Goal: Transaction & Acquisition: Purchase product/service

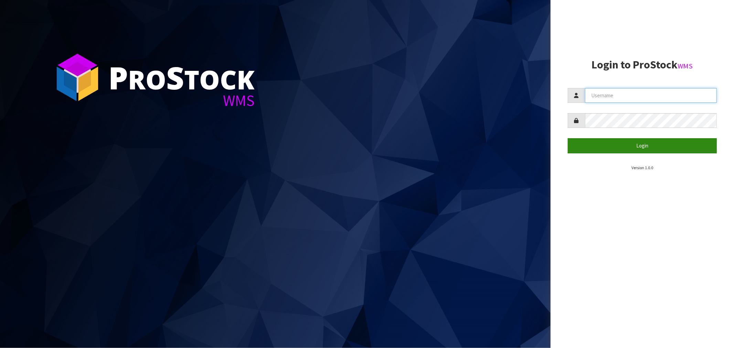
type input "[EMAIL_ADDRESS][DOMAIN_NAME]"
click at [630, 141] on button "Login" at bounding box center [642, 145] width 149 height 15
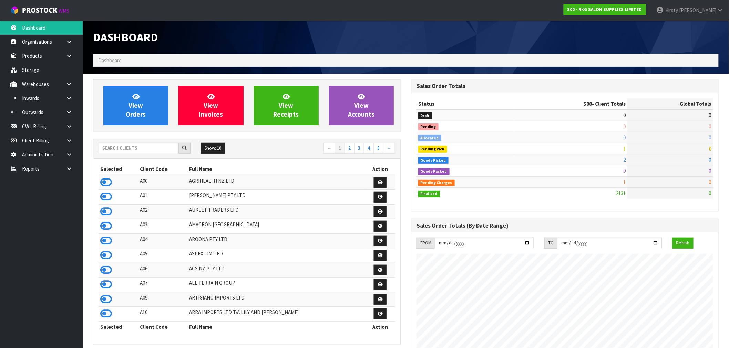
scroll to position [522, 318]
click at [44, 54] on link "Products" at bounding box center [41, 56] width 83 height 14
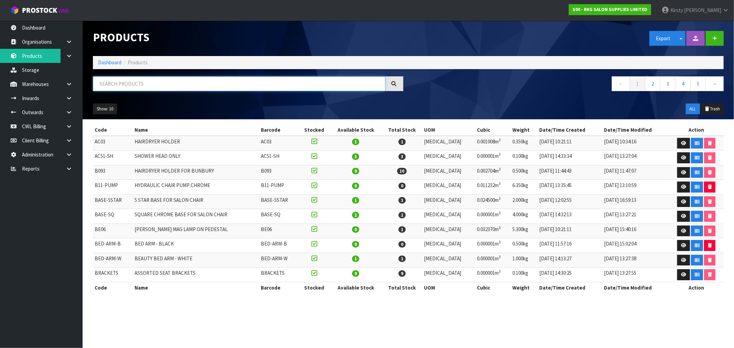
click at [111, 86] on input "text" at bounding box center [239, 83] width 293 height 15
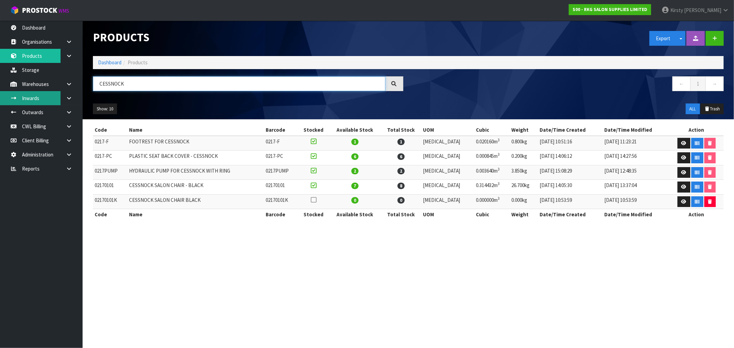
drag, startPoint x: 139, startPoint y: 87, endPoint x: 56, endPoint y: 92, distance: 83.8
click at [56, 92] on body "Toggle navigation ProStock WMS S00 - RKG SALON SUPPLIES LIMITED [PERSON_NAME] L…" at bounding box center [367, 174] width 734 height 348
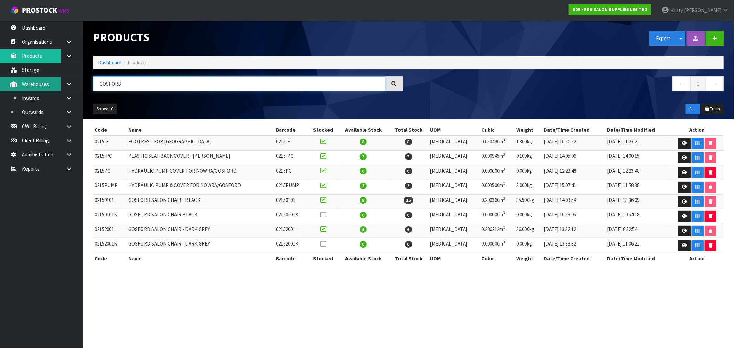
drag, startPoint x: 125, startPoint y: 86, endPoint x: 53, endPoint y: 86, distance: 72.3
click at [53, 86] on body "Toggle navigation ProStock WMS S00 - RKG SALON SUPPLIES LIMITED [PERSON_NAME] L…" at bounding box center [367, 174] width 734 height 348
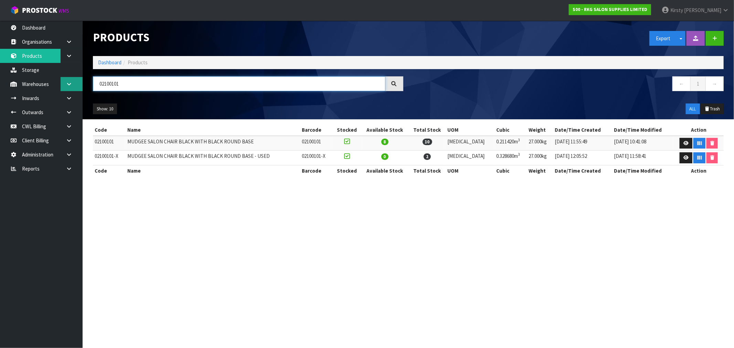
drag, startPoint x: 129, startPoint y: 84, endPoint x: 74, endPoint y: 85, distance: 54.7
click at [74, 85] on body "Toggle navigation ProStock WMS S00 - RKG SALON SUPPLIES LIMITED [PERSON_NAME] L…" at bounding box center [367, 174] width 734 height 348
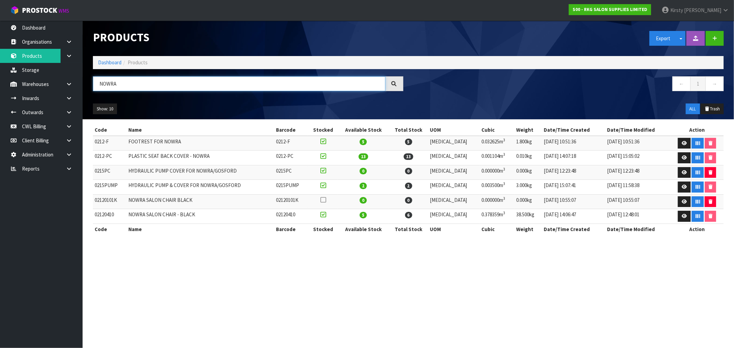
type input "NOWRA"
click at [70, 110] on icon at bounding box center [69, 112] width 7 height 5
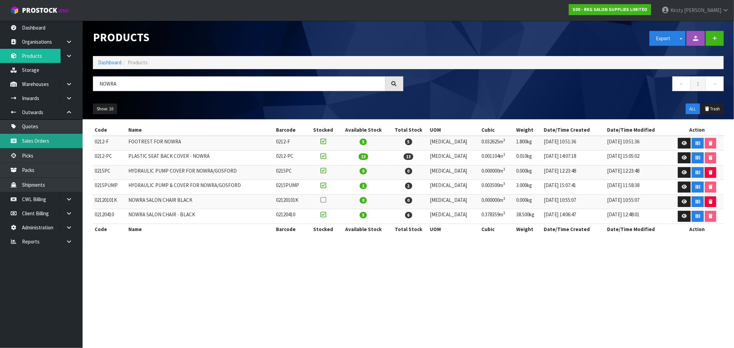
click at [35, 141] on link "Sales Orders" at bounding box center [41, 141] width 83 height 14
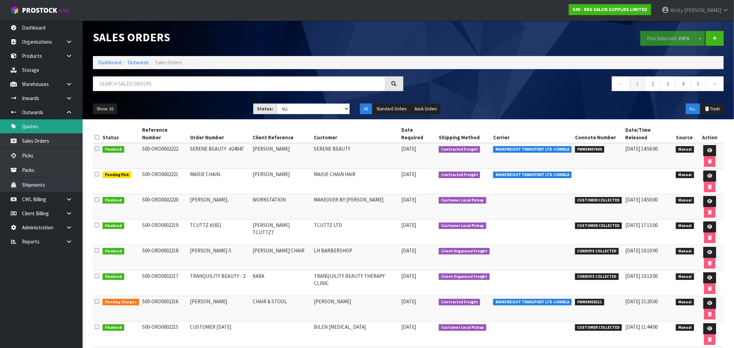
click at [36, 127] on link "Quotes" at bounding box center [41, 126] width 83 height 14
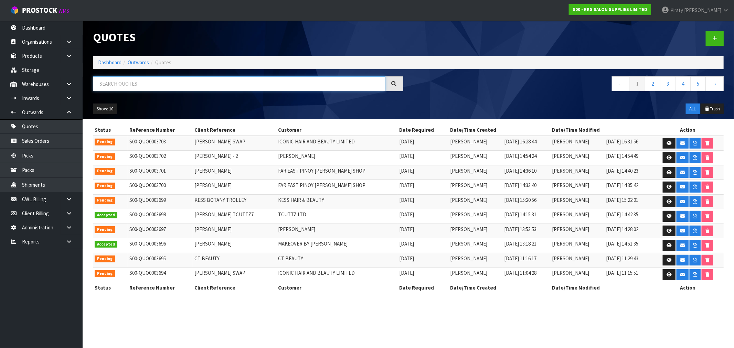
click at [126, 84] on input "text" at bounding box center [239, 83] width 293 height 15
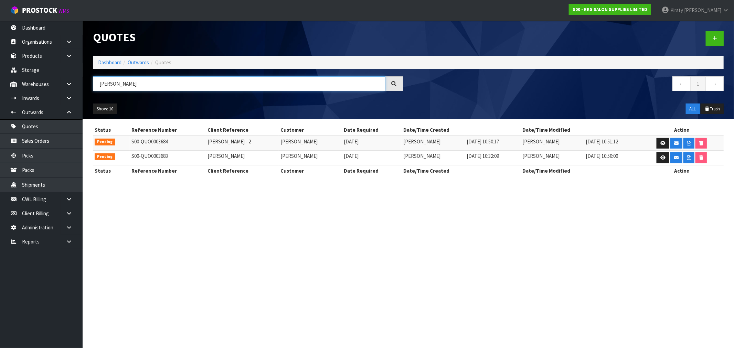
type input "[PERSON_NAME]"
click at [665, 143] on link at bounding box center [663, 143] width 13 height 11
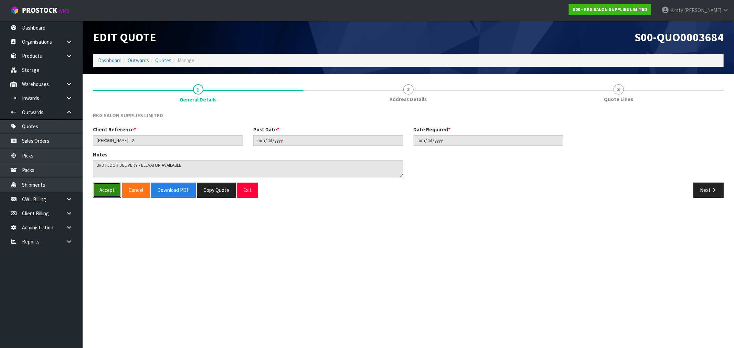
click at [112, 191] on button "Accept" at bounding box center [107, 190] width 28 height 15
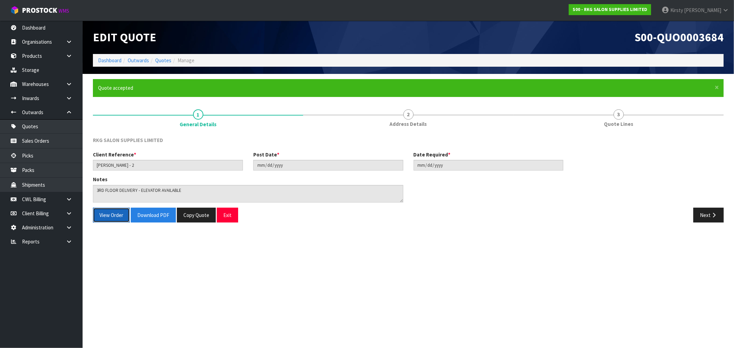
click at [108, 215] on button "View Order" at bounding box center [111, 215] width 37 height 15
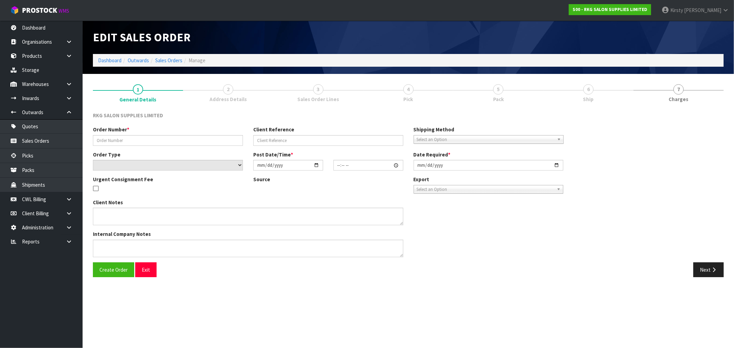
type input "[PERSON_NAME] - 2"
select select "number:0"
type input "[DATE]"
type textarea "3RD FLOOR DELIVERY - ELEVATOR AVAILABLE"
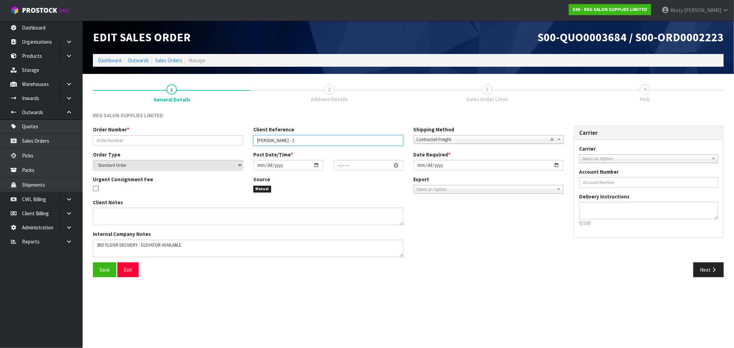
drag, startPoint x: 299, startPoint y: 138, endPoint x: 236, endPoint y: 139, distance: 62.3
click at [236, 139] on div "Order Number * Client Reference [PERSON_NAME] - 2 Shipping Method Client Local …" at bounding box center [328, 138] width 481 height 25
click at [192, 144] on input "text" at bounding box center [168, 140] width 150 height 11
type input "[PERSON_NAME]"
click at [263, 167] on input "date" at bounding box center [288, 165] width 70 height 11
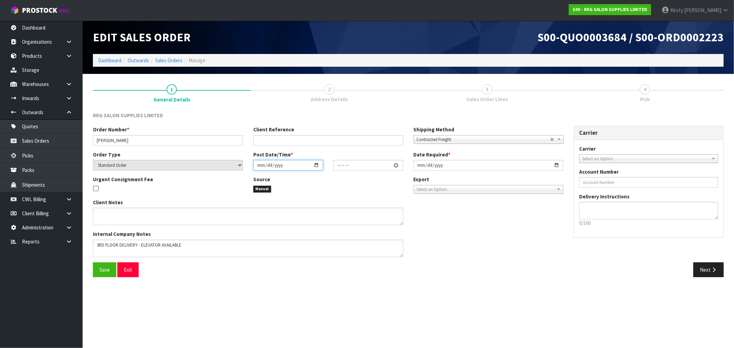
type input "0002-10-06"
type input "00:00:00.000"
type input "[DATE]"
type input "10:30"
type input "[DATE]"
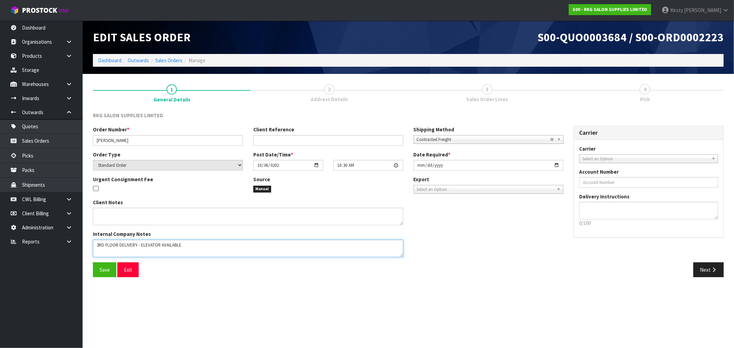
drag, startPoint x: 185, startPoint y: 245, endPoint x: 89, endPoint y: 253, distance: 96.0
click at [89, 253] on div "Client Notes Internal Company Notes" at bounding box center [248, 231] width 321 height 64
type textarea "PICK UP [DATE], TO PAY AT SHOWROOM FIRST"
drag, startPoint x: 99, startPoint y: 273, endPoint x: 136, endPoint y: 260, distance: 38.8
click at [100, 273] on button "Save" at bounding box center [104, 270] width 23 height 15
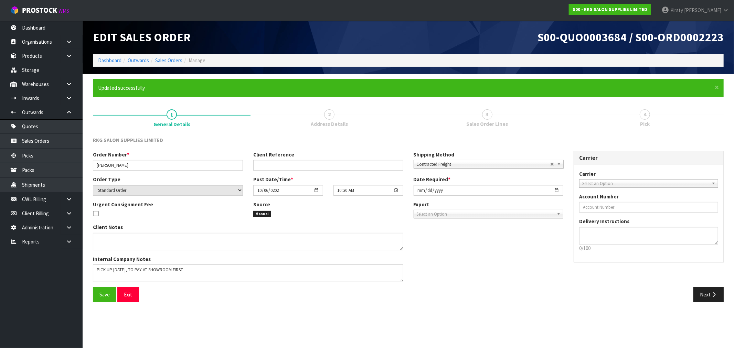
type input "10:30:00.000"
click at [447, 161] on span "Contracted Freight" at bounding box center [484, 164] width 134 height 8
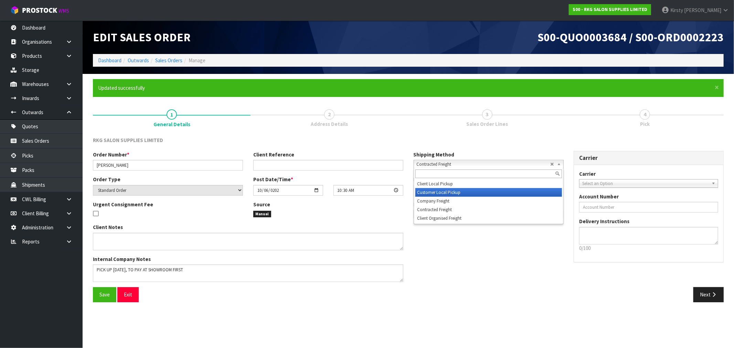
click at [443, 191] on li "Customer Local Pickup" at bounding box center [489, 192] width 147 height 9
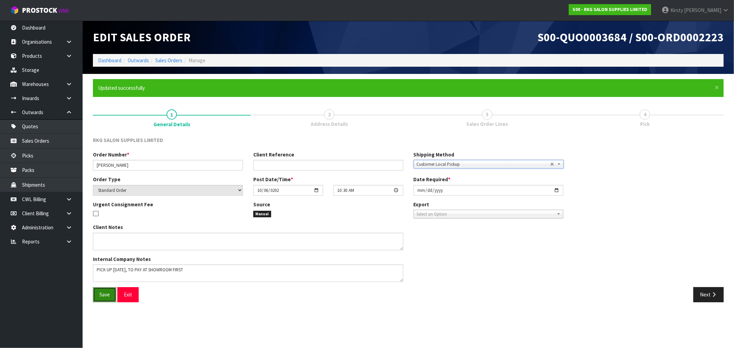
click at [104, 293] on span "Save" at bounding box center [105, 295] width 10 height 7
click at [712, 294] on icon "button" at bounding box center [714, 294] width 7 height 5
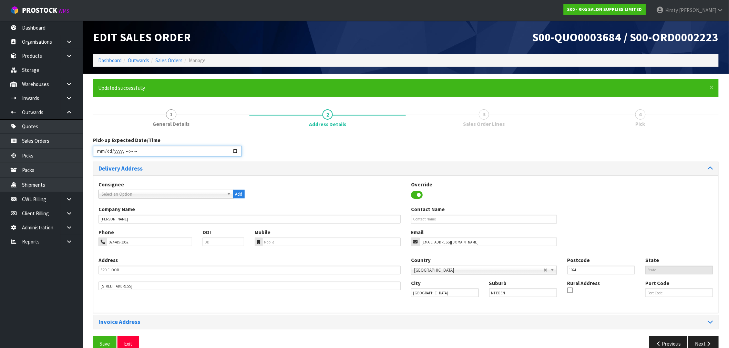
click at [101, 151] on input "datetime-local" at bounding box center [167, 151] width 149 height 11
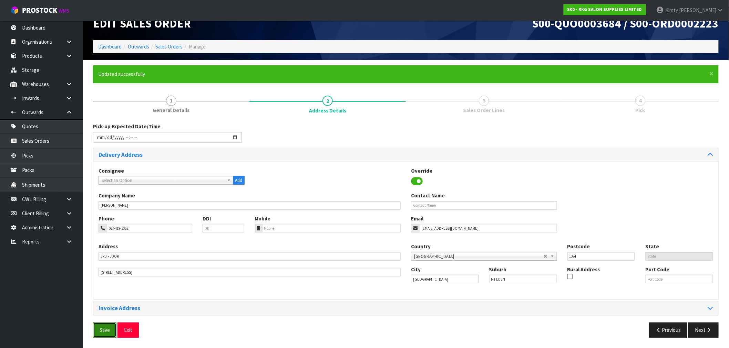
click at [101, 333] on span "Save" at bounding box center [105, 330] width 10 height 7
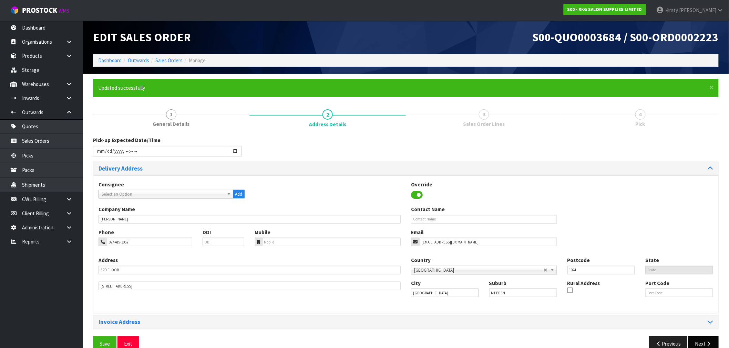
type input "[DATE]T10:00"
click at [708, 343] on icon "button" at bounding box center [708, 344] width 7 height 5
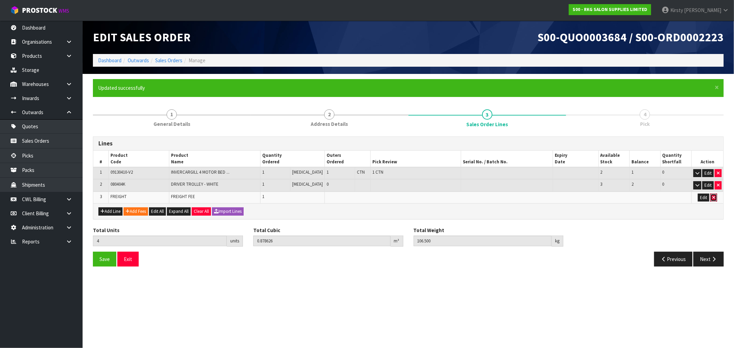
click at [714, 196] on icon "button" at bounding box center [714, 198] width 3 height 4
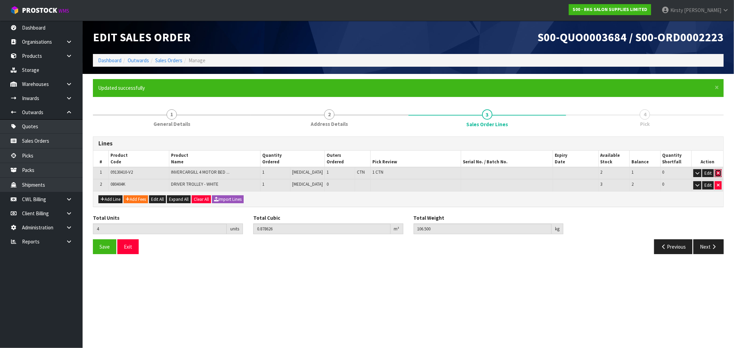
click at [718, 174] on icon "button" at bounding box center [718, 173] width 3 height 4
type input "3"
type input "0.17533"
type input "30"
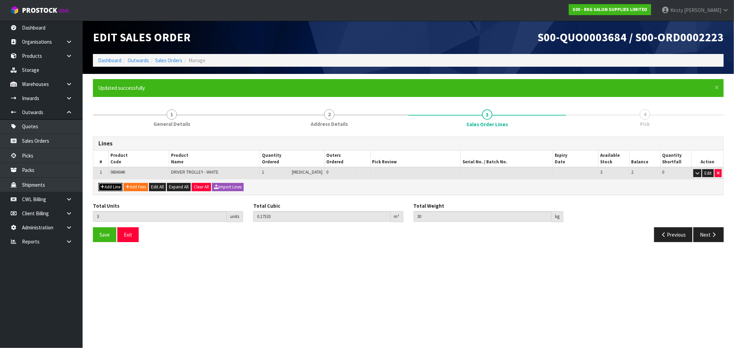
click at [108, 189] on button "Add Line" at bounding box center [110, 187] width 24 height 8
type input "0"
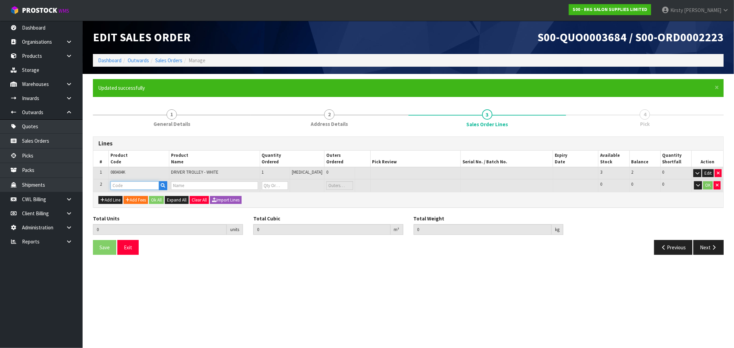
click at [121, 185] on input "text" at bounding box center [135, 185] width 49 height 9
type input "09030410"
click at [129, 197] on strong "09030410" at bounding box center [129, 196] width 22 height 7
type input "09030410"
type input "3"
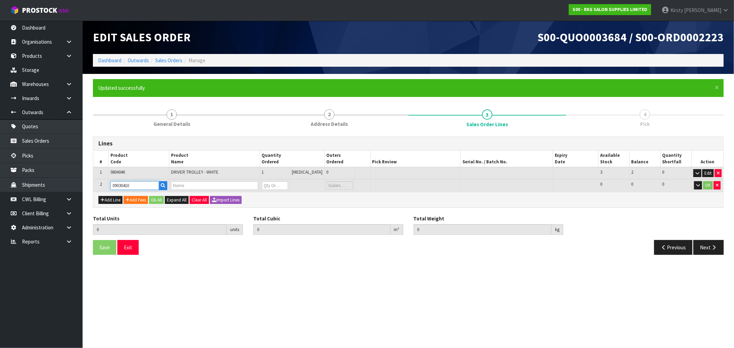
type input "0.17533"
type input "30"
type input "ROTORUA FULL ELECTRIC BED - WHITE"
type input "0"
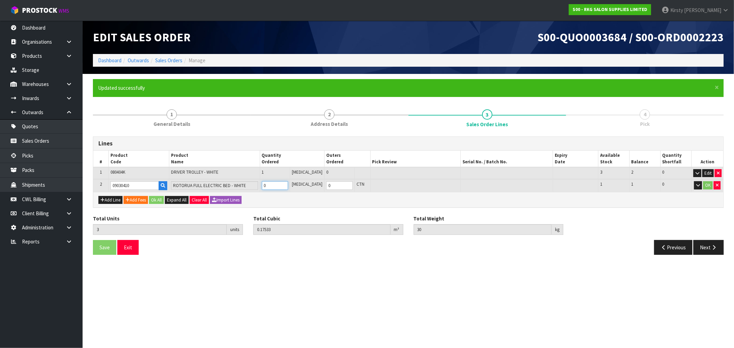
type input "4"
type input "0.527738"
type input "80"
type input "1"
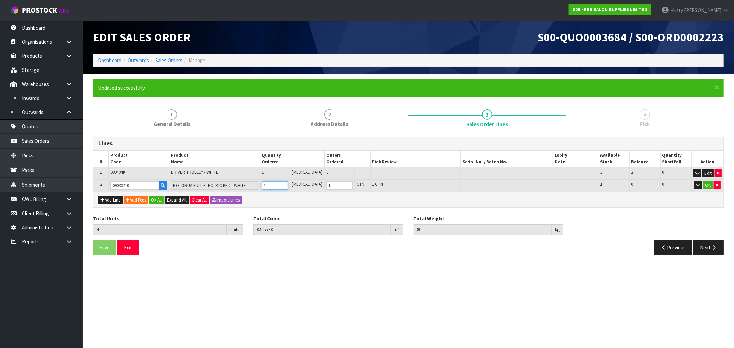
type input "1"
click at [289, 184] on input "1" at bounding box center [275, 185] width 27 height 9
click at [706, 181] on button "OK" at bounding box center [708, 185] width 10 height 8
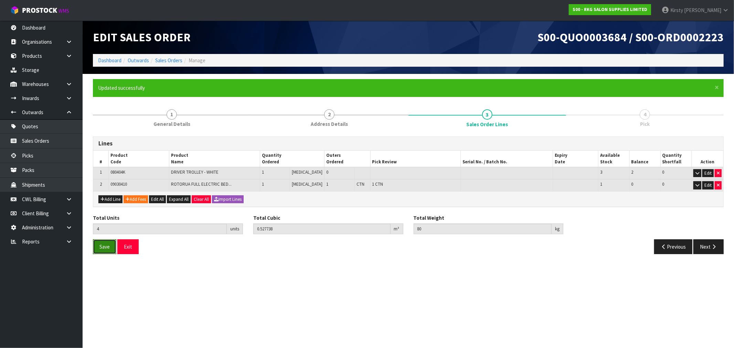
click at [107, 247] on span "Save" at bounding box center [105, 247] width 10 height 7
click at [108, 247] on span "Save" at bounding box center [105, 247] width 10 height 7
click at [127, 245] on button "Exit" at bounding box center [127, 247] width 21 height 15
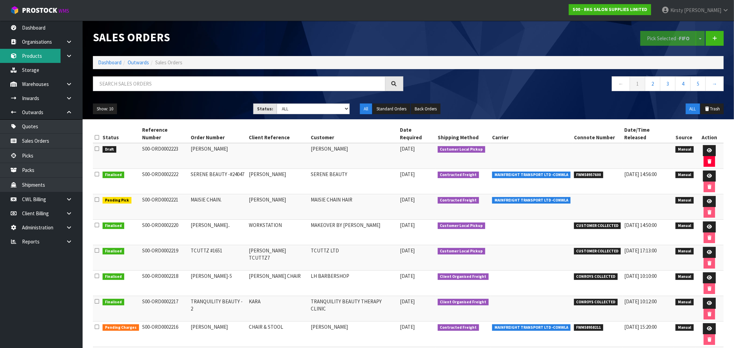
click at [39, 54] on link "Products" at bounding box center [41, 56] width 83 height 14
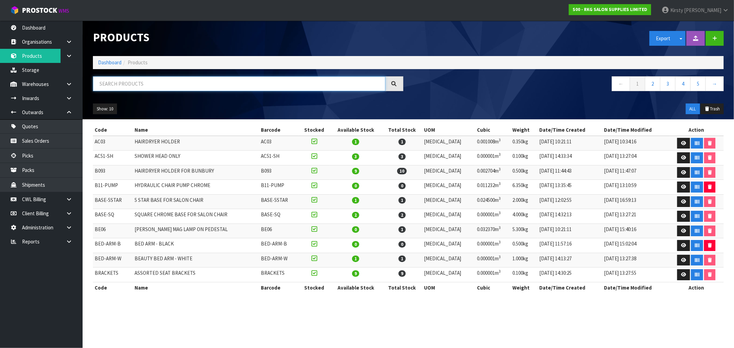
click at [108, 80] on input "text" at bounding box center [239, 83] width 293 height 15
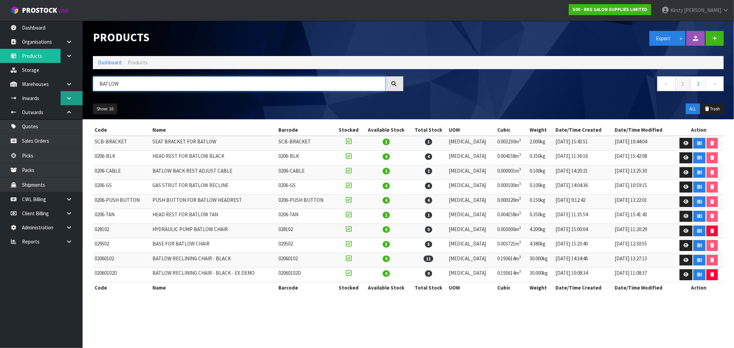
drag, startPoint x: 131, startPoint y: 82, endPoint x: 61, endPoint y: 93, distance: 71.5
click at [61, 93] on body "Toggle navigation ProStock WMS S00 - RKG SALON SUPPLIES LIMITED [PERSON_NAME] L…" at bounding box center [367, 174] width 734 height 348
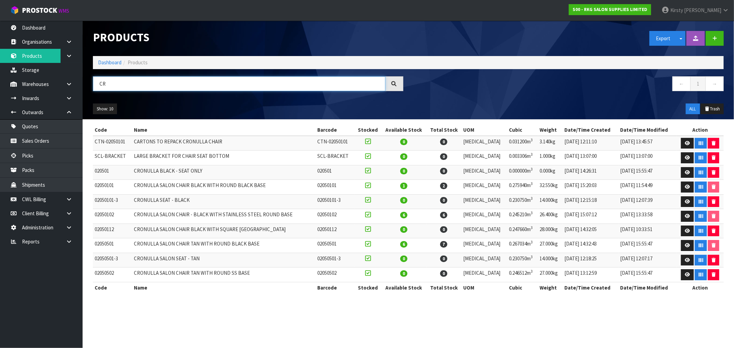
type input "C"
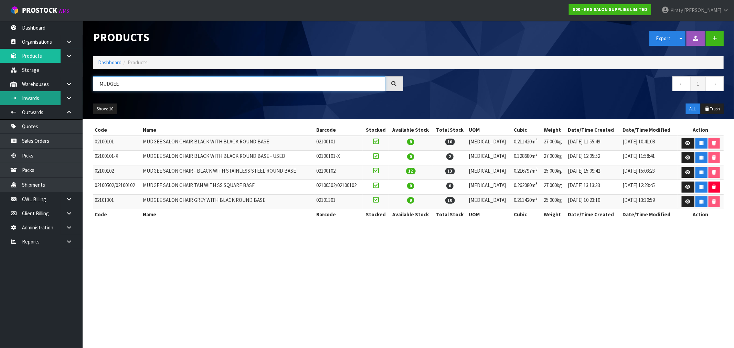
drag, startPoint x: 150, startPoint y: 87, endPoint x: 56, endPoint y: 95, distance: 94.0
click at [56, 95] on body "Toggle navigation ProStock WMS S00 - RKG SALON SUPPLIES LIMITED [PERSON_NAME] L…" at bounding box center [367, 174] width 734 height 348
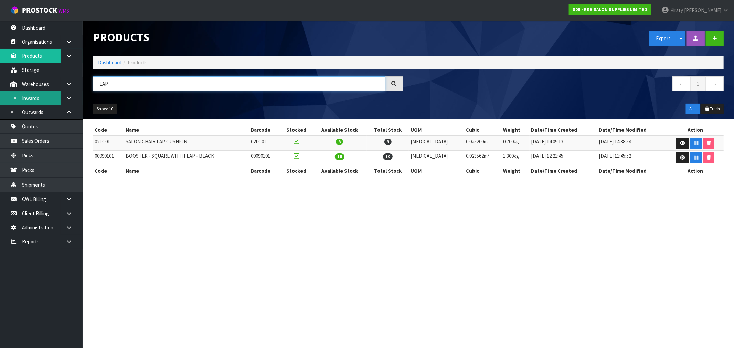
drag, startPoint x: 118, startPoint y: 87, endPoint x: 39, endPoint y: 104, distance: 81.7
click at [39, 104] on body "Toggle navigation ProStock WMS S00 - RKG SALON SUPPLIES LIMITED [PERSON_NAME] L…" at bounding box center [367, 174] width 734 height 348
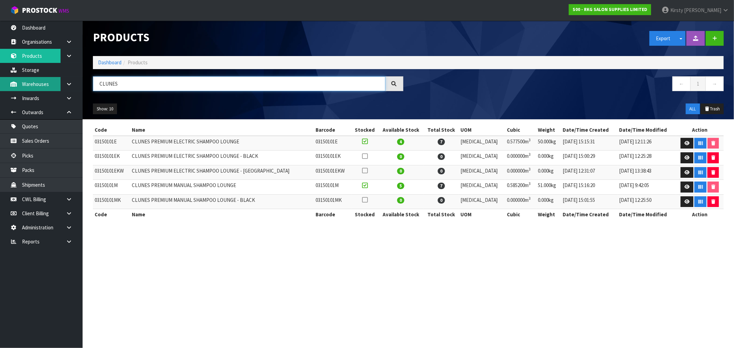
drag, startPoint x: 118, startPoint y: 84, endPoint x: 17, endPoint y: 90, distance: 101.4
click at [17, 90] on body "Toggle navigation ProStock WMS S00 - RKG SALON SUPPLIES LIMITED [PERSON_NAME] L…" at bounding box center [367, 174] width 734 height 348
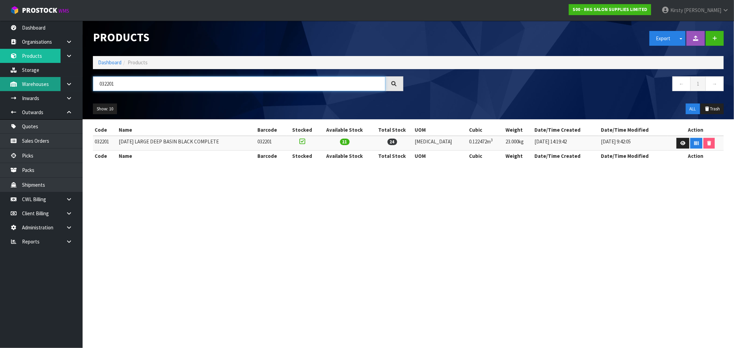
drag, startPoint x: 125, startPoint y: 84, endPoint x: 55, endPoint y: 88, distance: 69.7
click at [55, 88] on body "Toggle navigation ProStock WMS S00 - RKG SALON SUPPLIES LIMITED [PERSON_NAME] L…" at bounding box center [367, 174] width 734 height 348
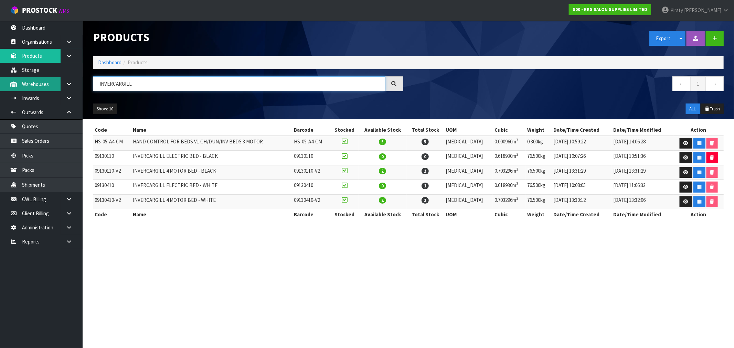
drag, startPoint x: 138, startPoint y: 84, endPoint x: 59, endPoint y: 86, distance: 79.6
click at [59, 85] on body "Toggle navigation ProStock WMS S00 - RKG SALON SUPPLIES LIMITED [PERSON_NAME] L…" at bounding box center [367, 174] width 734 height 348
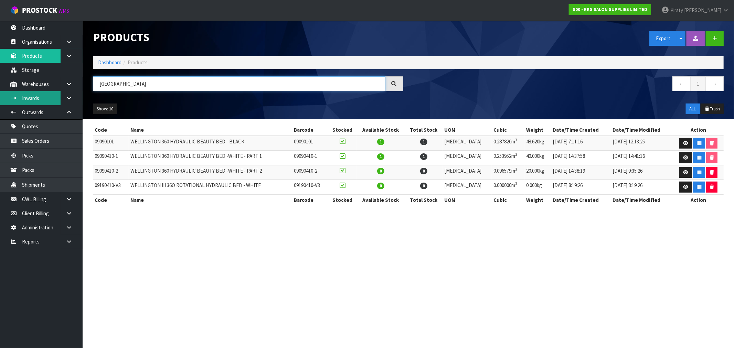
drag, startPoint x: 139, startPoint y: 87, endPoint x: 30, endPoint y: 101, distance: 110.3
click at [33, 99] on body "Toggle navigation ProStock WMS S00 - RKG SALON SUPPLIES LIMITED [PERSON_NAME] L…" at bounding box center [367, 174] width 734 height 348
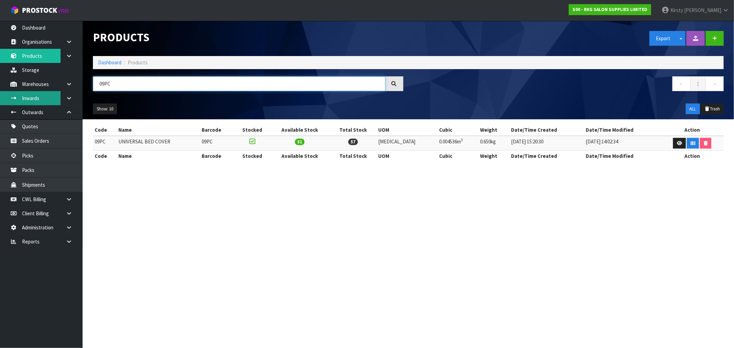
drag, startPoint x: 125, startPoint y: 83, endPoint x: 33, endPoint y: 92, distance: 91.6
click at [33, 92] on body "Toggle navigation ProStock WMS S00 - RKG SALON SUPPLIES LIMITED [PERSON_NAME] L…" at bounding box center [367, 174] width 734 height 348
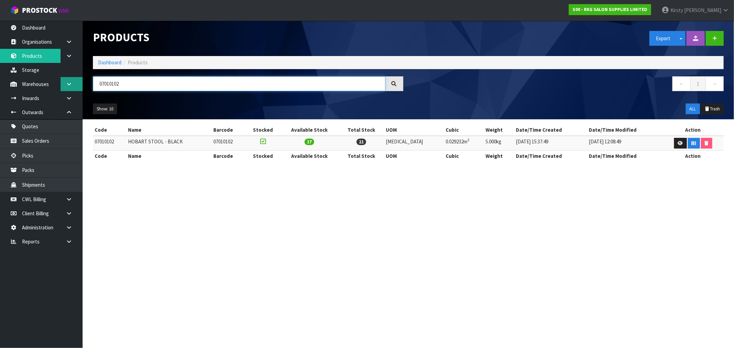
drag, startPoint x: 116, startPoint y: 83, endPoint x: 81, endPoint y: 85, distance: 35.5
click at [81, 85] on body "Toggle navigation ProStock WMS S00 - RKG SALON SUPPLIES LIMITED [PERSON_NAME] L…" at bounding box center [367, 174] width 734 height 348
drag, startPoint x: 135, startPoint y: 85, endPoint x: 60, endPoint y: 87, distance: 74.8
click at [60, 87] on body "Toggle navigation ProStock WMS S00 - RKG SALON SUPPLIES LIMITED [PERSON_NAME] L…" at bounding box center [367, 174] width 734 height 348
drag, startPoint x: 124, startPoint y: 80, endPoint x: 55, endPoint y: 90, distance: 69.8
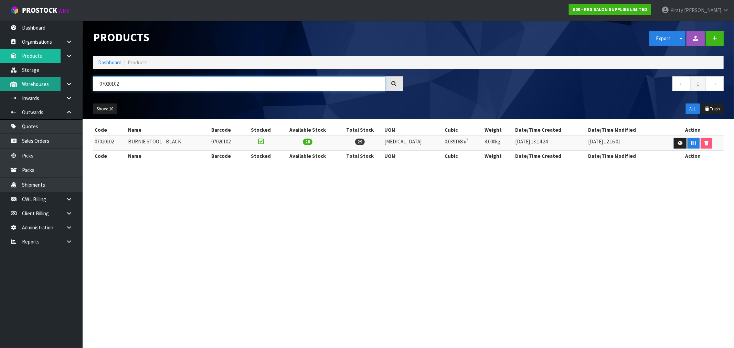
click at [55, 90] on body "Toggle navigation ProStock WMS S00 - RKG SALON SUPPLIES LIMITED [PERSON_NAME] L…" at bounding box center [367, 174] width 734 height 348
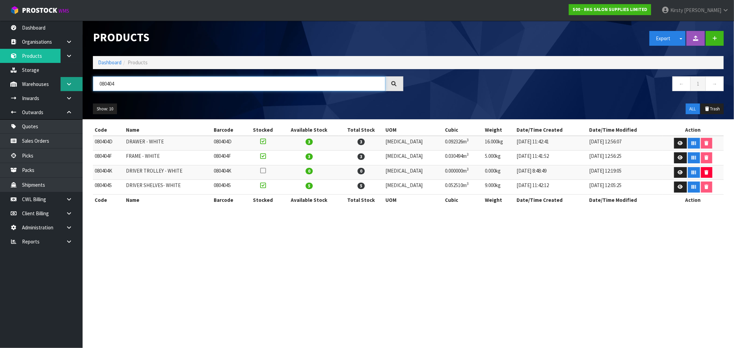
drag, startPoint x: 123, startPoint y: 85, endPoint x: 78, endPoint y: 86, distance: 44.4
click at [78, 86] on body "Toggle navigation ProStock WMS S00 - RKG SALON SUPPLIES LIMITED [PERSON_NAME] L…" at bounding box center [367, 174] width 734 height 348
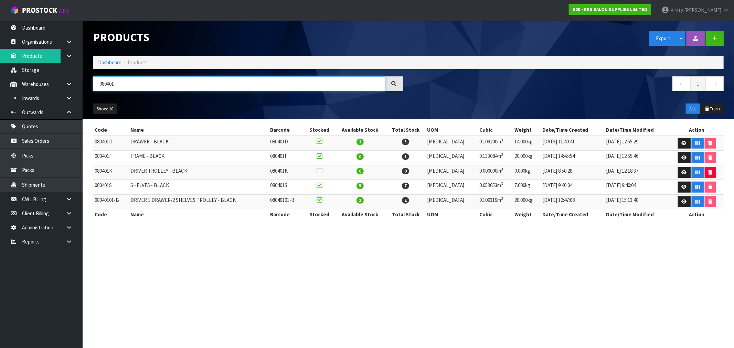
click at [121, 87] on input "080401" at bounding box center [239, 83] width 293 height 15
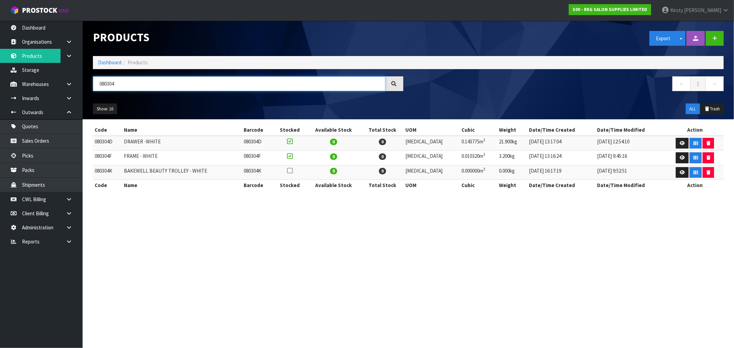
drag, startPoint x: 119, startPoint y: 85, endPoint x: 108, endPoint y: 86, distance: 11.1
click at [98, 87] on input "080304" at bounding box center [239, 83] width 293 height 15
click at [116, 84] on input "080304" at bounding box center [239, 83] width 293 height 15
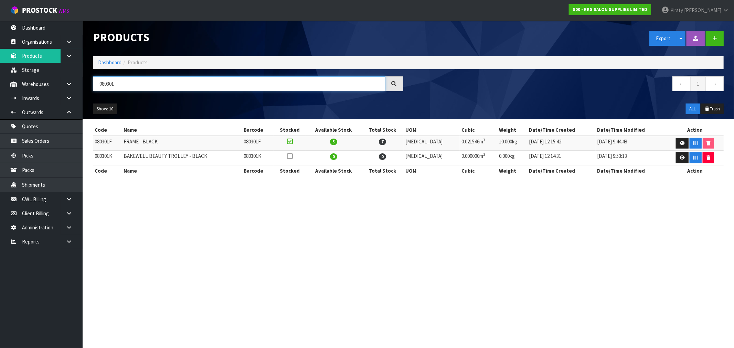
drag, startPoint x: 121, startPoint y: 81, endPoint x: 106, endPoint y: 85, distance: 15.4
click at [106, 84] on input "080301" at bounding box center [239, 83] width 293 height 15
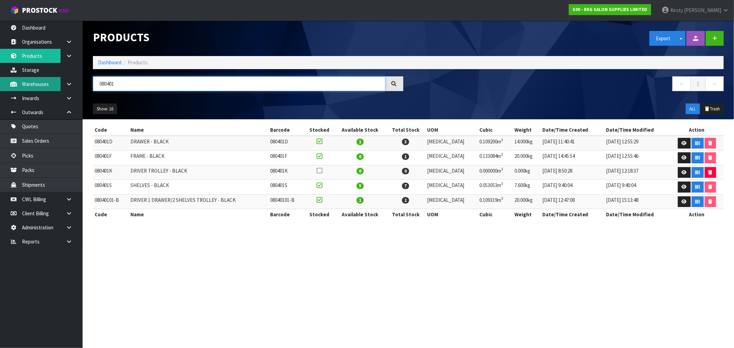
drag, startPoint x: 121, startPoint y: 82, endPoint x: 57, endPoint y: 83, distance: 64.4
click at [57, 83] on body "Toggle navigation ProStock WMS S00 - RKG SALON SUPPLIES LIMITED [PERSON_NAME] L…" at bounding box center [367, 174] width 734 height 348
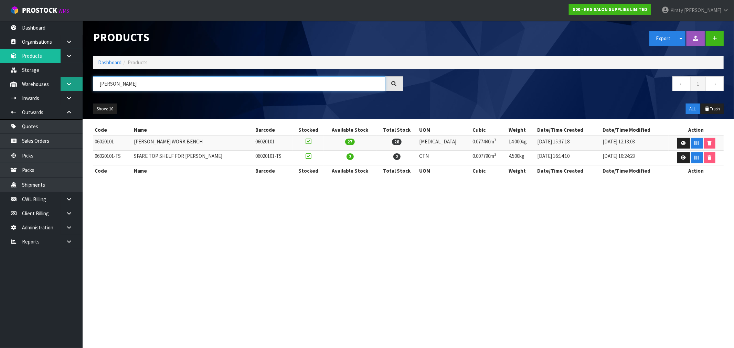
drag, startPoint x: 143, startPoint y: 86, endPoint x: 71, endPoint y: 87, distance: 72.3
click at [71, 87] on body "Toggle navigation ProStock WMS S00 - RKG SALON SUPPLIES LIMITED [PERSON_NAME] L…" at bounding box center [367, 174] width 734 height 348
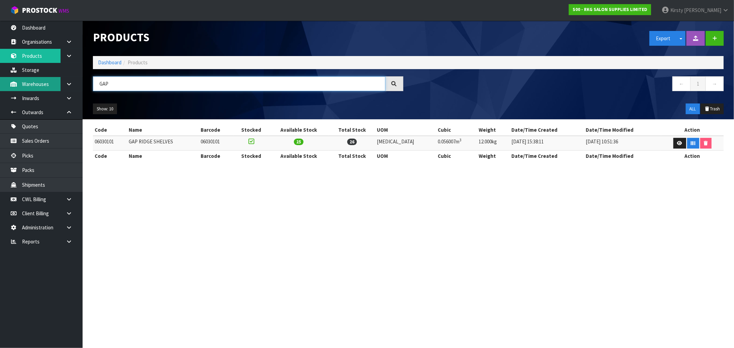
drag, startPoint x: 119, startPoint y: 85, endPoint x: 52, endPoint y: 85, distance: 66.4
click at [53, 85] on body "Toggle navigation ProStock WMS S00 - RKG SALON SUPPLIES LIMITED [PERSON_NAME] L…" at bounding box center [367, 174] width 734 height 348
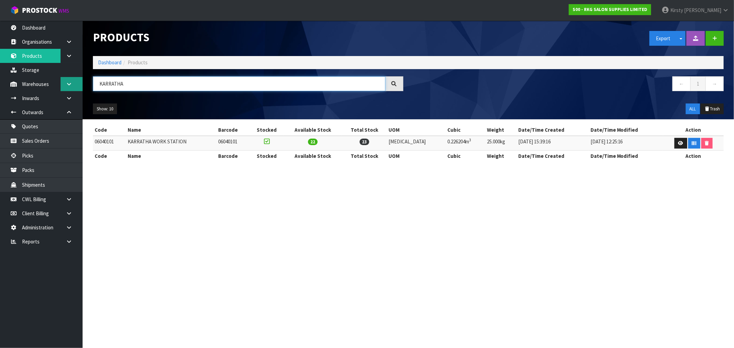
drag, startPoint x: 135, startPoint y: 87, endPoint x: 69, endPoint y: 84, distance: 65.5
click at [70, 84] on body "Toggle navigation ProStock WMS S00 - RKG SALON SUPPLIES LIMITED [PERSON_NAME] L…" at bounding box center [367, 174] width 734 height 348
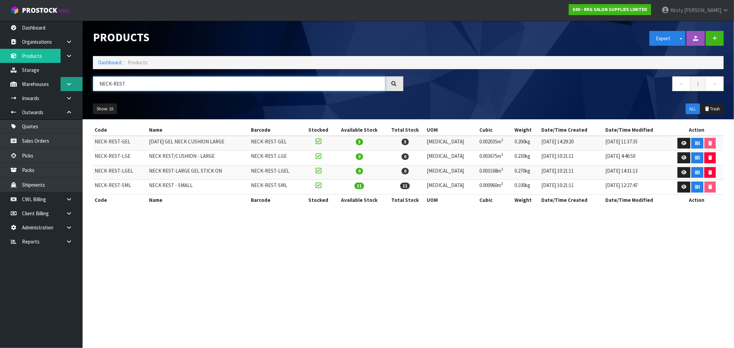
drag, startPoint x: 129, startPoint y: 83, endPoint x: 61, endPoint y: 83, distance: 67.5
click at [61, 83] on body "Toggle navigation ProStock WMS S00 - RKG SALON SUPPLIES LIMITED [PERSON_NAME] L…" at bounding box center [367, 174] width 734 height 348
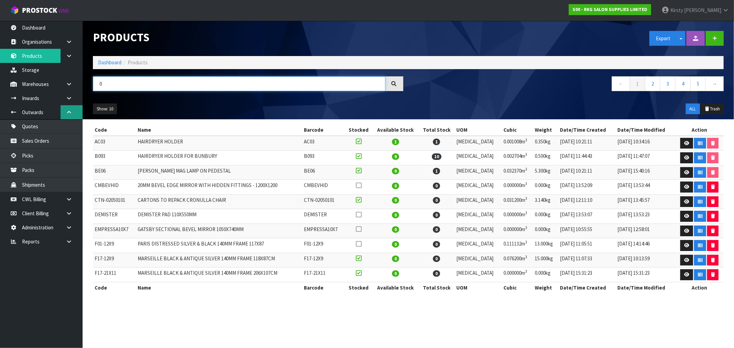
type input "0"
click at [67, 112] on icon at bounding box center [69, 112] width 7 height 5
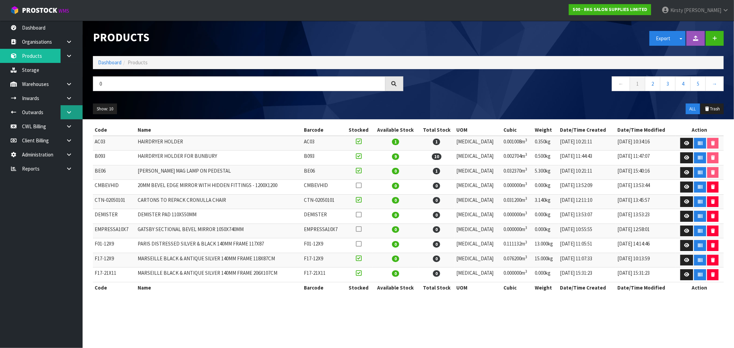
click at [67, 111] on icon at bounding box center [69, 112] width 7 height 5
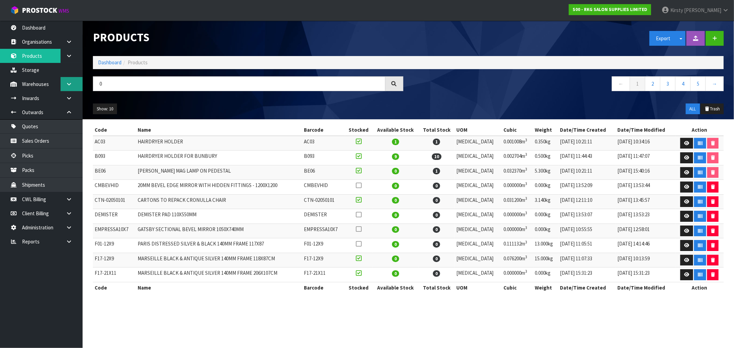
click at [71, 82] on icon at bounding box center [69, 84] width 7 height 5
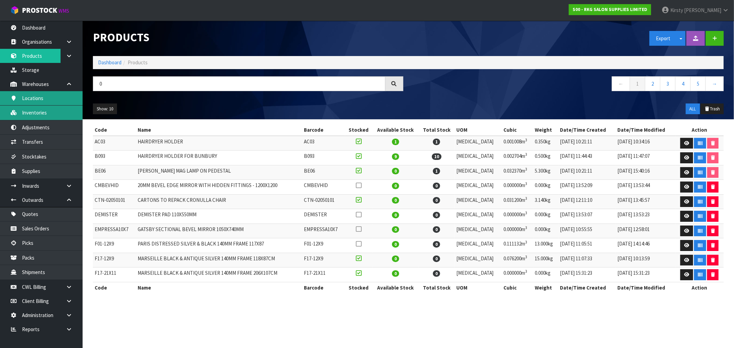
drag, startPoint x: 39, startPoint y: 112, endPoint x: 64, endPoint y: 101, distance: 27.3
click at [40, 112] on link "Inventories" at bounding box center [41, 113] width 83 height 14
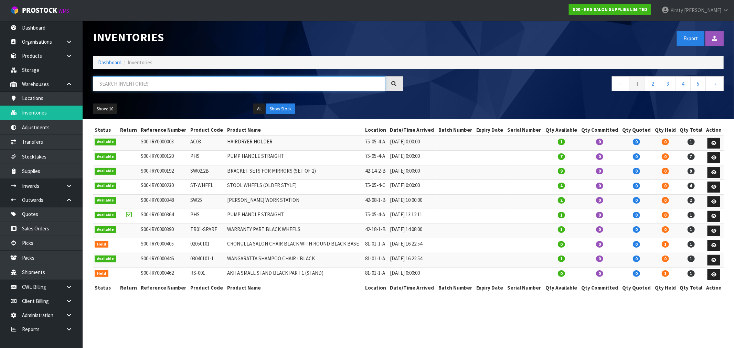
click at [104, 84] on input "text" at bounding box center [239, 83] width 293 height 15
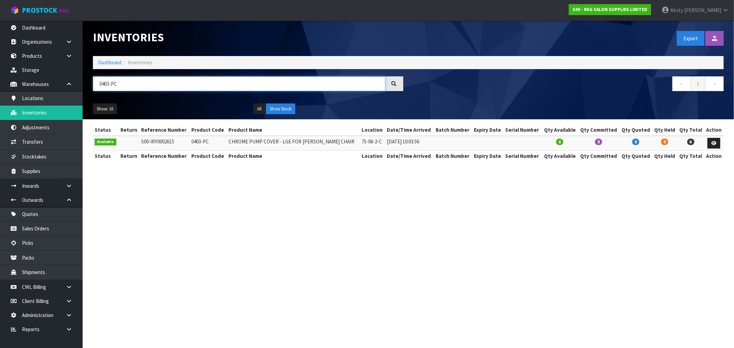
type input "0403-PC"
click at [55, 230] on link "Sales Orders" at bounding box center [41, 229] width 83 height 14
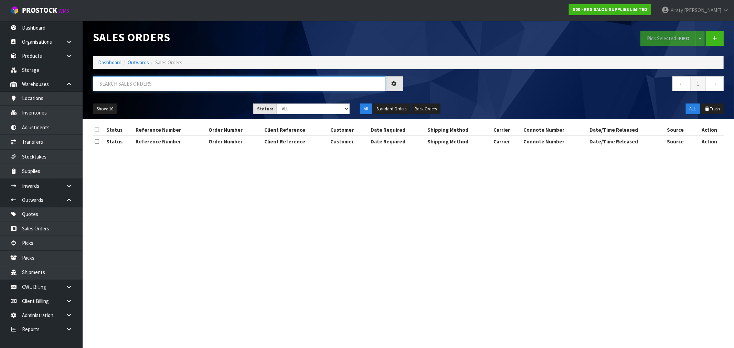
click at [125, 86] on input "text" at bounding box center [239, 83] width 293 height 15
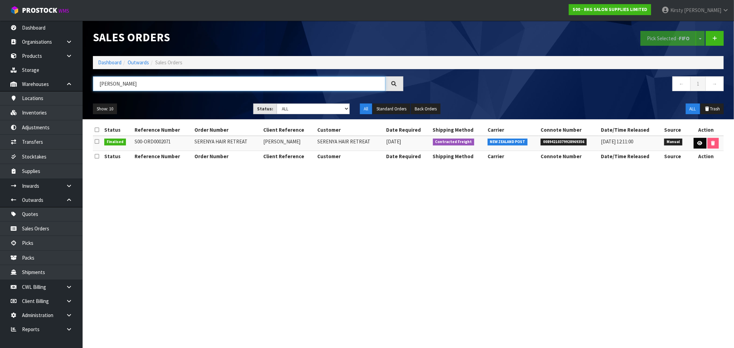
type input "[PERSON_NAME]"
click at [699, 142] on icon at bounding box center [700, 143] width 5 height 4
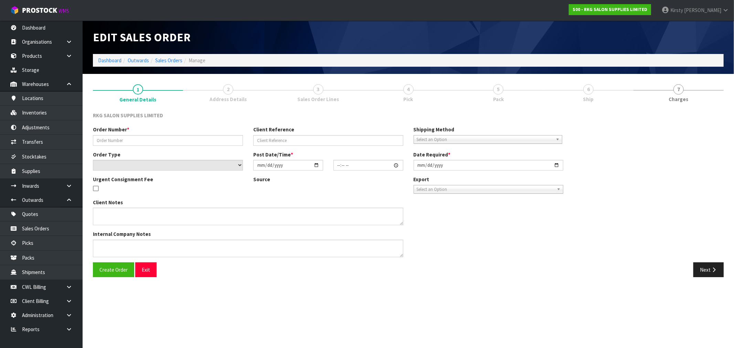
type input "SERENYA HAIR RETREAT"
type input "[PERSON_NAME]"
select select "number:0"
type input "[DATE]"
type input "12:01:00.000"
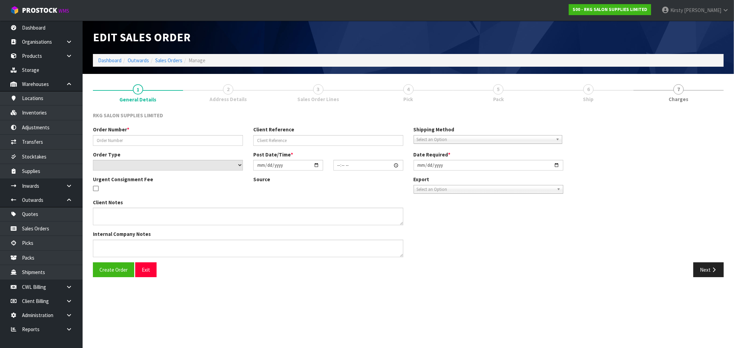
type input "[DATE]"
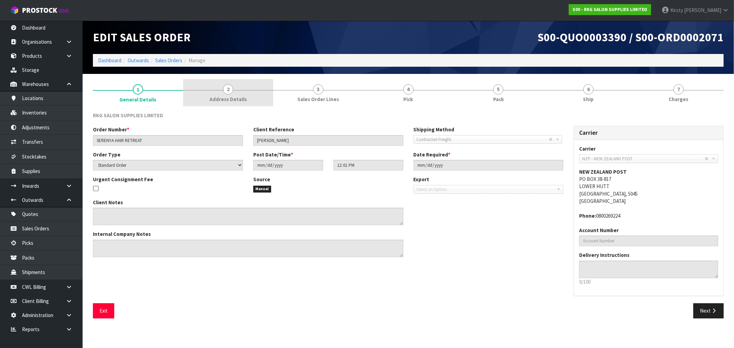
click at [230, 90] on span "2" at bounding box center [228, 89] width 10 height 10
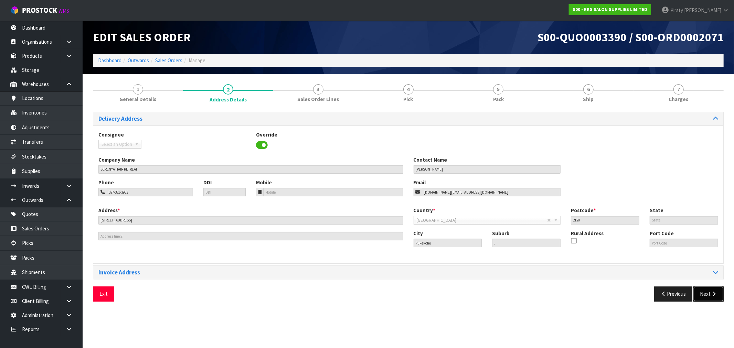
click at [710, 293] on button "Next" at bounding box center [709, 294] width 30 height 15
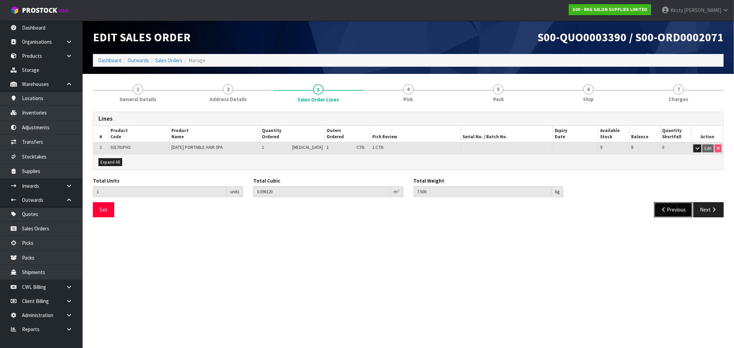
click at [665, 208] on icon "button" at bounding box center [664, 209] width 7 height 5
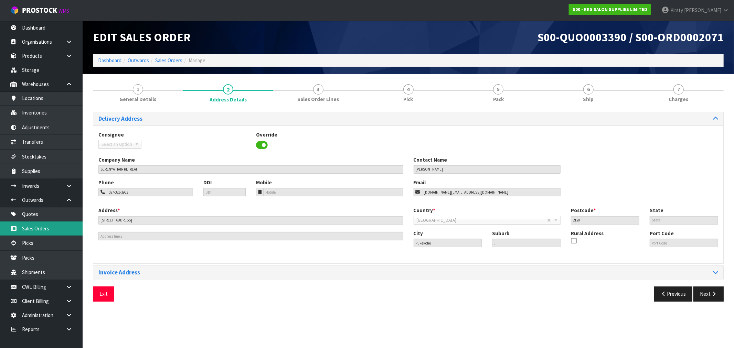
click at [44, 229] on link "Sales Orders" at bounding box center [41, 229] width 83 height 14
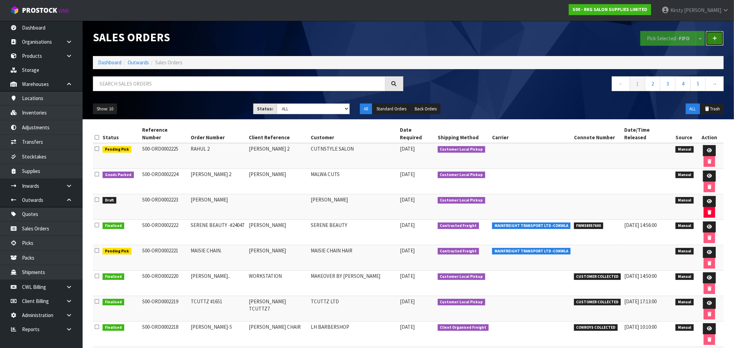
click at [718, 39] on link at bounding box center [715, 38] width 18 height 15
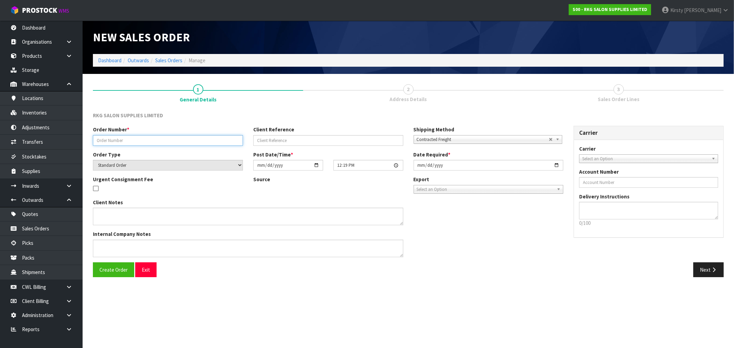
click at [167, 135] on input "text" at bounding box center [168, 140] width 150 height 11
type input "REPLACEMENT."
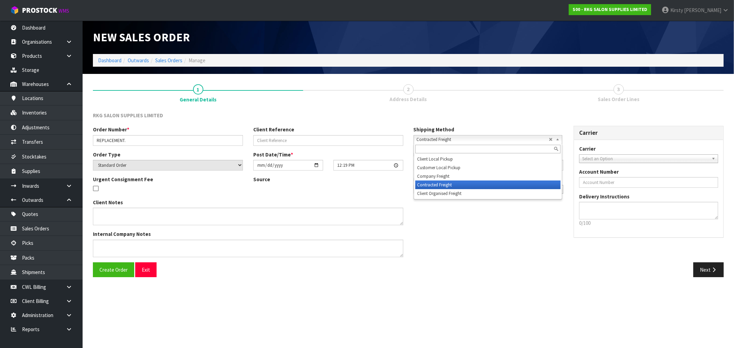
click at [456, 139] on span "Contracted Freight" at bounding box center [483, 140] width 132 height 8
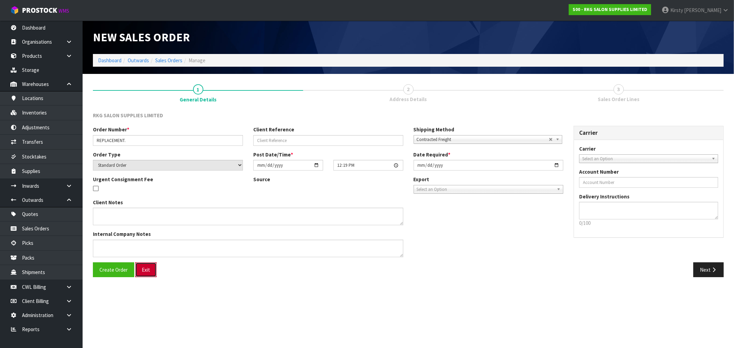
click at [147, 271] on button "Exit" at bounding box center [145, 270] width 21 height 15
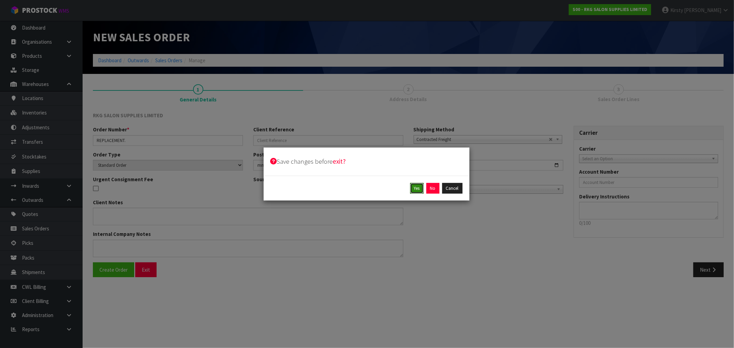
drag, startPoint x: 417, startPoint y: 188, endPoint x: 402, endPoint y: 181, distance: 15.7
click at [416, 188] on button "Yes" at bounding box center [416, 188] width 13 height 11
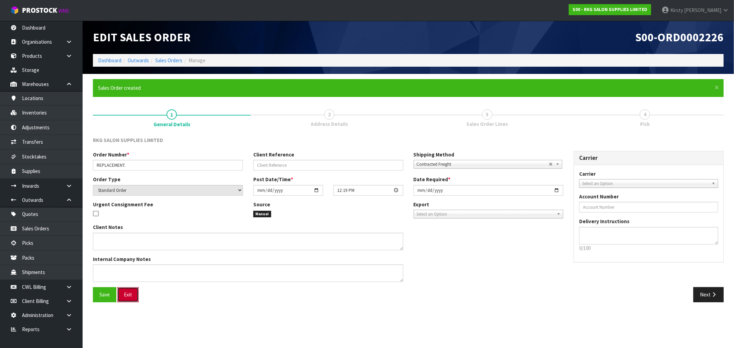
click at [130, 294] on button "Exit" at bounding box center [127, 294] width 21 height 15
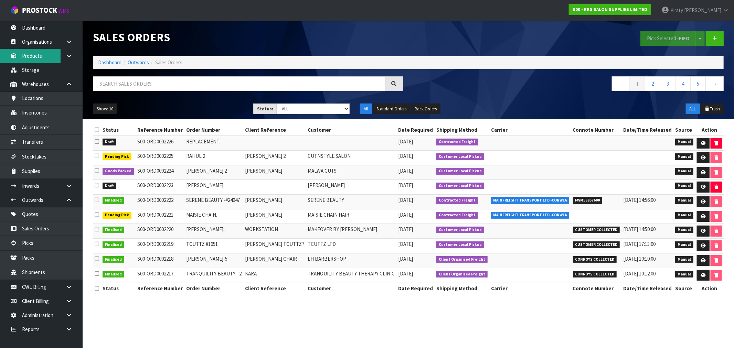
drag, startPoint x: 42, startPoint y: 54, endPoint x: 66, endPoint y: 55, distance: 24.1
click at [42, 54] on link "Products" at bounding box center [41, 56] width 83 height 14
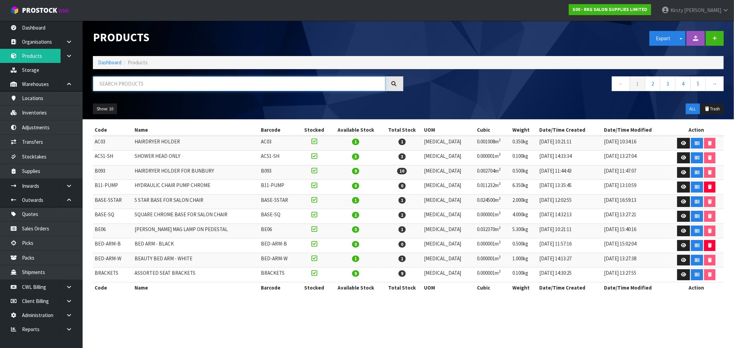
click at [107, 85] on input "text" at bounding box center [239, 83] width 293 height 15
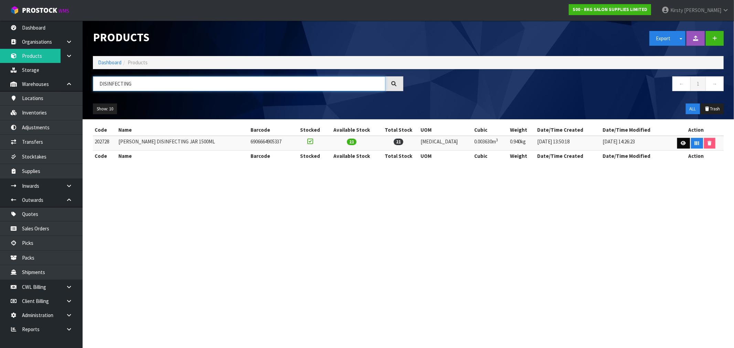
type input "DISINFECTING"
click at [681, 142] on icon at bounding box center [683, 143] width 5 height 4
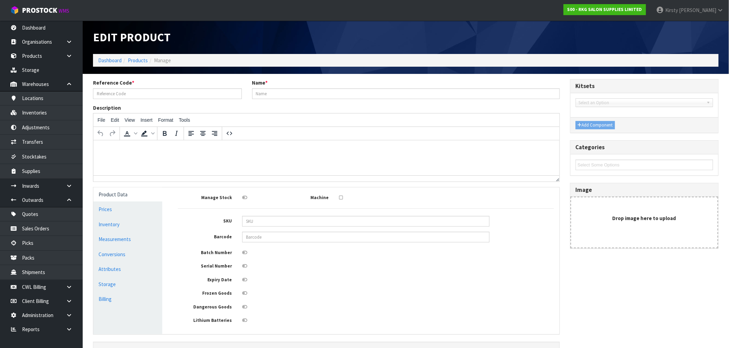
type input "202728"
type input "[PERSON_NAME] DISINFECTING JAR 1500ML"
type input "6906664905337"
type input "25.22"
type input "29.00"
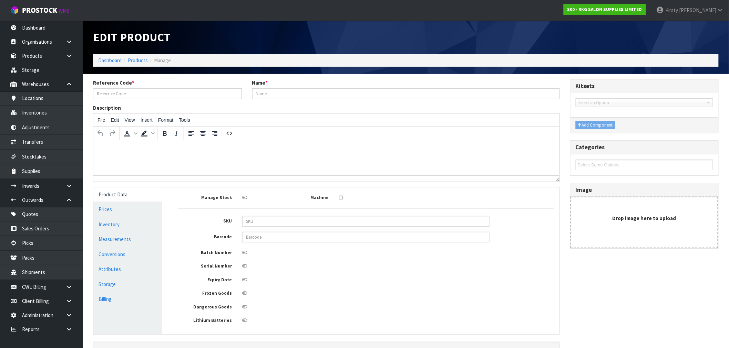
type input "11.40"
click at [115, 209] on link "Prices" at bounding box center [127, 209] width 69 height 14
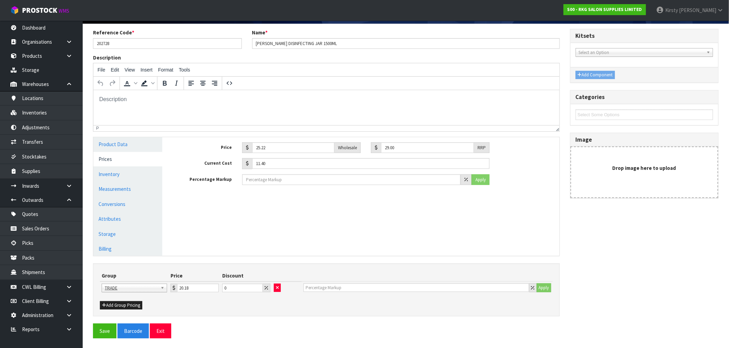
scroll to position [51, 0]
click at [35, 80] on link "Warehouses" at bounding box center [41, 84] width 83 height 14
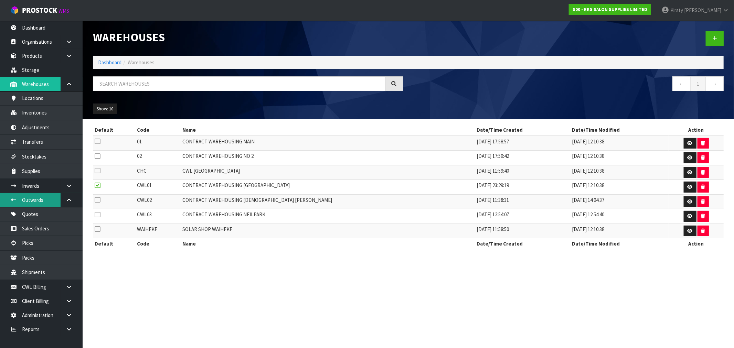
click at [33, 201] on link "Outwards" at bounding box center [41, 200] width 83 height 14
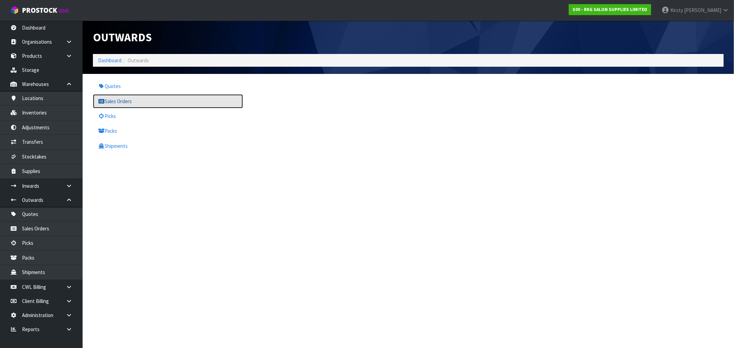
click at [109, 98] on link "Sales Orders" at bounding box center [168, 101] width 150 height 14
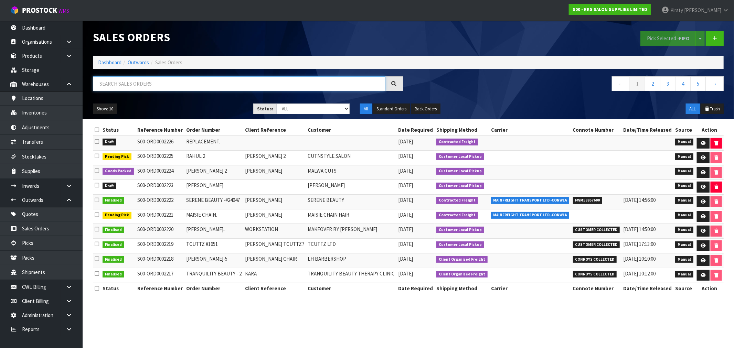
click at [119, 82] on input "text" at bounding box center [239, 83] width 293 height 15
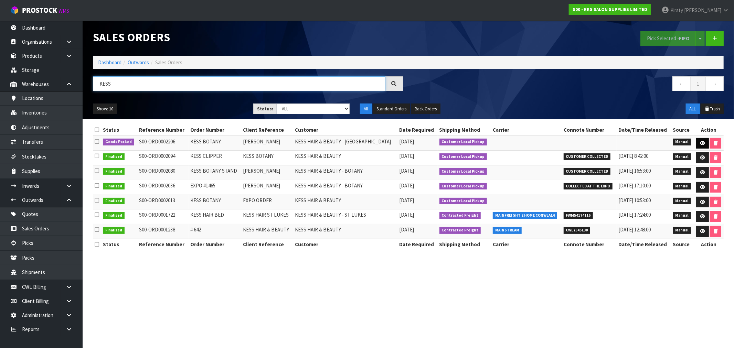
type input "KESS"
click at [701, 144] on icon at bounding box center [702, 143] width 5 height 4
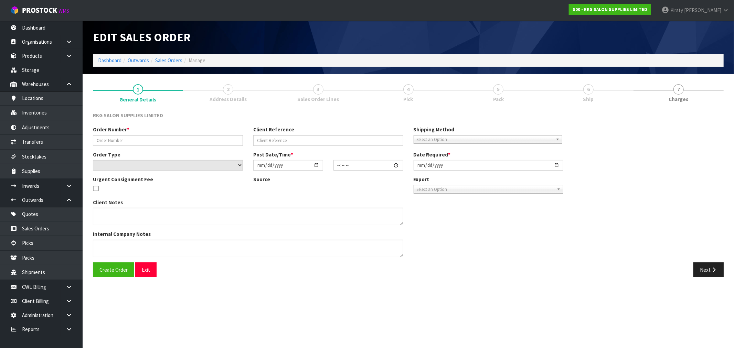
type input "KESS BOTANY."
type input "[PERSON_NAME]"
select select "number:0"
type input "[DATE]"
type input "08:46:00.000"
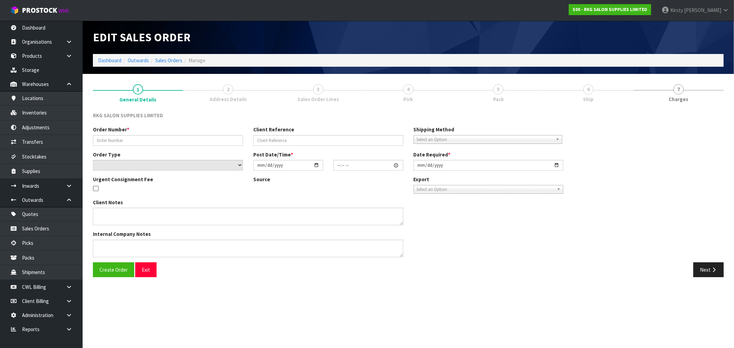
type input "[DATE]"
type textarea "FOR PICK UP [DATE]"
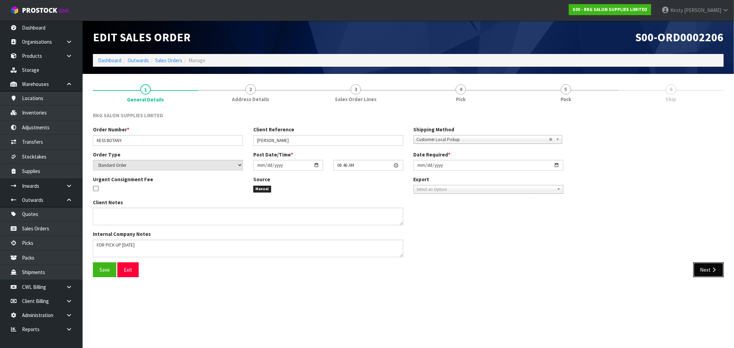
click at [714, 269] on icon "button" at bounding box center [714, 270] width 7 height 5
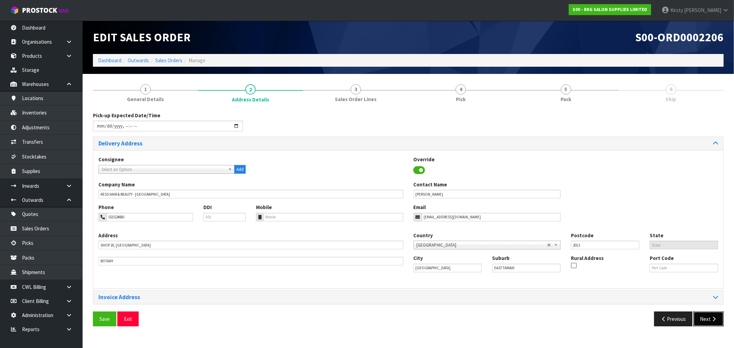
click at [706, 318] on button "Next" at bounding box center [709, 319] width 30 height 15
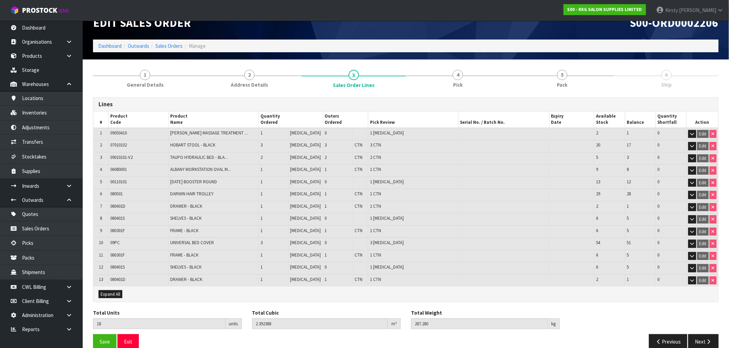
scroll to position [22, 0]
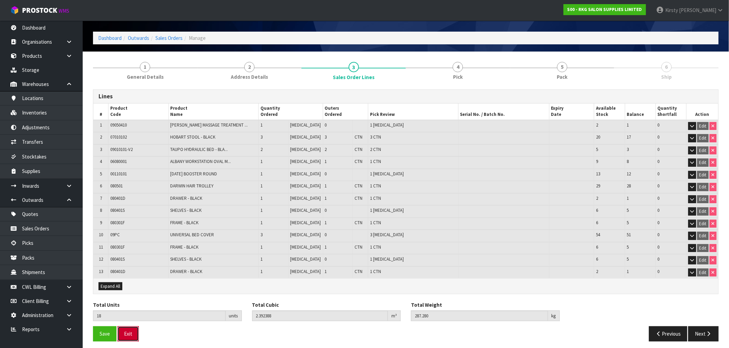
click at [130, 331] on button "Exit" at bounding box center [127, 334] width 21 height 15
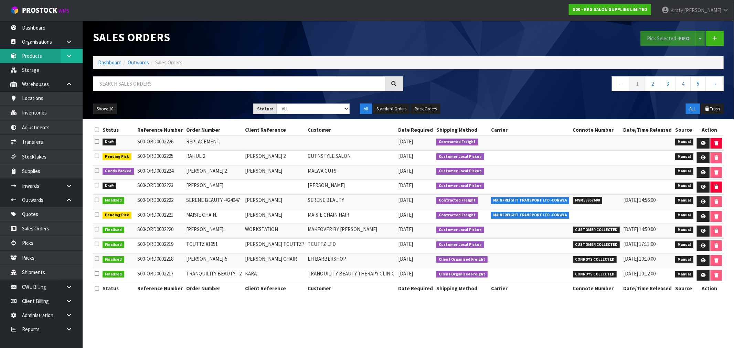
drag, startPoint x: 35, startPoint y: 58, endPoint x: 64, endPoint y: 60, distance: 29.0
click at [35, 58] on link "Products" at bounding box center [41, 56] width 83 height 14
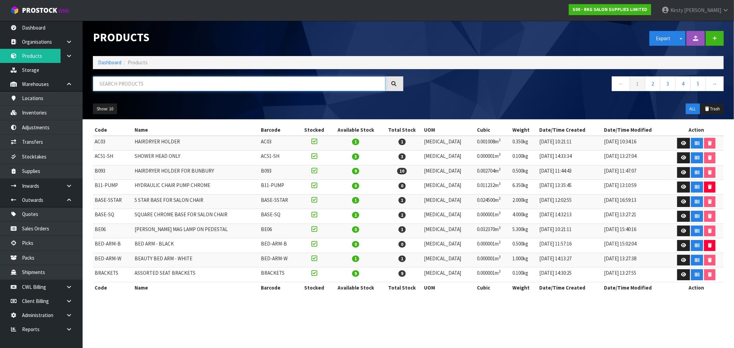
click at [122, 77] on input "text" at bounding box center [239, 83] width 293 height 15
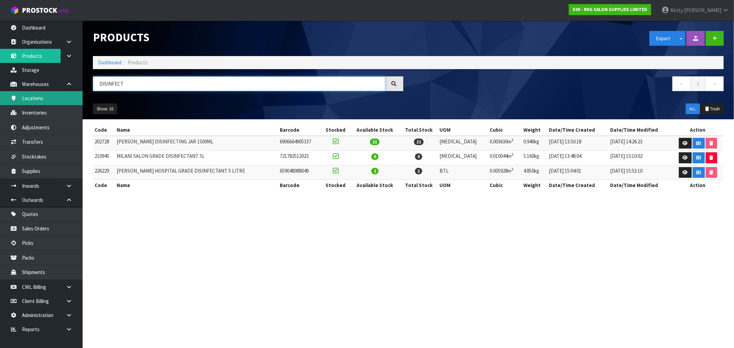
type input "DISINFECT"
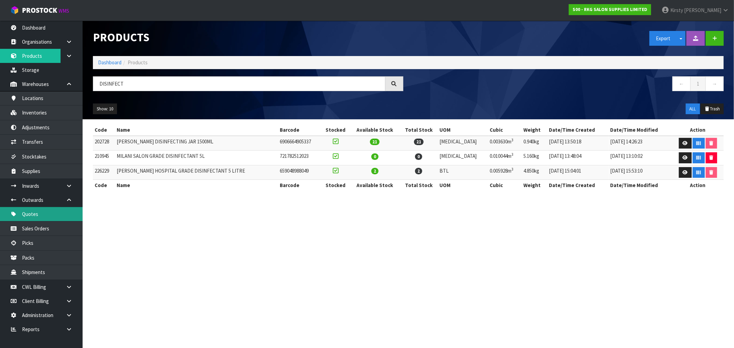
click at [33, 214] on link "Quotes" at bounding box center [41, 214] width 83 height 14
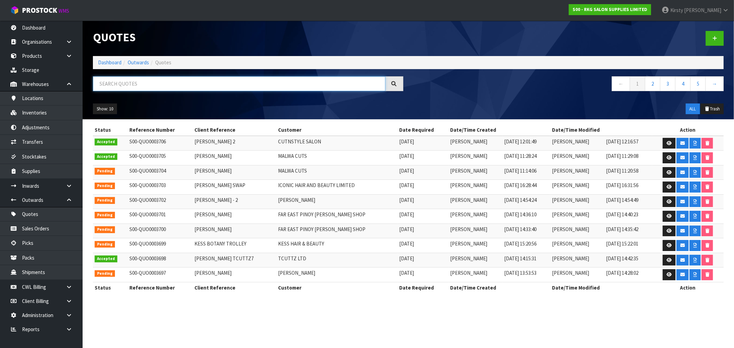
click at [150, 84] on input "text" at bounding box center [239, 83] width 293 height 15
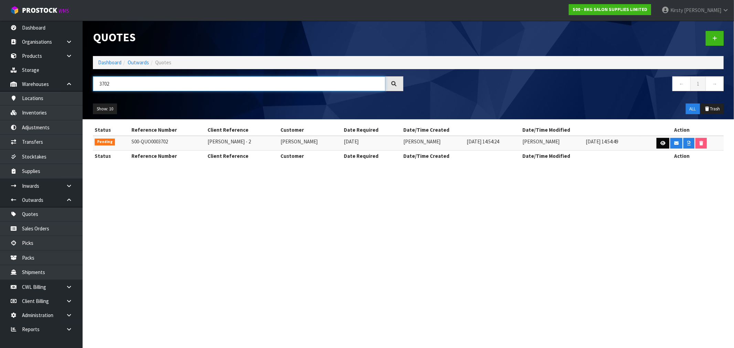
type input "3702"
click at [661, 141] on icon at bounding box center [663, 143] width 5 height 4
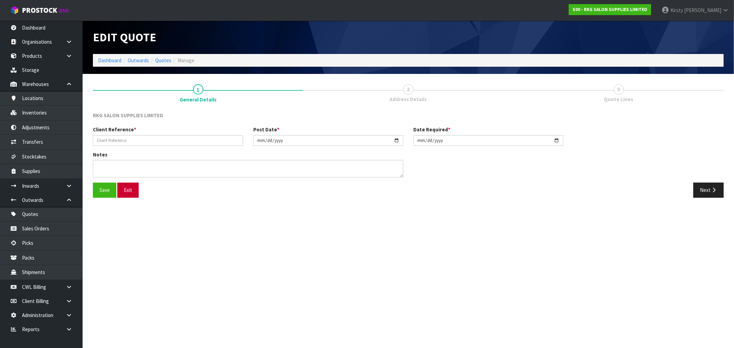
type input "[PERSON_NAME] - 2"
type input "[DATE]"
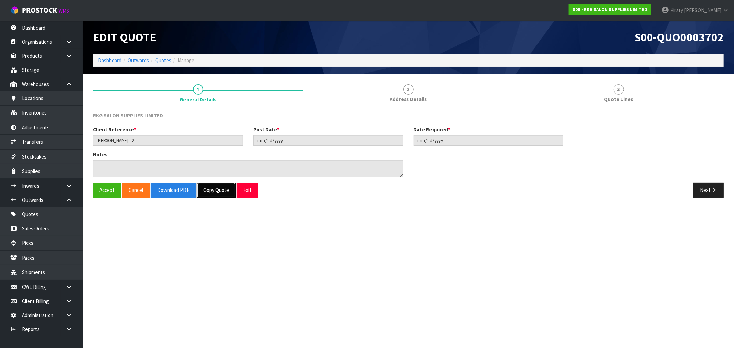
click at [211, 192] on button "Copy Quote" at bounding box center [216, 190] width 39 height 15
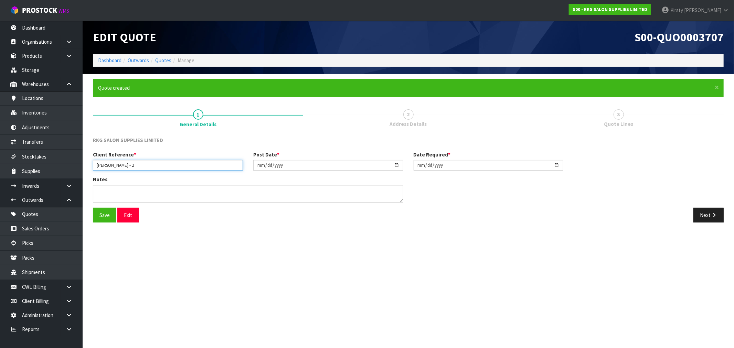
click at [130, 165] on input "[PERSON_NAME] - 2" at bounding box center [168, 165] width 150 height 11
type input "[PERSON_NAME] - 3"
click at [260, 166] on input "[DATE]" at bounding box center [328, 165] width 150 height 11
type input "[DATE]"
click at [419, 163] on input "[DATE]" at bounding box center [489, 165] width 150 height 11
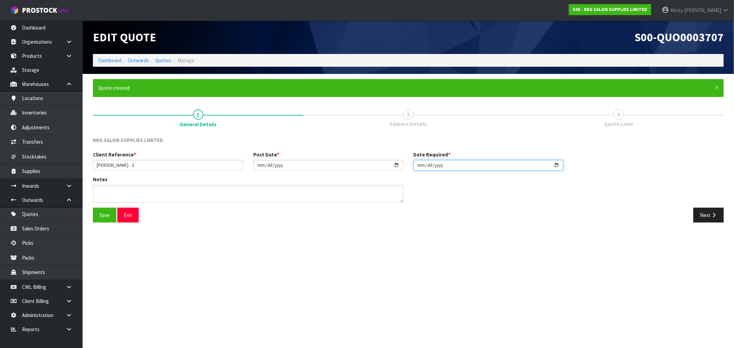
type input "[DATE]"
click at [101, 195] on textarea at bounding box center [248, 194] width 311 height 18
drag, startPoint x: 97, startPoint y: 214, endPoint x: 339, endPoint y: 222, distance: 241.8
click at [98, 214] on button "Save" at bounding box center [104, 215] width 23 height 15
click at [708, 218] on button "Next" at bounding box center [709, 215] width 30 height 15
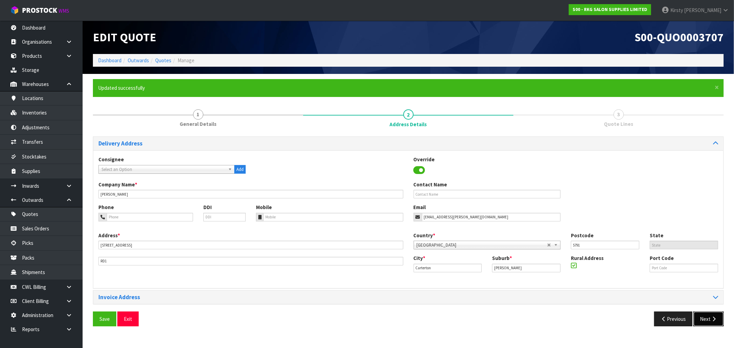
click at [704, 318] on button "Next" at bounding box center [709, 319] width 30 height 15
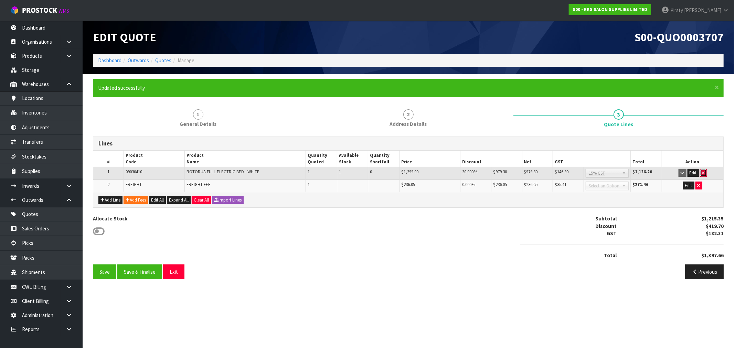
click at [705, 173] on button "button" at bounding box center [703, 173] width 7 height 8
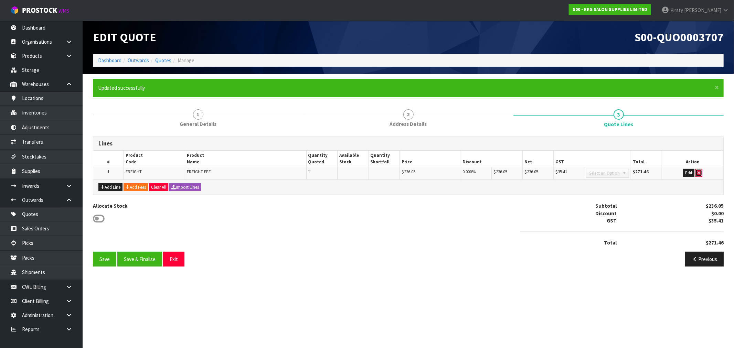
click at [700, 172] on icon "button" at bounding box center [699, 173] width 3 height 4
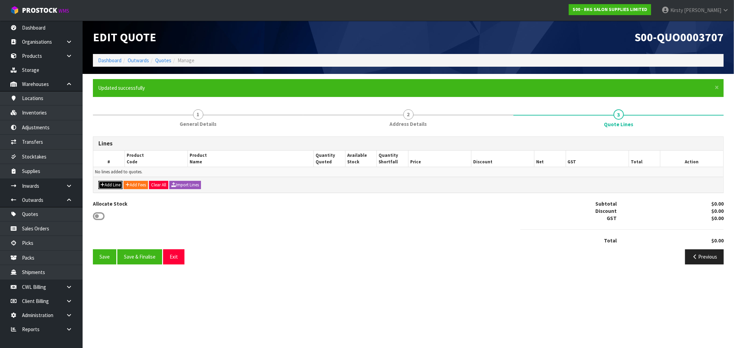
click at [104, 185] on button "Add Line" at bounding box center [110, 185] width 24 height 8
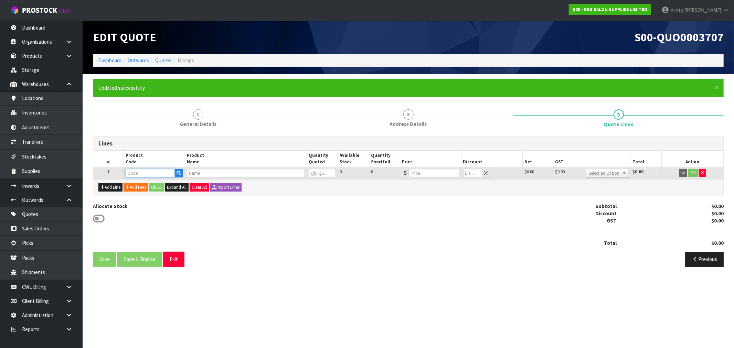
click at [139, 173] on input "text" at bounding box center [150, 173] width 49 height 9
click at [190, 172] on input "text" at bounding box center [246, 173] width 118 height 9
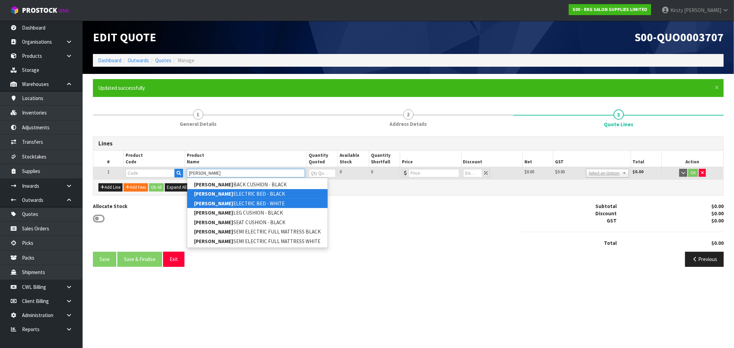
type input "[PERSON_NAME]"
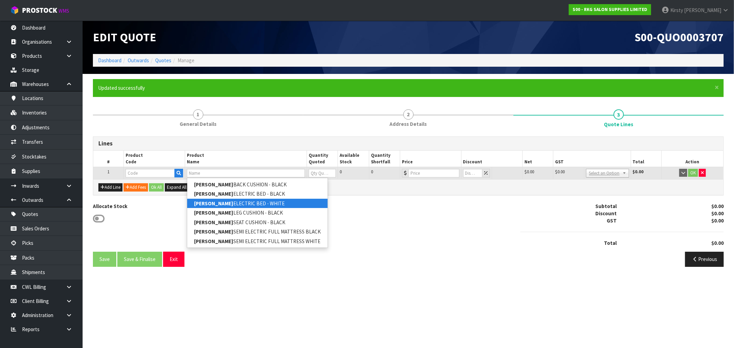
click at [233, 202] on link "[PERSON_NAME] ELECTRIC BED - WHITE" at bounding box center [257, 203] width 140 height 9
type input "[PERSON_NAME] ELECTRIC BED - WHITE"
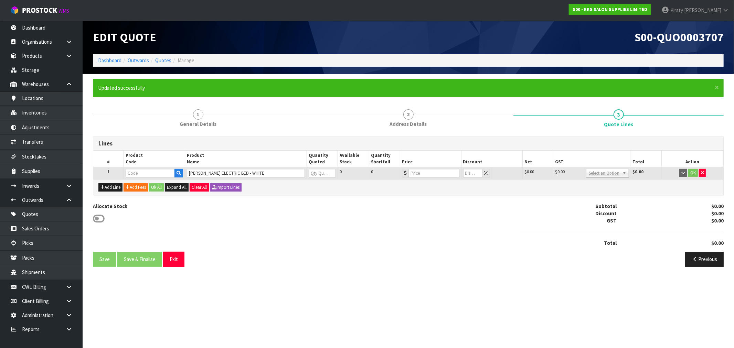
type input "09020410"
type input "0"
type input "1299"
type input "0"
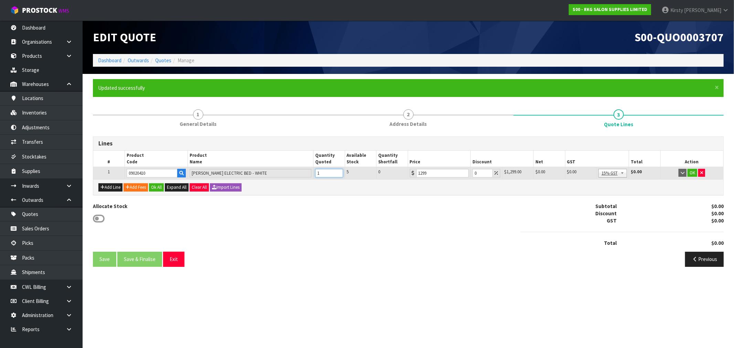
type input "1"
click at [338, 170] on input "1" at bounding box center [329, 173] width 28 height 9
drag, startPoint x: 480, startPoint y: 173, endPoint x: 465, endPoint y: 176, distance: 14.7
click at [465, 176] on tr "1 09020410 [PERSON_NAME] ELECTRIC BED - WHITE 1 5 0 1299 0 $1,299.00 $0.00 $1,2…" at bounding box center [408, 173] width 630 height 12
type input "35"
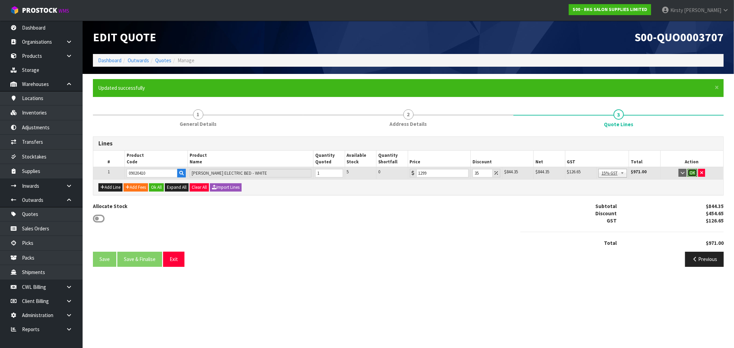
click at [693, 173] on button "OK" at bounding box center [693, 173] width 10 height 8
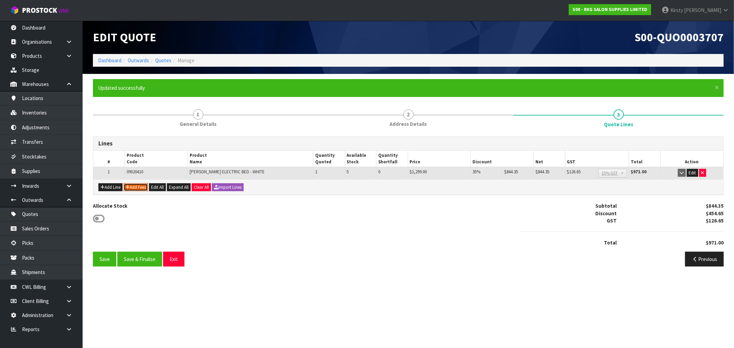
click at [143, 187] on button "Add Fees" at bounding box center [136, 188] width 24 height 8
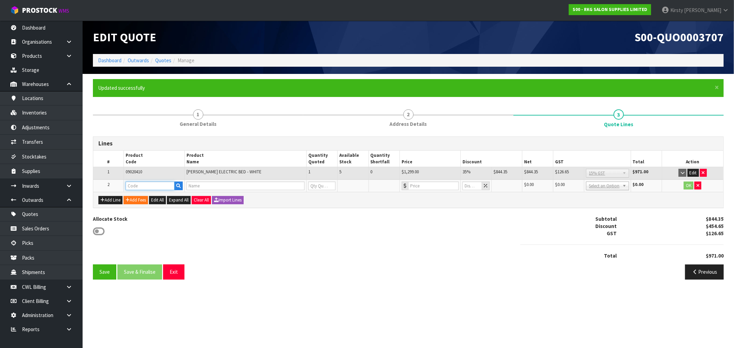
click at [140, 184] on input "text" at bounding box center [150, 186] width 49 height 9
type input "FRE"
click at [140, 195] on strong "FRE" at bounding box center [137, 197] width 9 height 7
type input "FREIGHT"
type input "FREIGHT FEE"
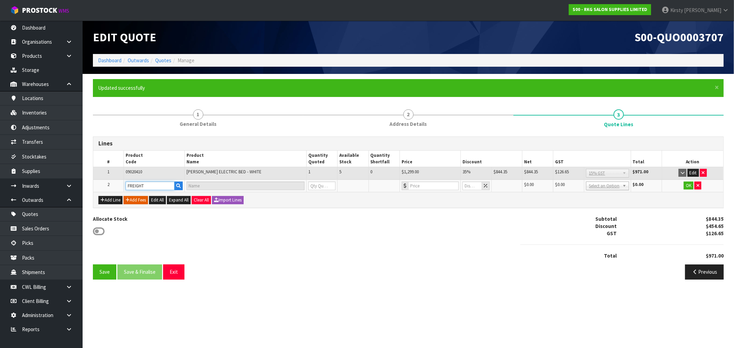
type input "1"
type input "0"
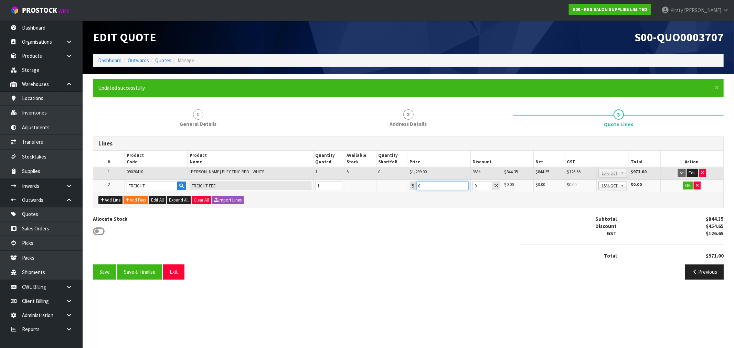
drag, startPoint x: 425, startPoint y: 185, endPoint x: 414, endPoint y: 188, distance: 11.4
click at [414, 188] on div "0" at bounding box center [439, 186] width 59 height 9
type input "242.85"
click at [689, 186] on button "OK" at bounding box center [688, 186] width 10 height 8
click at [98, 269] on button "Save" at bounding box center [104, 272] width 23 height 15
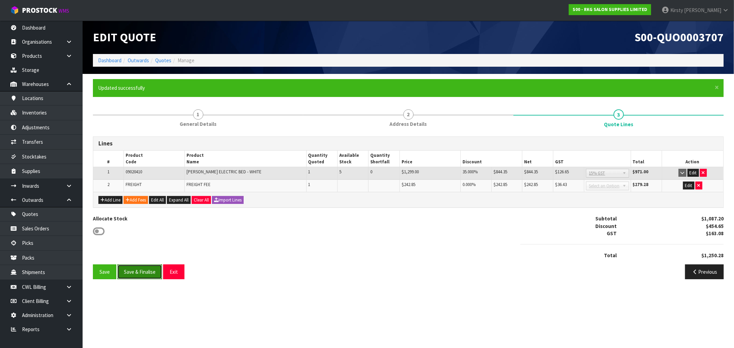
click at [136, 273] on button "Save & Finalise" at bounding box center [139, 272] width 45 height 15
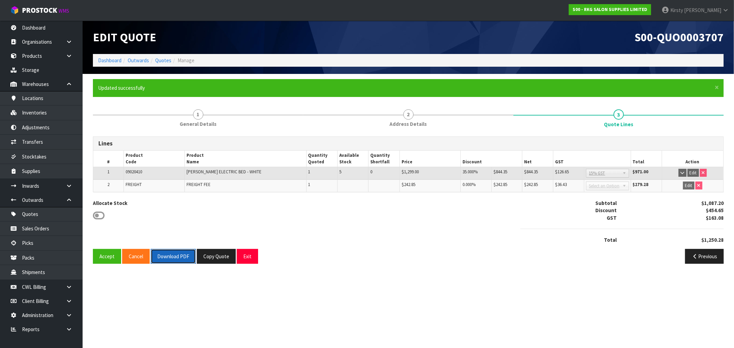
click at [169, 256] on button "Download PDF" at bounding box center [173, 256] width 45 height 15
click at [244, 257] on button "Exit" at bounding box center [247, 256] width 21 height 15
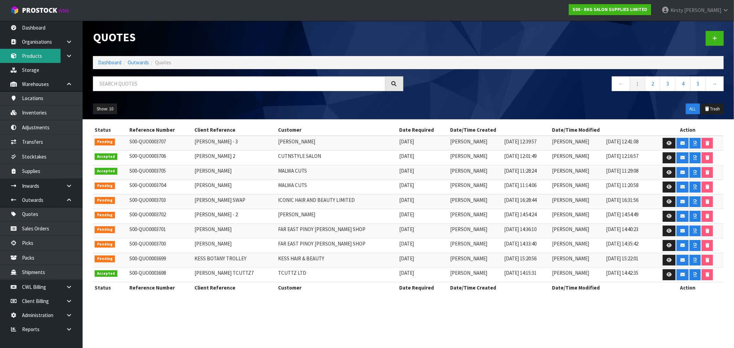
drag, startPoint x: 40, startPoint y: 56, endPoint x: 46, endPoint y: 54, distance: 6.2
click at [40, 56] on link "Products" at bounding box center [41, 56] width 83 height 14
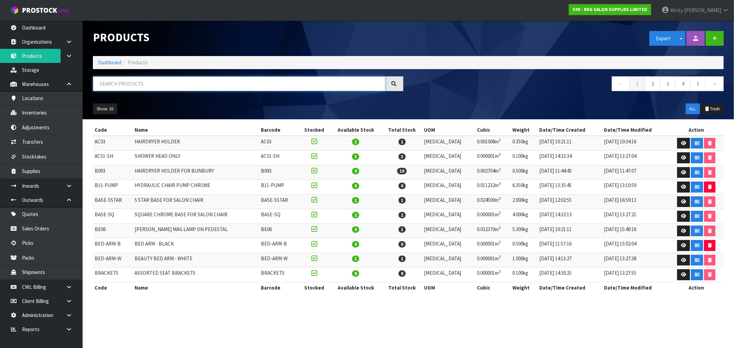
click at [119, 80] on input "text" at bounding box center [239, 83] width 293 height 15
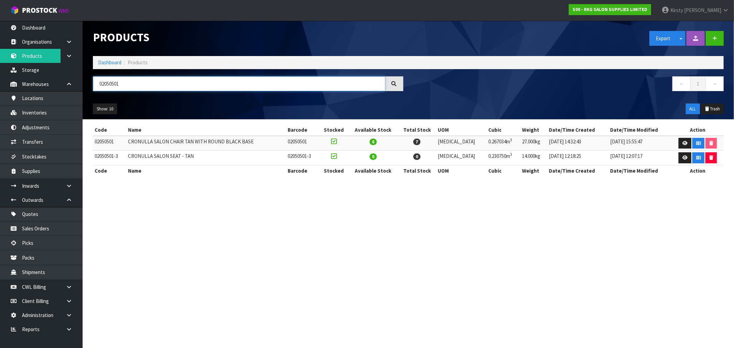
type input "02050501"
click at [41, 228] on link "Sales Orders" at bounding box center [41, 229] width 83 height 14
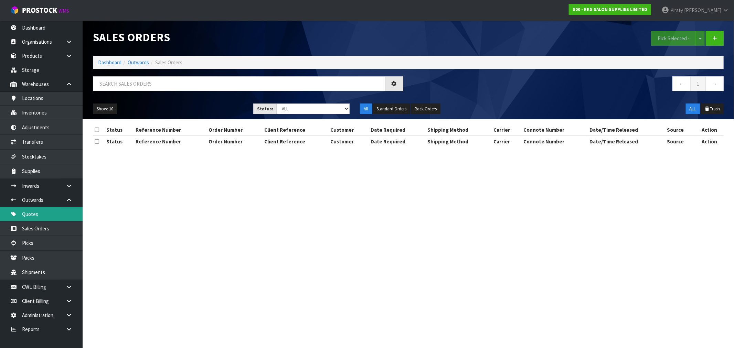
click at [39, 213] on body "Toggle navigation ProStock WMS S00 - RKG SALON SUPPLIES LIMITED [PERSON_NAME] L…" at bounding box center [367, 174] width 734 height 348
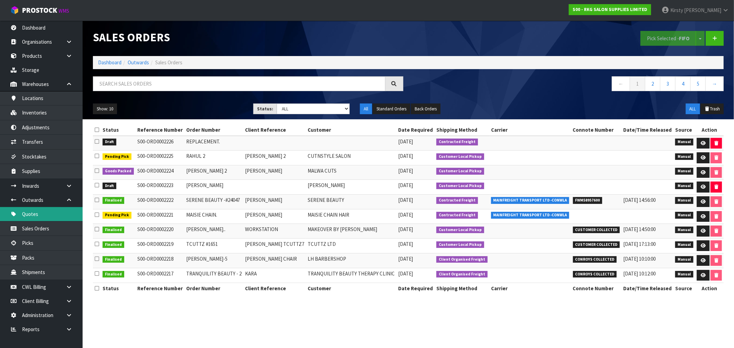
click at [32, 209] on link "Quotes" at bounding box center [41, 214] width 83 height 14
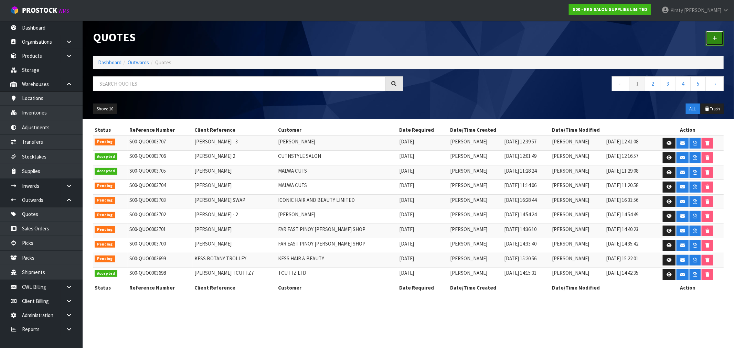
click at [714, 40] on icon at bounding box center [715, 38] width 5 height 5
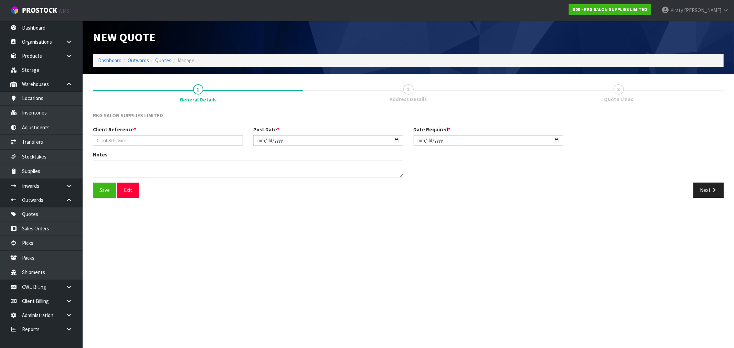
click at [115, 147] on div "Client Reference * Post Date * [DATE] Date Required * [DATE]" at bounding box center [408, 138] width 641 height 25
click at [119, 142] on input "text" at bounding box center [168, 140] width 150 height 11
type input "CLIP JOINT HAIRDRESSING"
drag, startPoint x: 95, startPoint y: 190, endPoint x: 346, endPoint y: 151, distance: 253.5
click at [96, 190] on button "Save" at bounding box center [104, 190] width 23 height 15
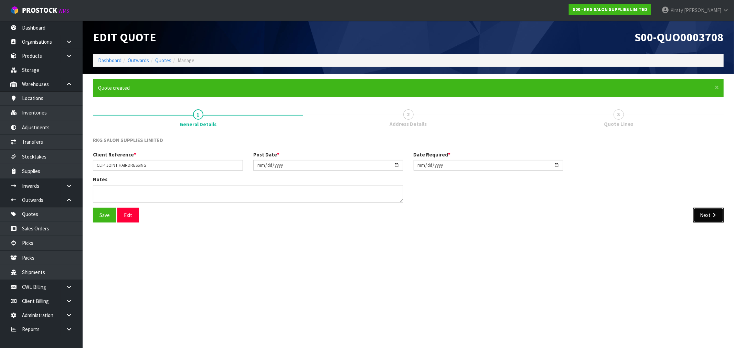
click at [710, 215] on button "Next" at bounding box center [709, 215] width 30 height 15
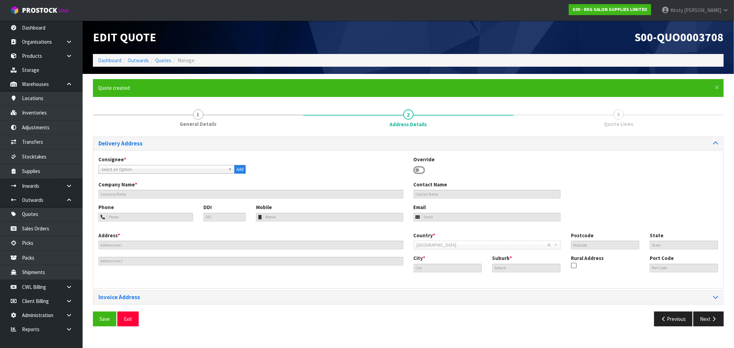
click at [423, 168] on icon at bounding box center [420, 170] width 12 height 10
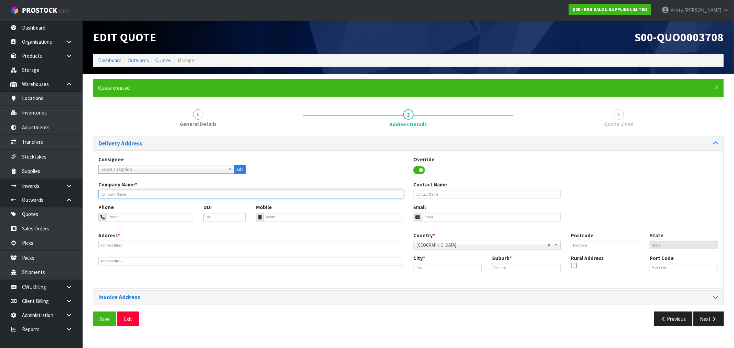
click at [115, 197] on input "text" at bounding box center [250, 194] width 305 height 9
type input "CLIP JOINT HAIRDRESSING"
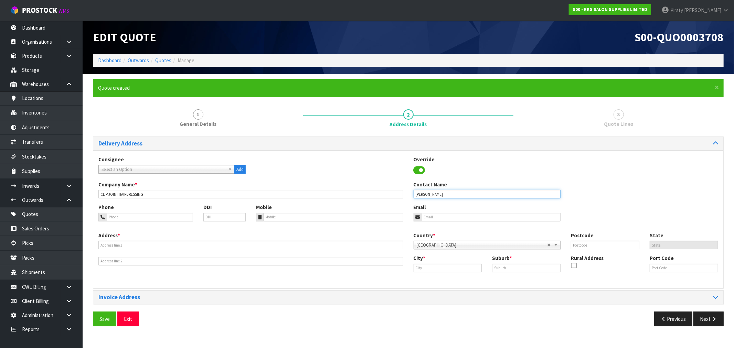
type input "[PERSON_NAME]"
type input "[PHONE_NUMBER]"
click at [432, 217] on input "email" at bounding box center [491, 217] width 139 height 9
click at [446, 216] on input "email" at bounding box center [491, 217] width 139 height 9
type input "[EMAIL_ADDRESS][DOMAIN_NAME]"
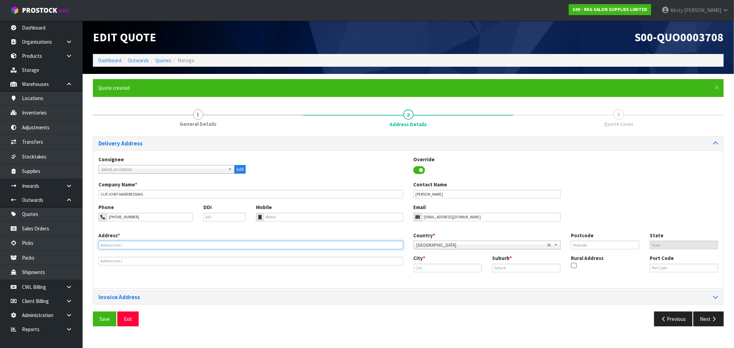
click at [107, 248] on input "text" at bounding box center [250, 245] width 305 height 9
type input "[STREET_ADDRESS]"
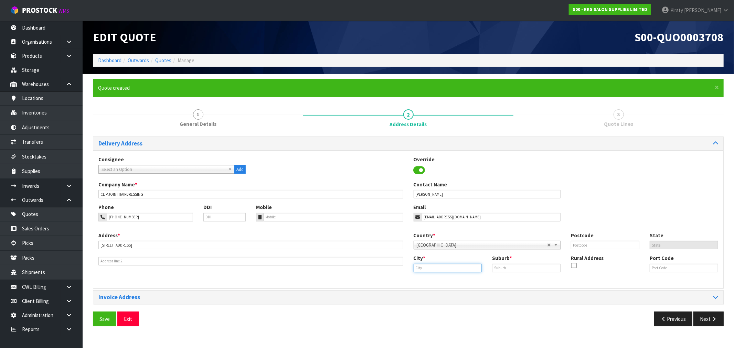
click at [426, 269] on input "text" at bounding box center [448, 268] width 69 height 9
type input "d"
click at [427, 282] on strong "Dun" at bounding box center [426, 280] width 10 height 7
type input "Dunedin"
click at [495, 267] on input "text" at bounding box center [526, 268] width 69 height 9
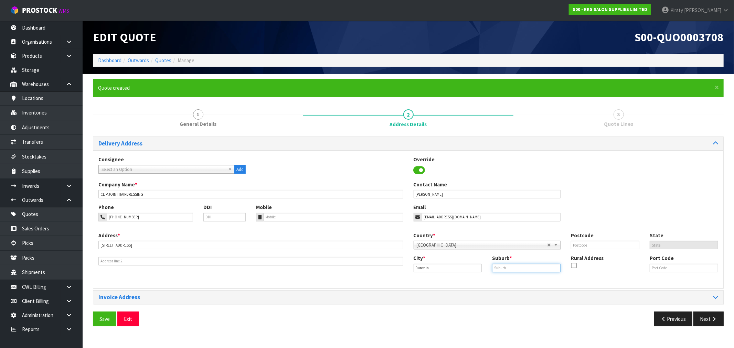
type input "B"
type input "CBD"
click at [615, 247] on input "text" at bounding box center [605, 245] width 69 height 9
type input "9016"
drag, startPoint x: 102, startPoint y: 319, endPoint x: 108, endPoint y: 317, distance: 6.9
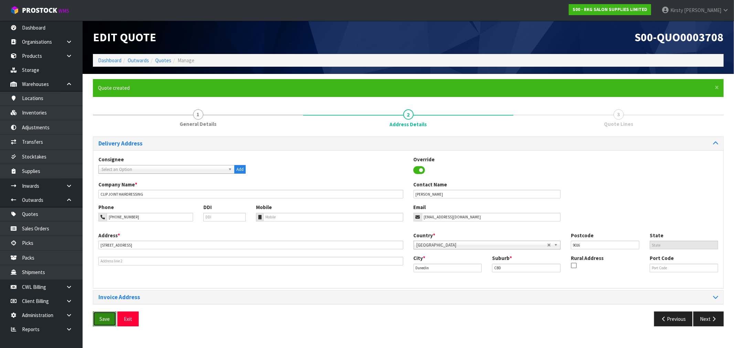
click at [102, 319] on button "Save" at bounding box center [104, 319] width 23 height 15
click at [705, 322] on button "Next" at bounding box center [709, 319] width 30 height 15
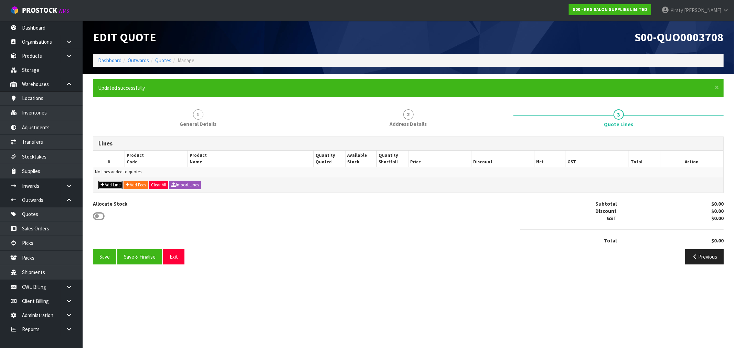
click at [113, 186] on button "Add Line" at bounding box center [110, 185] width 24 height 8
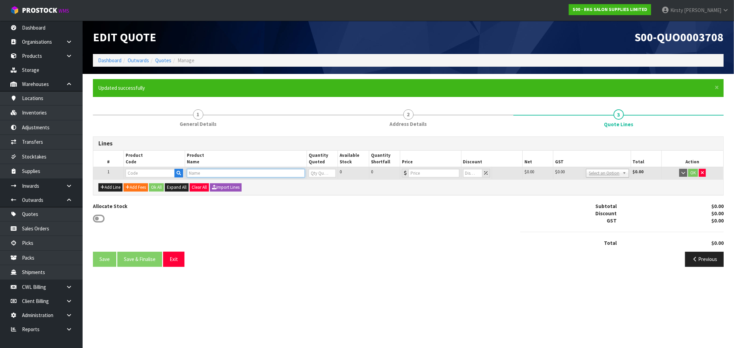
click at [196, 173] on input "text" at bounding box center [246, 173] width 118 height 9
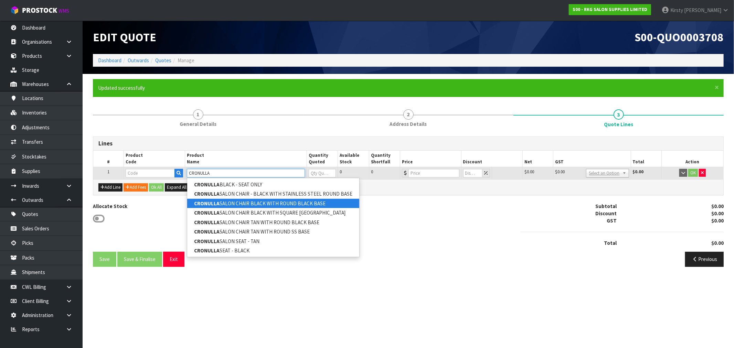
type input "CRONULLA"
click at [258, 204] on link "CRONULLA SALON CHAIR BLACK WITH ROUND BLACK BASE" at bounding box center [273, 203] width 172 height 9
type input "CRONULLA SALON CHAIR BLACK WITH ROUND BLACK BASE"
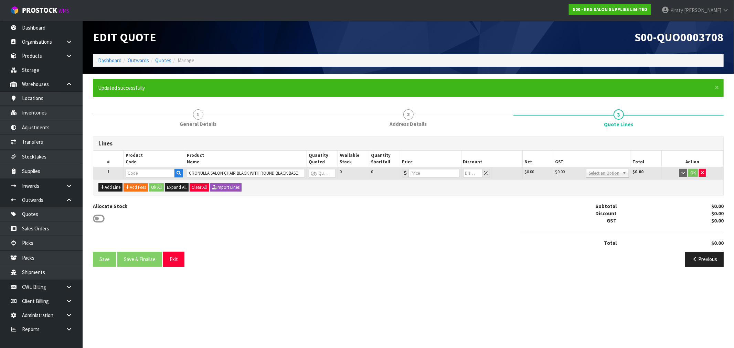
type input "02050101"
type input "0"
type input "499"
type input "0"
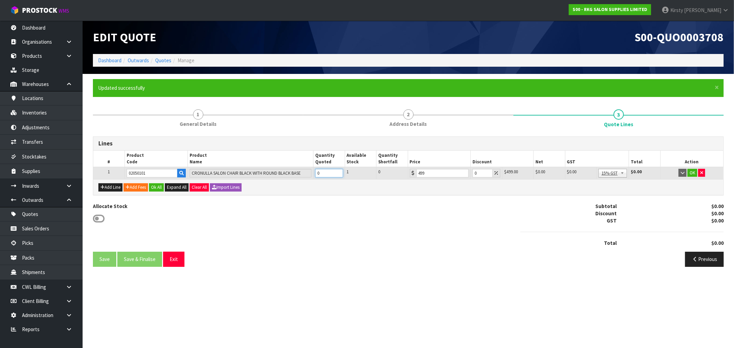
click at [336, 171] on input "1" at bounding box center [329, 173] width 28 height 9
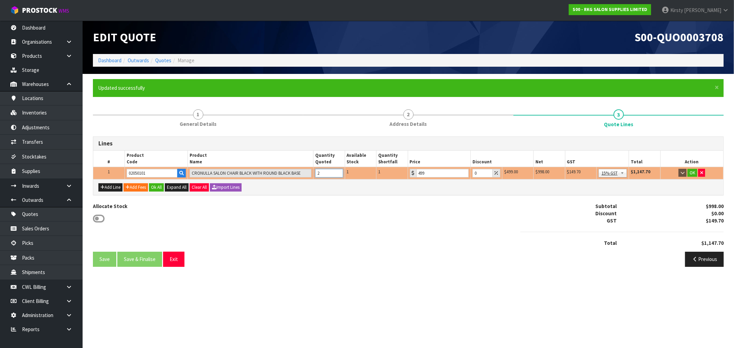
click at [337, 171] on input "2" at bounding box center [329, 173] width 28 height 9
click at [337, 171] on input "3" at bounding box center [329, 173] width 28 height 9
click at [337, 171] on input "4" at bounding box center [329, 173] width 28 height 9
click at [337, 171] on input "5" at bounding box center [329, 173] width 28 height 9
click at [337, 171] on input "6" at bounding box center [329, 173] width 28 height 9
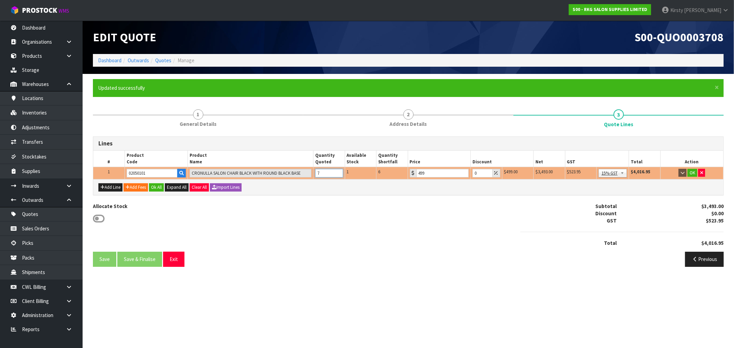
click at [337, 171] on input "7" at bounding box center [329, 173] width 28 height 9
type input "8"
click at [337, 171] on input "8" at bounding box center [329, 173] width 28 height 9
click at [693, 174] on button "OK" at bounding box center [693, 173] width 10 height 8
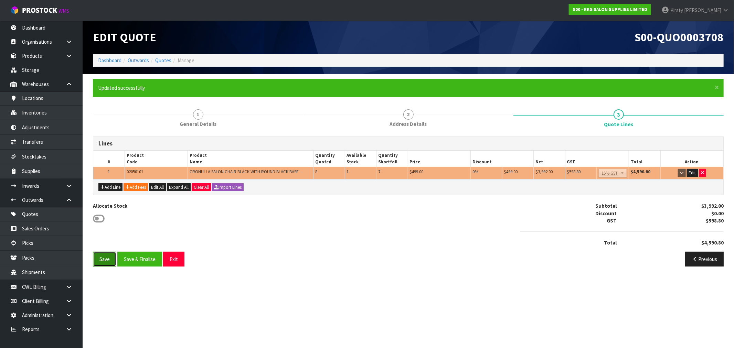
click at [98, 258] on button "Save" at bounding box center [104, 259] width 23 height 15
click at [180, 259] on button "Exit" at bounding box center [181, 259] width 21 height 15
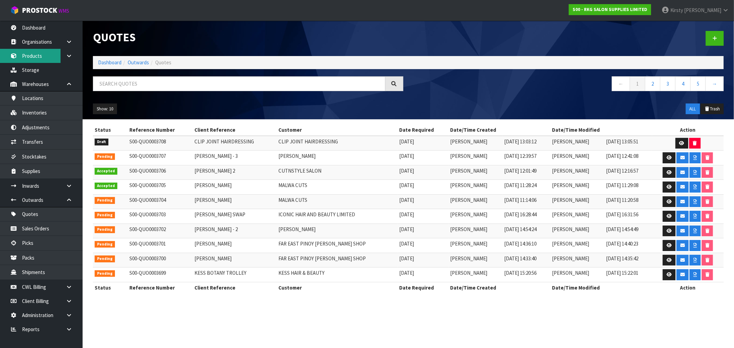
click at [36, 56] on link "Products" at bounding box center [41, 56] width 83 height 14
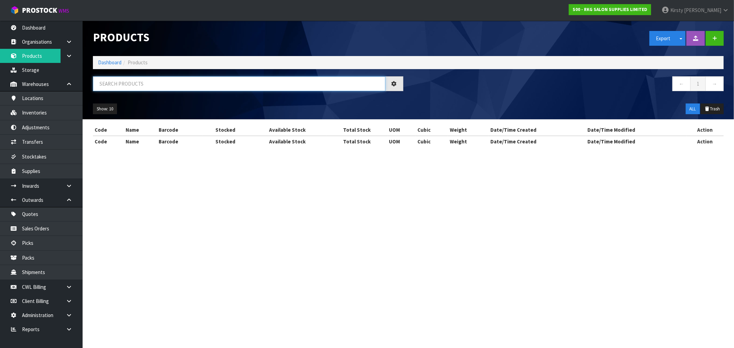
click at [106, 80] on input "text" at bounding box center [239, 83] width 293 height 15
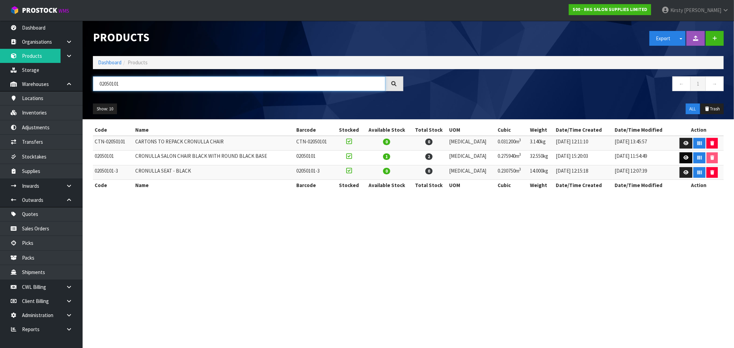
type input "02050101"
click at [684, 158] on icon at bounding box center [686, 158] width 5 height 4
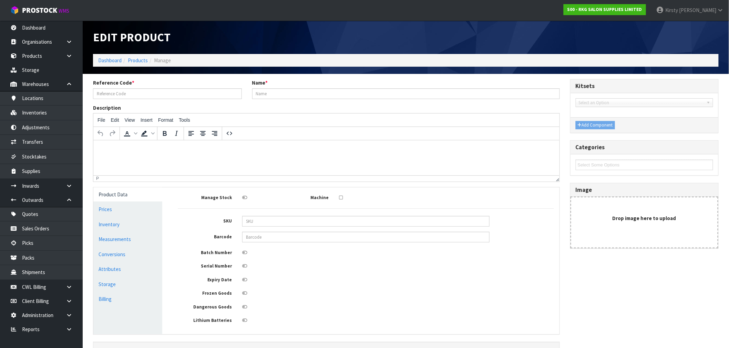
type input "02050101"
type input "CRONULLA SALON CHAIR BLACK WITH ROUND BLACK BASE"
type input "499.00"
type input "0.00"
type input "159.73"
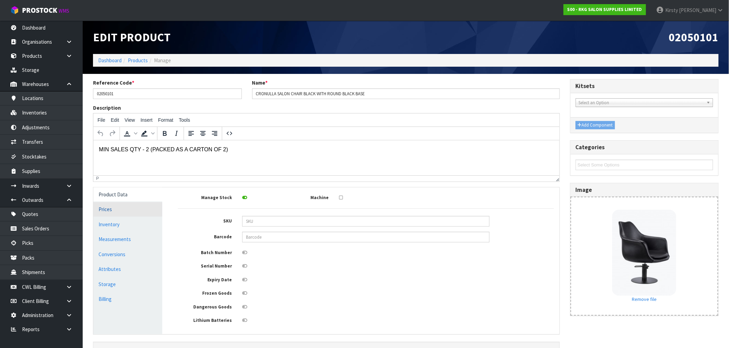
click at [108, 213] on link "Prices" at bounding box center [127, 209] width 69 height 14
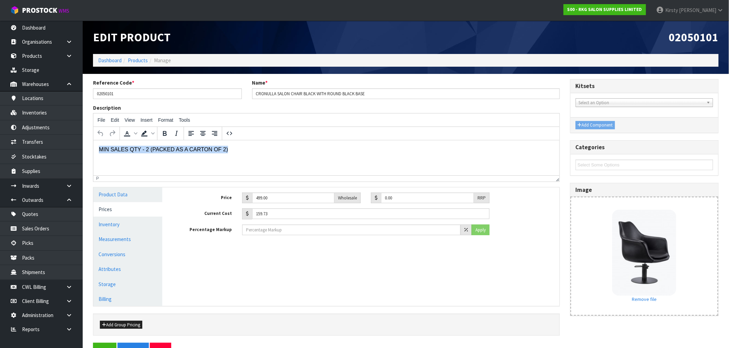
drag, startPoint x: 235, startPoint y: 149, endPoint x: 151, endPoint y: 292, distance: 165.5
click at [93, 151] on html "MIN SALES QTY - 2 (PACKED AS A CARTON OF 2)" at bounding box center [326, 149] width 466 height 19
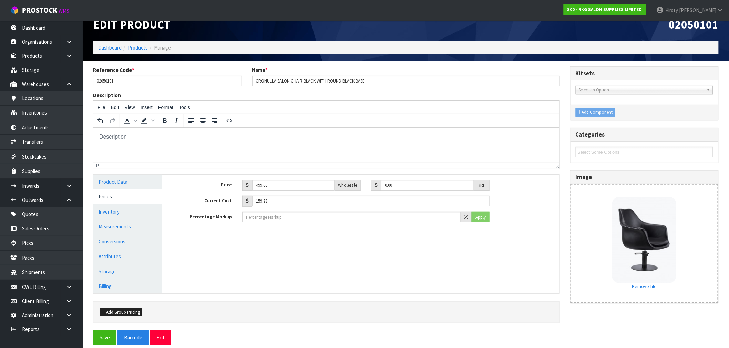
scroll to position [20, 0]
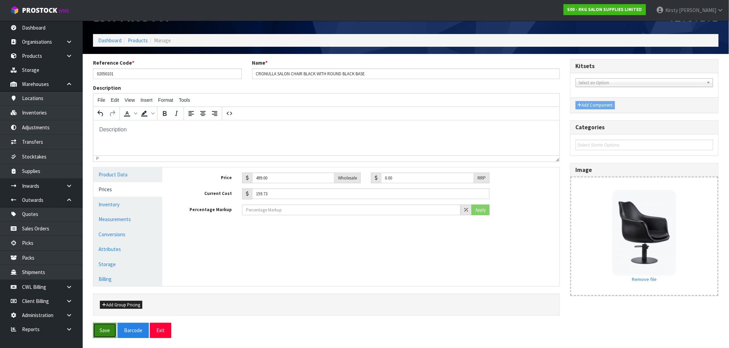
click at [100, 332] on button "Save" at bounding box center [104, 330] width 23 height 15
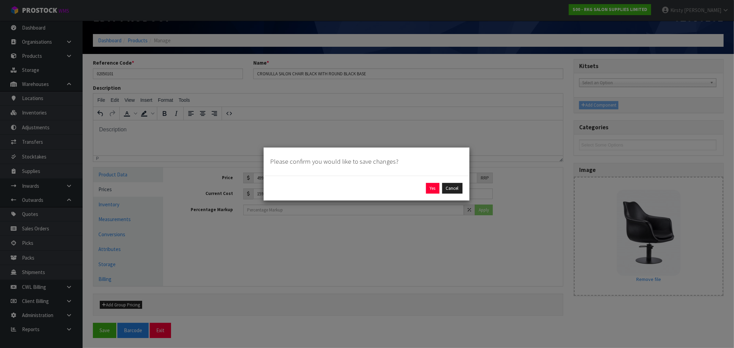
click at [442, 190] on div "Yes Cancel" at bounding box center [367, 188] width 192 height 11
click at [431, 190] on button "Yes" at bounding box center [432, 188] width 13 height 11
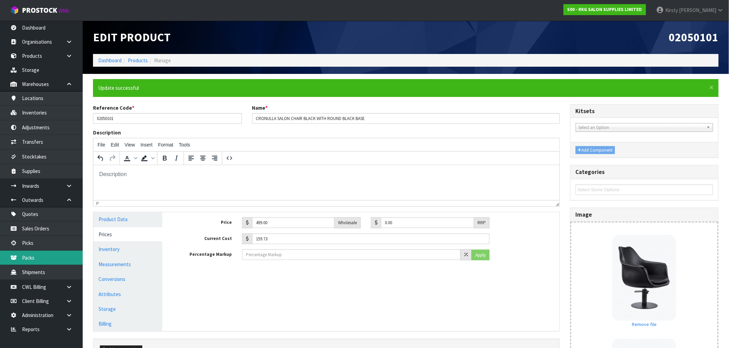
scroll to position [2, 0]
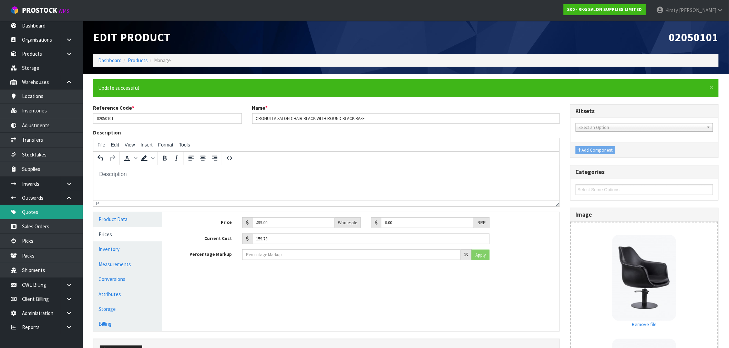
click at [33, 211] on link "Quotes" at bounding box center [41, 212] width 83 height 14
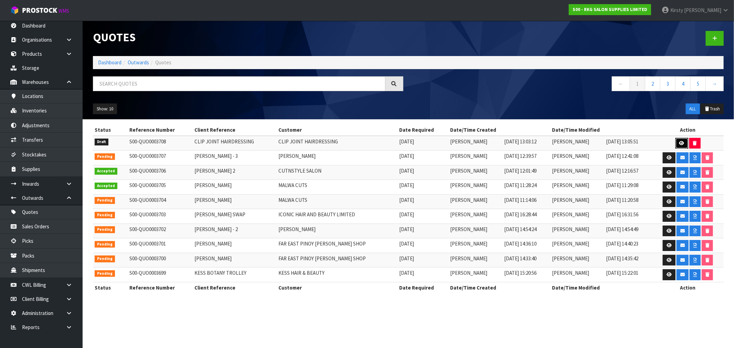
click at [680, 139] on link at bounding box center [682, 143] width 13 height 11
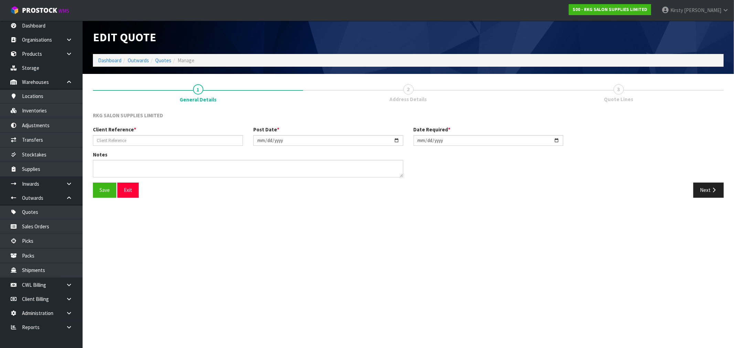
type input "CLIP JOINT HAIRDRESSING"
type input "[DATE]"
click at [709, 191] on button "Next" at bounding box center [709, 190] width 30 height 15
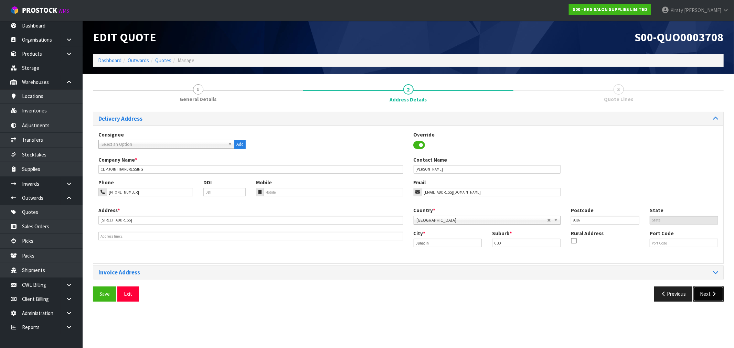
click at [704, 292] on button "Next" at bounding box center [709, 294] width 30 height 15
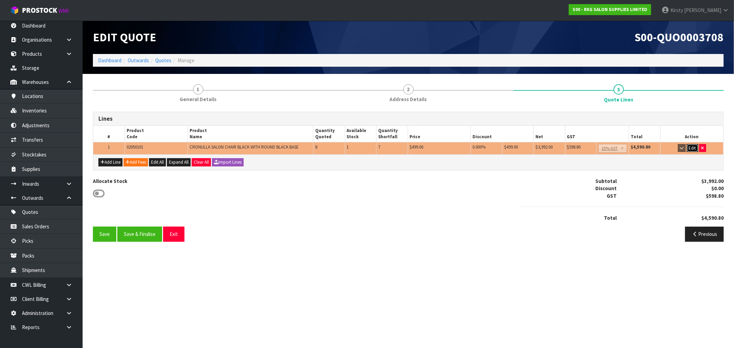
click at [693, 147] on button "Edit" at bounding box center [692, 148] width 11 height 8
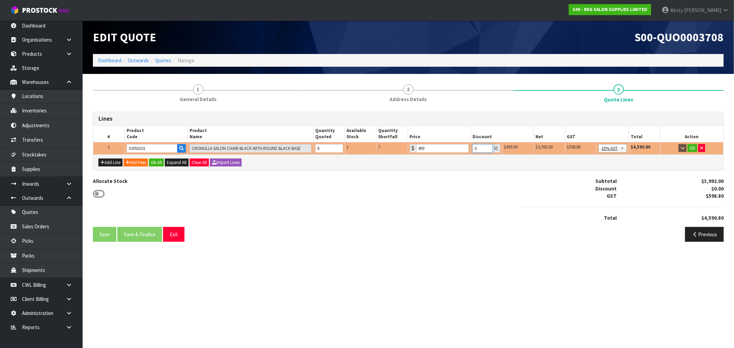
drag, startPoint x: 477, startPoint y: 150, endPoint x: 468, endPoint y: 153, distance: 9.4
click at [468, 153] on tr "1 02050101 CRONULLA SALON CHAIR BLACK WITH ROUND BLACK BASE 8 1 7 499 0 $499.00…" at bounding box center [408, 148] width 630 height 12
type input "10"
click at [692, 146] on button "OK" at bounding box center [693, 148] width 10 height 8
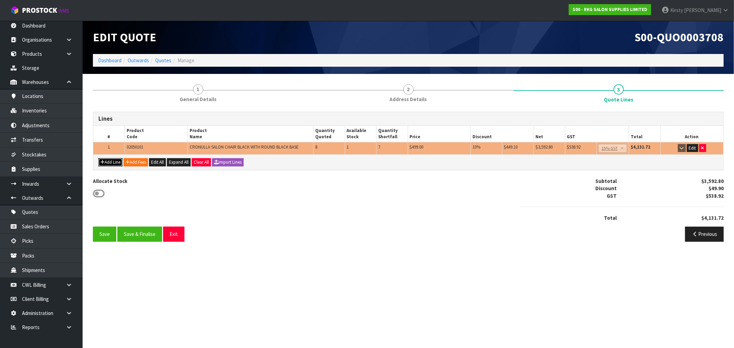
click at [109, 160] on button "Add Line" at bounding box center [110, 162] width 24 height 8
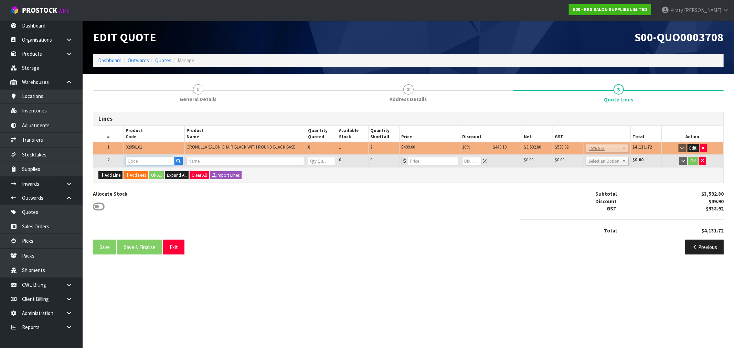
click at [138, 158] on input "text" at bounding box center [150, 161] width 49 height 9
type input "FRE"
drag, startPoint x: 140, startPoint y: 171, endPoint x: 162, endPoint y: 169, distance: 21.8
click at [141, 171] on strong "FRE" at bounding box center [137, 172] width 9 height 7
type input "FREIGHT"
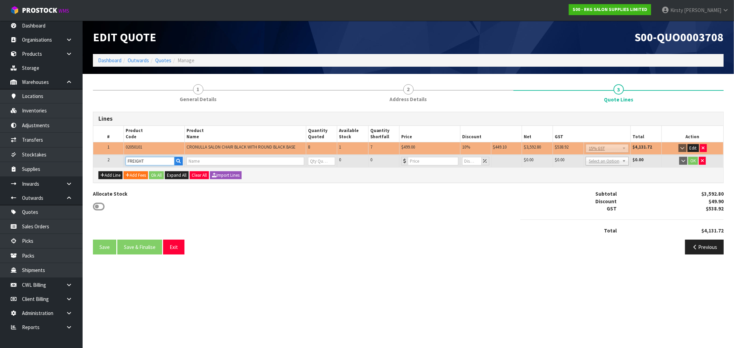
type input "FREIGHT"
type input "0"
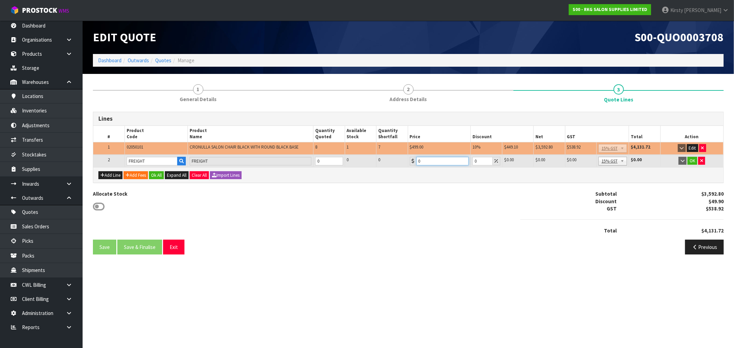
drag, startPoint x: 438, startPoint y: 162, endPoint x: 389, endPoint y: 165, distance: 48.3
click at [389, 165] on tr "2 FREIGHT FREIGHT 0 0 0 0 0 $0.00 $0.00 $0.00 $0.00 No GST 15% GST Zero Rated 1…" at bounding box center [408, 161] width 630 height 13
type input "704.50"
drag, startPoint x: 693, startPoint y: 163, endPoint x: 688, endPoint y: 159, distance: 6.3
click at [688, 159] on button "OK" at bounding box center [693, 161] width 10 height 8
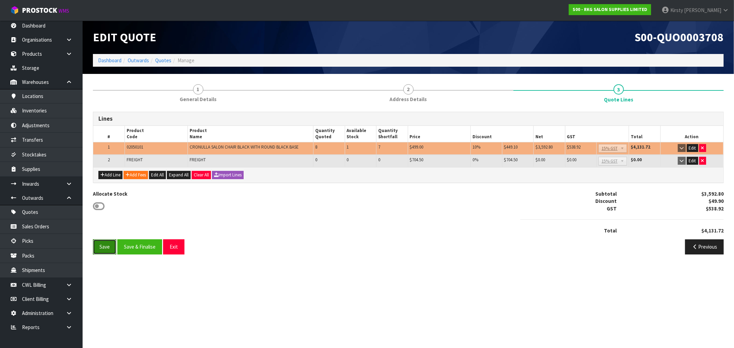
click at [101, 246] on button "Save" at bounding box center [104, 247] width 23 height 15
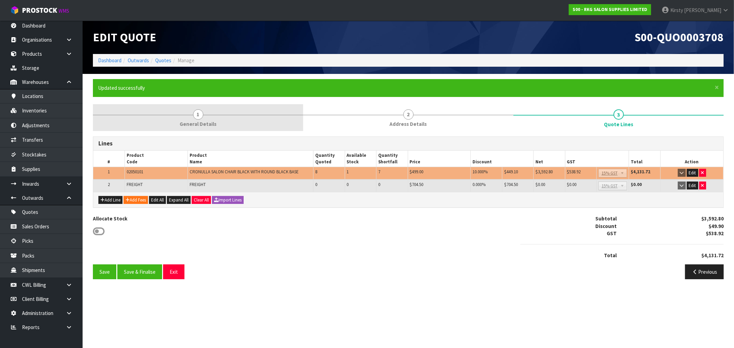
click at [199, 117] on span "1" at bounding box center [198, 114] width 10 height 10
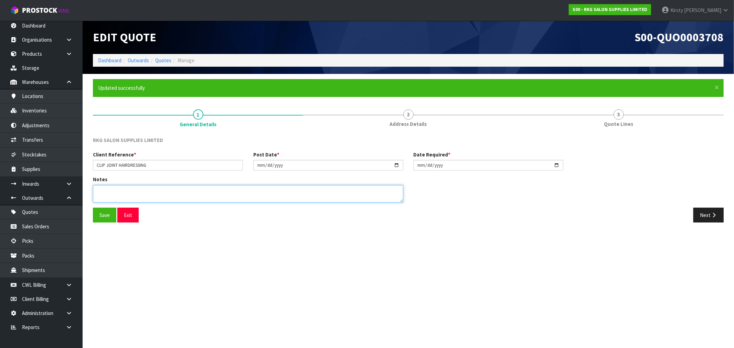
click at [128, 197] on textarea at bounding box center [248, 194] width 311 height 18
type textarea "GENERAL FREIGHT DELIVERY 4-7 WORKING DAYS"
click at [110, 215] on button "Save" at bounding box center [104, 215] width 23 height 15
click at [713, 214] on icon "button" at bounding box center [714, 215] width 7 height 5
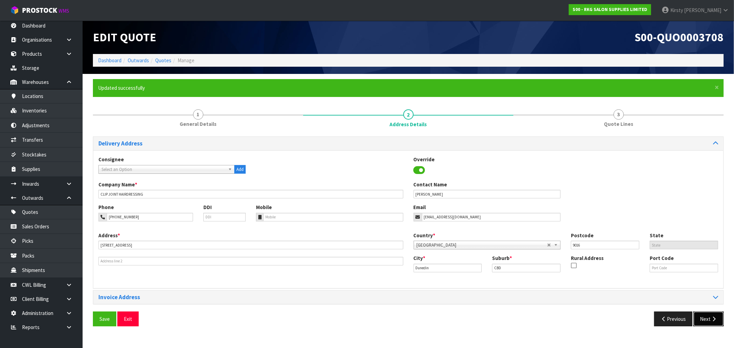
click at [708, 317] on button "Next" at bounding box center [709, 319] width 30 height 15
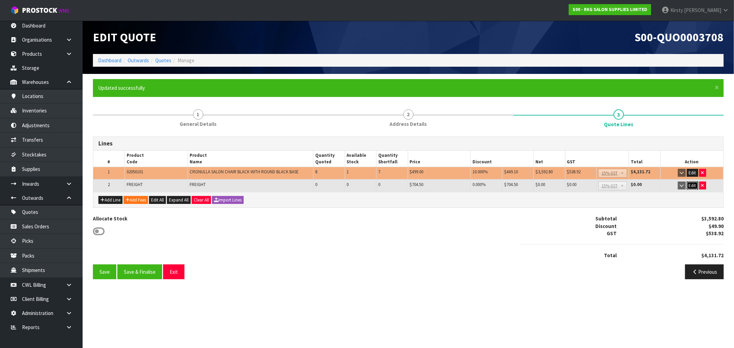
click at [694, 185] on button "Edit" at bounding box center [692, 186] width 11 height 8
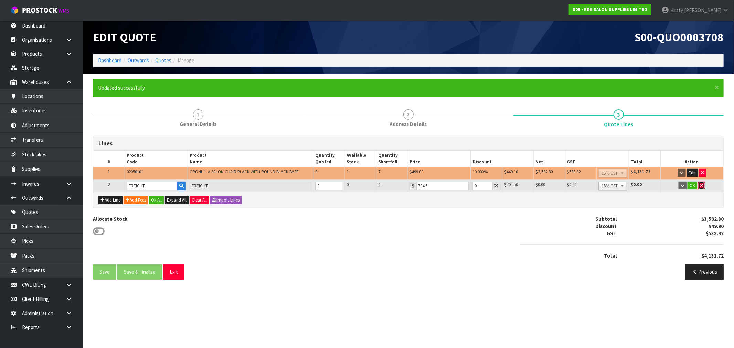
click at [703, 185] on icon "button" at bounding box center [702, 186] width 3 height 4
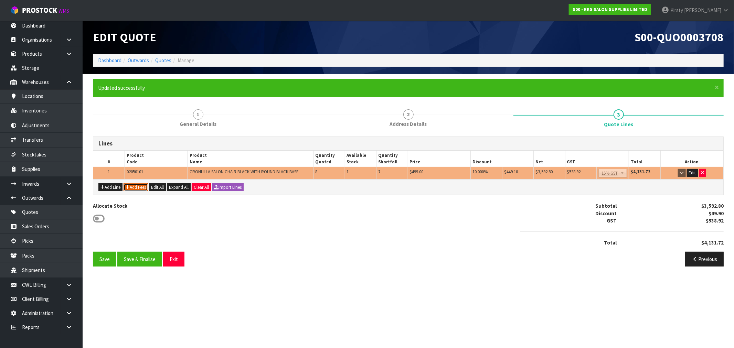
click at [135, 186] on button "Add Fees" at bounding box center [136, 188] width 24 height 8
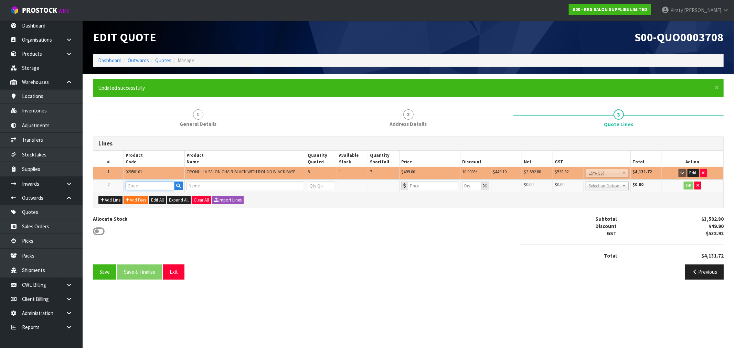
click at [135, 186] on input "text" at bounding box center [150, 186] width 49 height 9
type input "FRE"
click at [154, 193] on link "FRE IGHT" at bounding box center [153, 196] width 54 height 9
type input "FREIGHT"
type input "FREIGHT FEE"
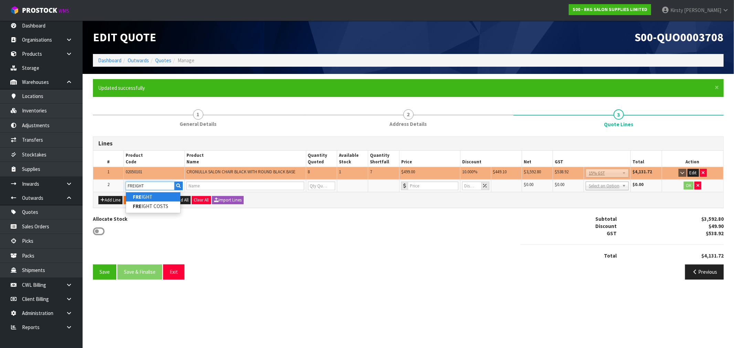
type input "1"
type input "0"
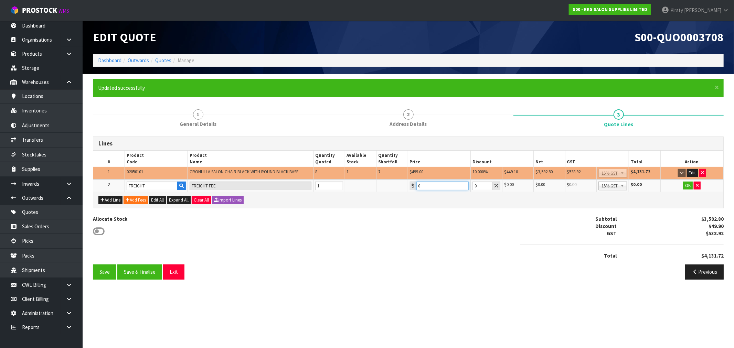
drag, startPoint x: 434, startPoint y: 185, endPoint x: 389, endPoint y: 187, distance: 45.1
click at [389, 187] on tr "2 FREIGHT FREIGHT FEE 1 0 0 $0.00 $0.00 $0.00 $0.00 No GST 15% GST Zero Rated 1…" at bounding box center [408, 186] width 630 height 13
type input "704.50"
click at [689, 185] on button "OK" at bounding box center [688, 186] width 10 height 8
click at [97, 272] on button "Save" at bounding box center [104, 272] width 23 height 15
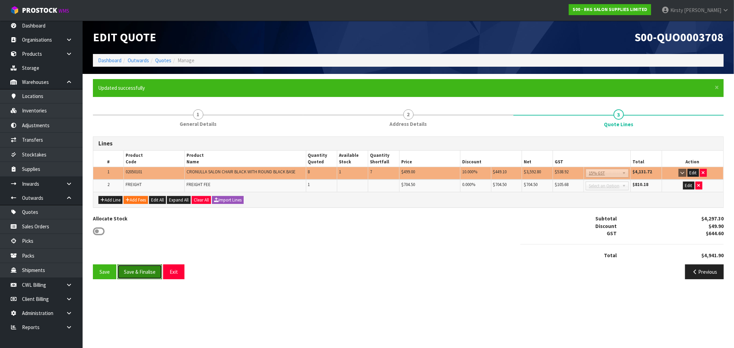
click at [139, 268] on button "Save & Finalise" at bounding box center [139, 272] width 45 height 15
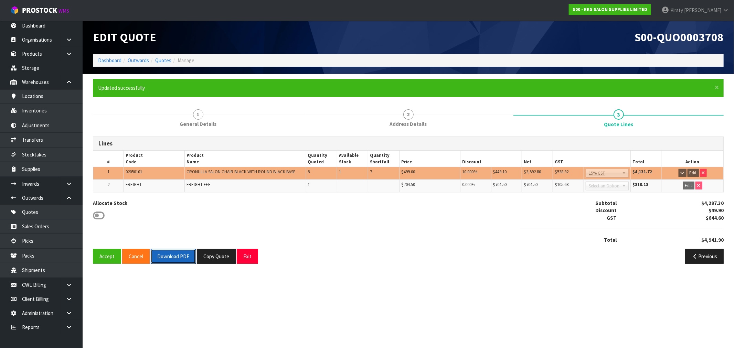
drag, startPoint x: 170, startPoint y: 257, endPoint x: 233, endPoint y: 204, distance: 83.1
click at [171, 256] on button "Download PDF" at bounding box center [173, 256] width 45 height 15
click at [218, 253] on button "Copy Quote" at bounding box center [216, 256] width 39 height 15
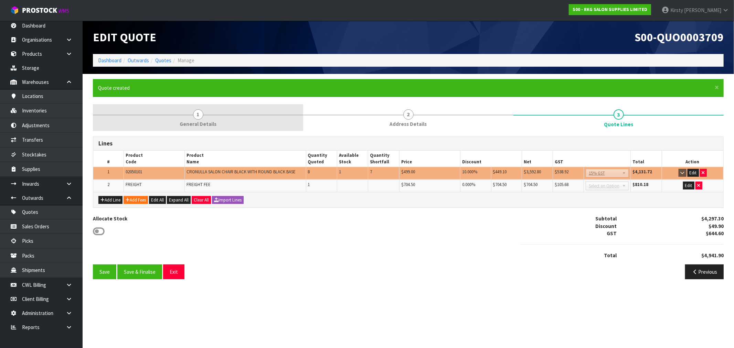
click at [195, 113] on span "1" at bounding box center [198, 114] width 10 height 10
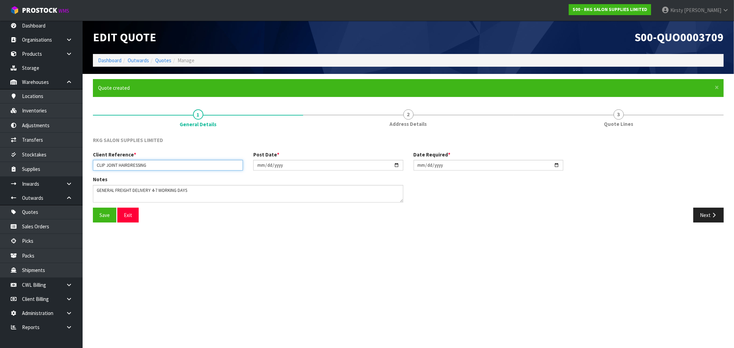
click at [156, 164] on input "CLIP JOINT HAIRDRESSING" at bounding box center [168, 165] width 150 height 11
type input "CLIP JOINT HAIRDRESSING - 2"
drag, startPoint x: 185, startPoint y: 192, endPoint x: 157, endPoint y: 192, distance: 28.2
click at [102, 191] on textarea at bounding box center [248, 194] width 311 height 18
drag, startPoint x: 193, startPoint y: 191, endPoint x: 81, endPoint y: 188, distance: 112.6
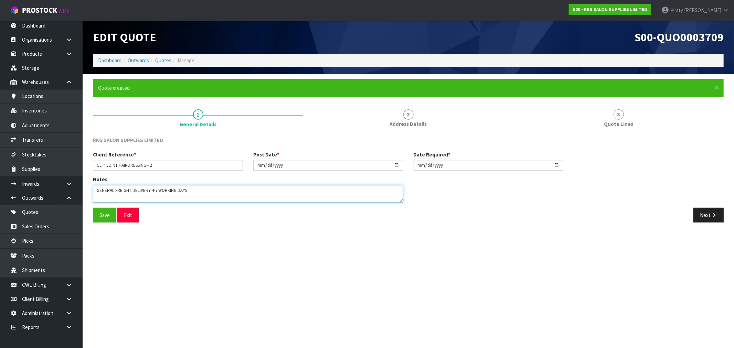
click at [81, 188] on body "Toggle navigation ProStock WMS S00 - RKG SALON SUPPLIES LIMITED [PERSON_NAME] L…" at bounding box center [367, 174] width 734 height 348
type textarea "FURNITURE REMOVER - DELIVERY 10-14 WORKING DAYS"
click at [97, 217] on button "Save" at bounding box center [104, 215] width 23 height 15
click at [706, 216] on button "Next" at bounding box center [709, 215] width 30 height 15
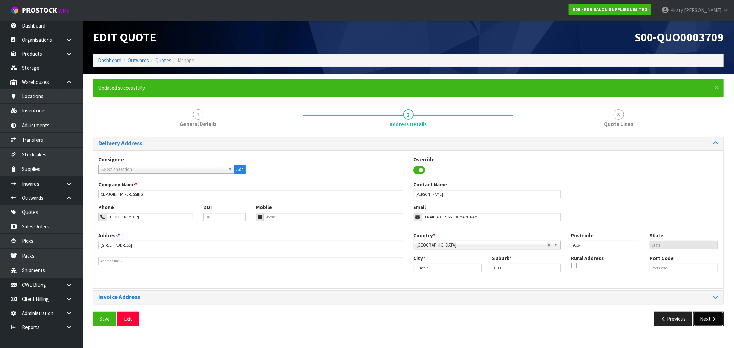
click at [714, 323] on button "Next" at bounding box center [709, 319] width 30 height 15
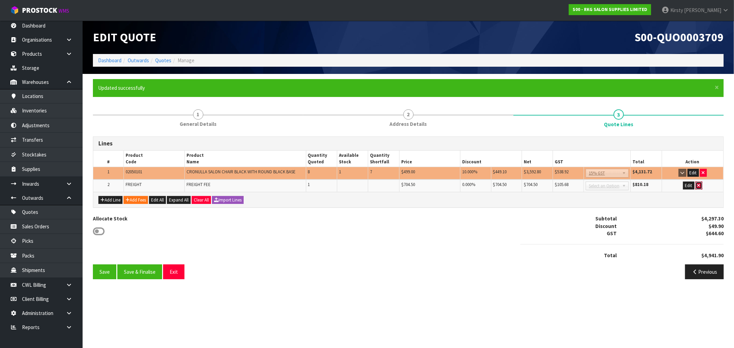
drag, startPoint x: 698, startPoint y: 183, endPoint x: 624, endPoint y: 183, distance: 74.4
click at [698, 184] on icon "button" at bounding box center [699, 186] width 3 height 4
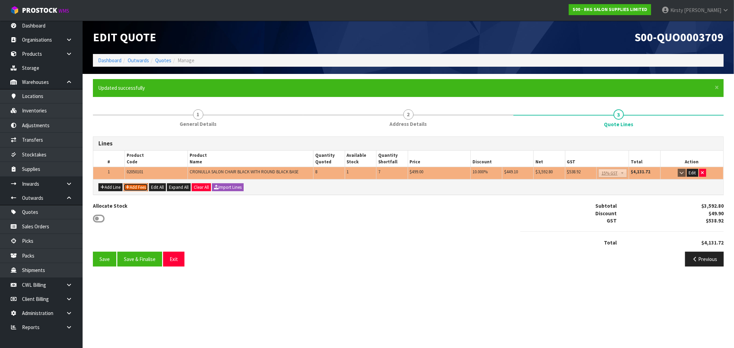
click at [131, 188] on button "Add Fees" at bounding box center [136, 188] width 24 height 8
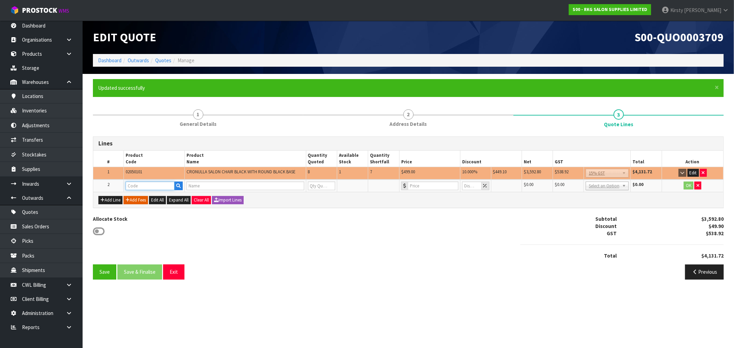
click at [136, 185] on input "text" at bounding box center [150, 186] width 49 height 9
type input "FRE"
click at [144, 197] on link "F IXED ASSETS" at bounding box center [153, 196] width 54 height 9
type input "FIXED ASSETS"
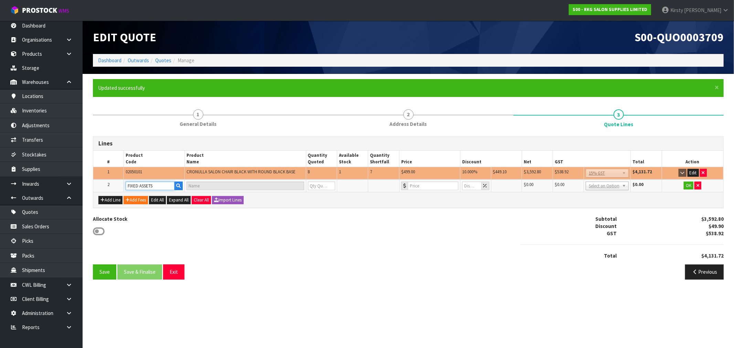
type input "1"
type input "0"
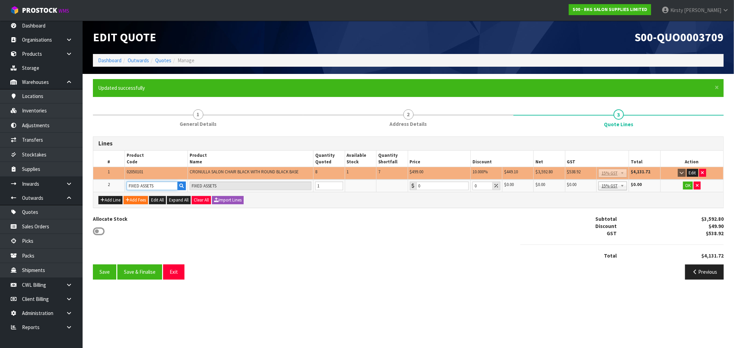
drag, startPoint x: 163, startPoint y: 183, endPoint x: 109, endPoint y: 189, distance: 54.1
click at [109, 189] on tr "2 FIXED ASSETS FIXED ASSETS 1 0 0 $0.00 $0.00 $0.00 $0.00 No GST 15% GST Zero R…" at bounding box center [408, 186] width 630 height 13
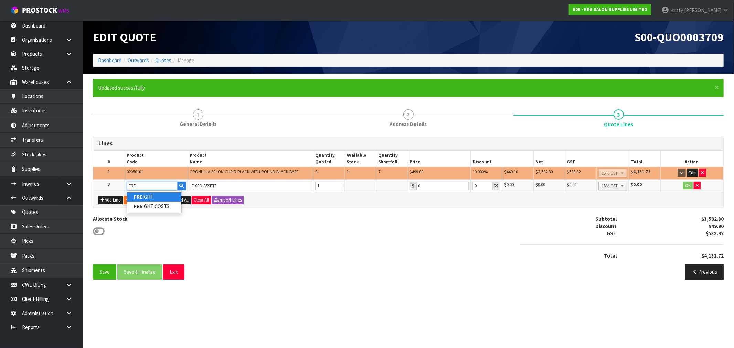
type input "FRE"
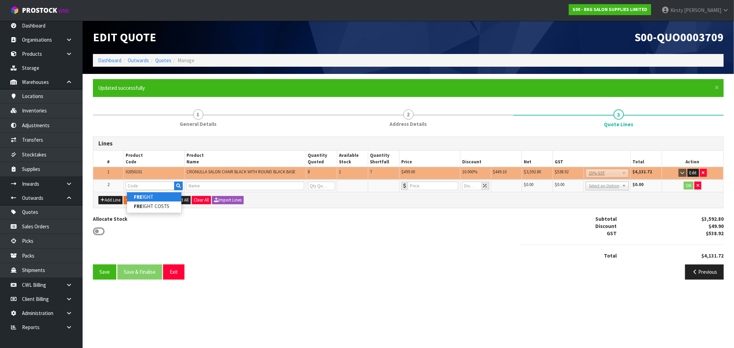
click at [160, 198] on link "FRE IGHT" at bounding box center [154, 196] width 54 height 9
type input "FREIGHT"
type input "FREIGHT FEE"
type input "1"
type input "0"
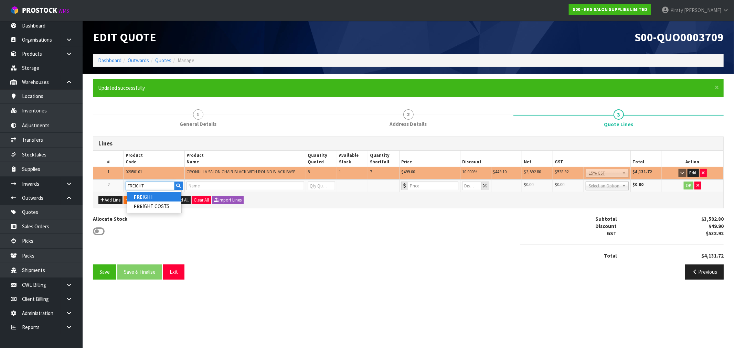
type input "0"
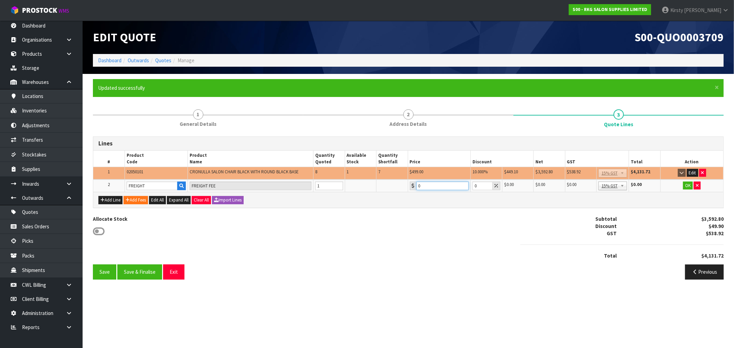
drag, startPoint x: 424, startPoint y: 185, endPoint x: 405, endPoint y: 187, distance: 19.0
click at [405, 187] on tr "2 FREIGHT FREIGHT FEE 1 0 0 $0.00 $0.00 $0.00 $0.00 No GST 15% GST Zero Rated 1…" at bounding box center [408, 186] width 630 height 13
type input "551.05"
click at [685, 183] on button "OK" at bounding box center [688, 186] width 10 height 8
click at [104, 270] on button "Save" at bounding box center [104, 272] width 23 height 15
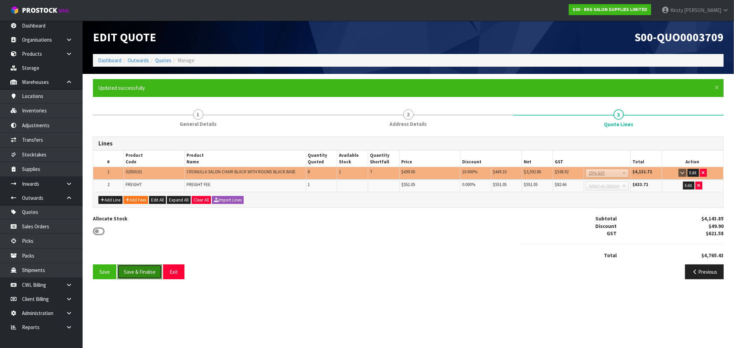
click at [146, 272] on button "Save & Finalise" at bounding box center [139, 272] width 45 height 15
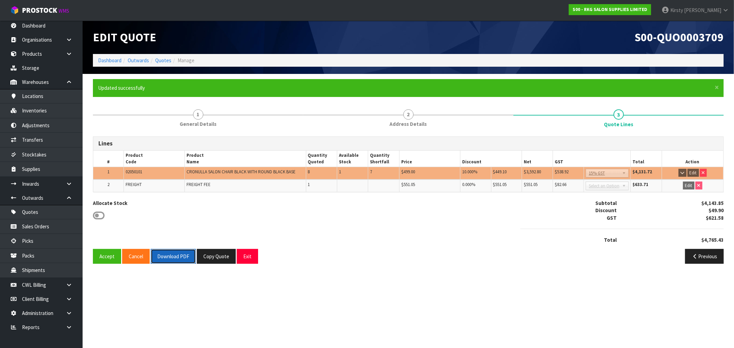
click at [169, 256] on button "Download PDF" at bounding box center [173, 256] width 45 height 15
click at [248, 256] on button "Exit" at bounding box center [247, 256] width 21 height 15
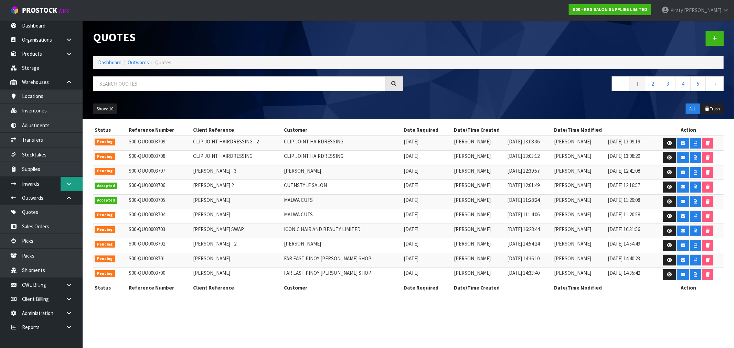
click at [68, 184] on icon at bounding box center [69, 183] width 7 height 5
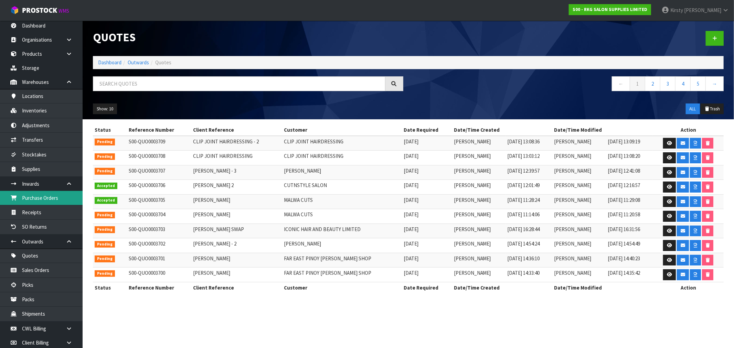
click at [46, 195] on link "Purchase Orders" at bounding box center [41, 198] width 83 height 14
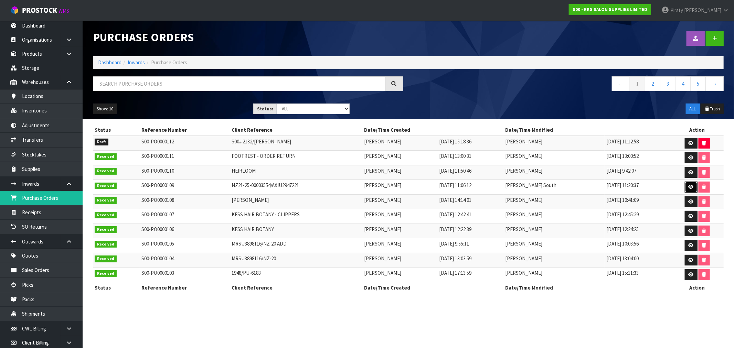
click at [692, 188] on icon at bounding box center [691, 187] width 5 height 4
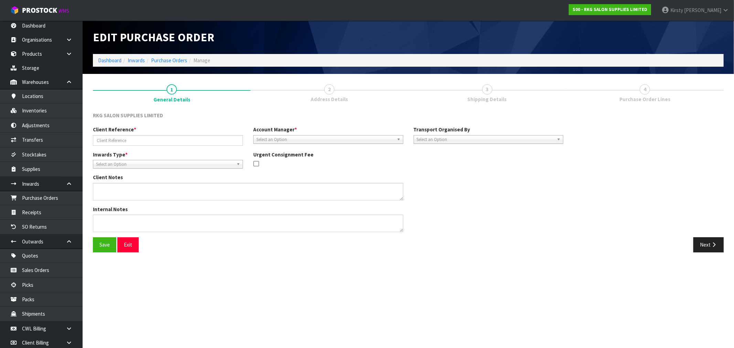
type input "NZ21-25-00003554/AXIU2947221"
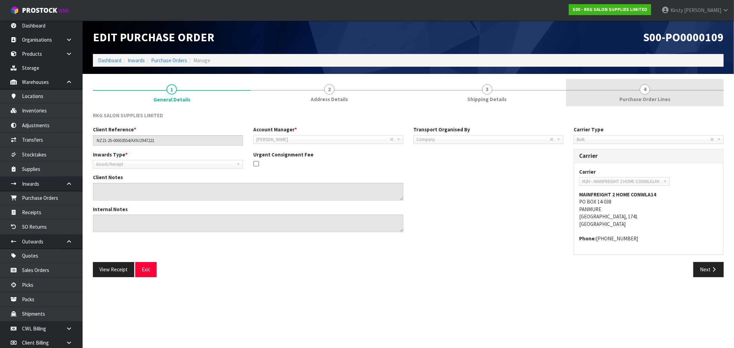
click at [651, 93] on link "4 Purchase Order Lines" at bounding box center [645, 92] width 158 height 27
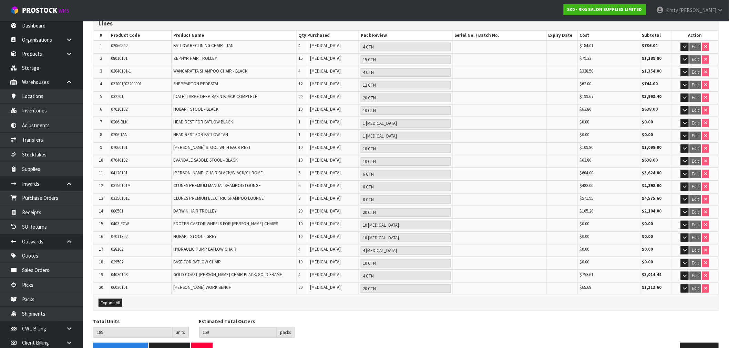
scroll to position [109, 0]
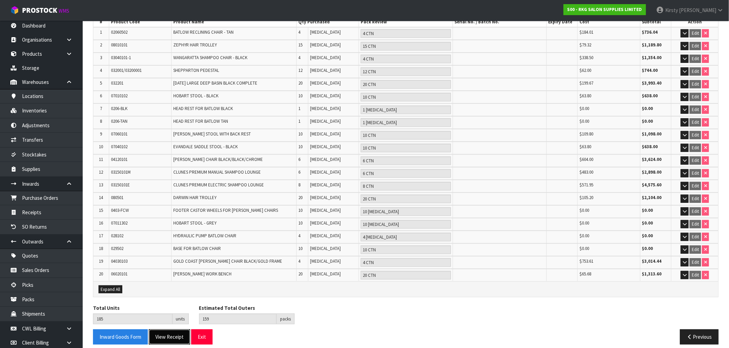
click at [173, 333] on button "View Receipt" at bounding box center [169, 337] width 41 height 15
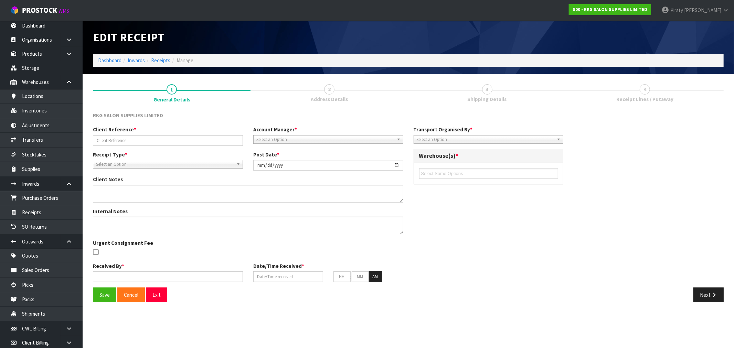
type input "NZ21-25-00003554/AXIU2947221"
type input "[DATE]"
type textarea "CODE 03150101E X 2 UNITS PUT OH HOLD AS PARTS WERE REMOVED AND WAITING FOR REPL…"
type input "[PERSON_NAME] South"
type input "[DATE]"
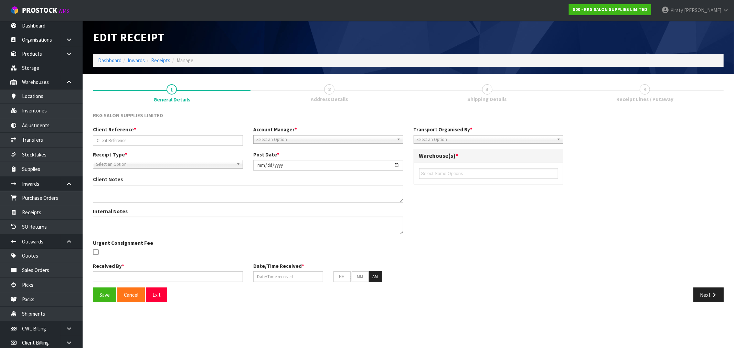
type input "05"
type input "00"
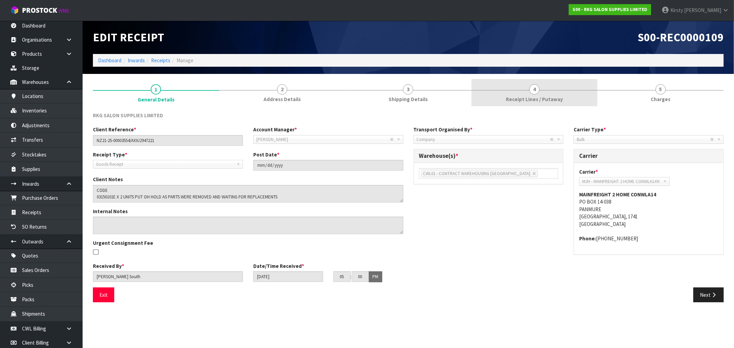
click at [535, 94] on span "4" at bounding box center [535, 89] width 10 height 10
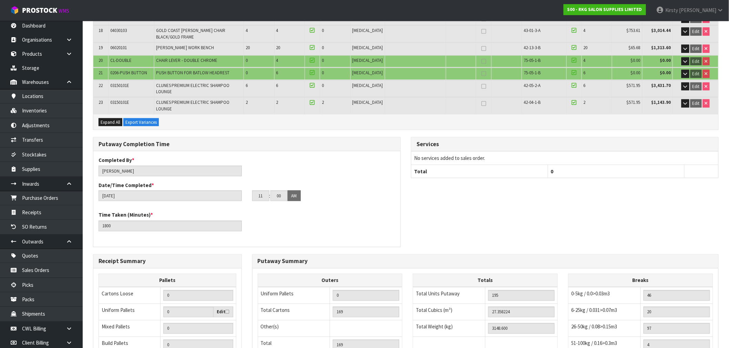
scroll to position [421, 0]
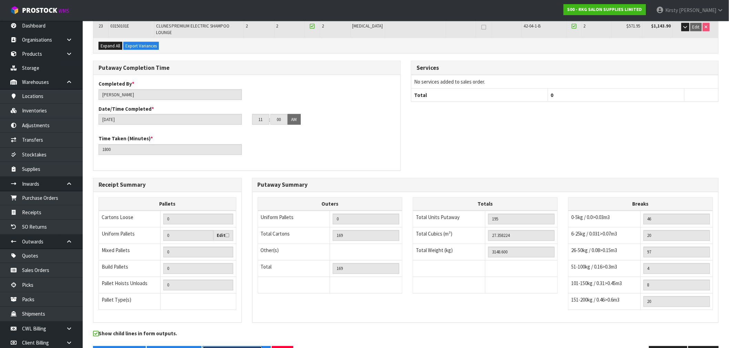
click at [223, 347] on button "Receive Confirmation" at bounding box center [232, 354] width 60 height 15
click at [285, 347] on button "Exit" at bounding box center [282, 354] width 21 height 15
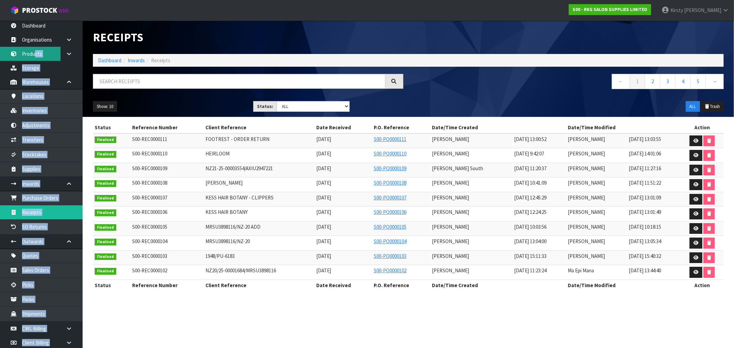
click at [32, 52] on body "Toggle navigation ProStock WMS S00 - RKG SALON SUPPLIES LIMITED [PERSON_NAME] L…" at bounding box center [367, 174] width 734 height 348
click at [49, 101] on link "Locations" at bounding box center [41, 96] width 83 height 14
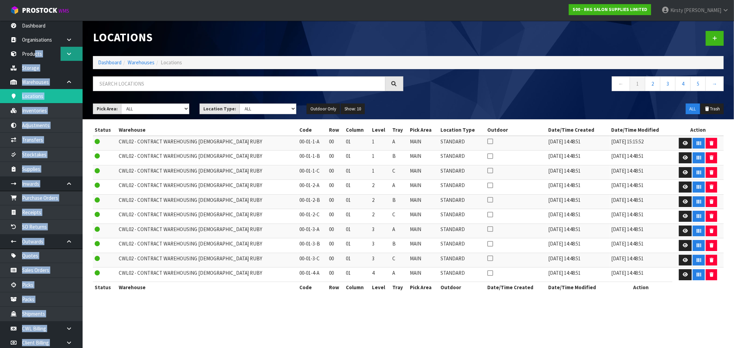
click at [70, 57] on link at bounding box center [72, 54] width 22 height 14
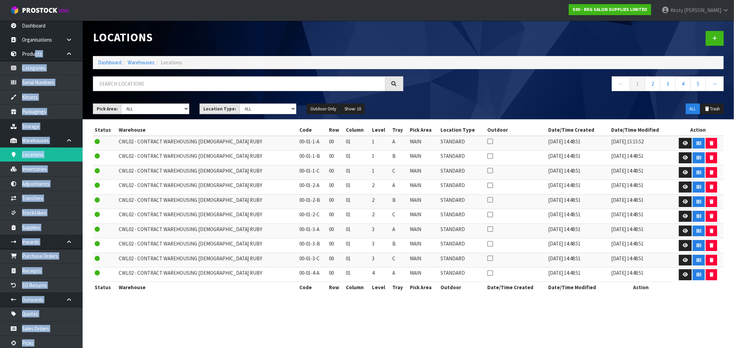
click at [348, 321] on section "Locations Dashboard Warehouses Locations ← 1 2 3 4 5 → Pick Area: Main Refurb D…" at bounding box center [367, 174] width 734 height 348
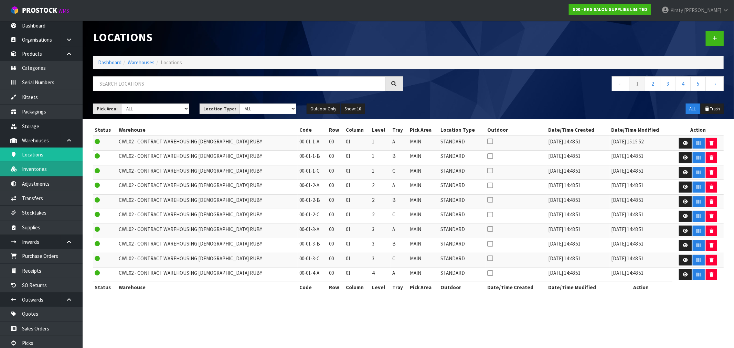
click at [38, 171] on link "Inventories" at bounding box center [41, 169] width 83 height 14
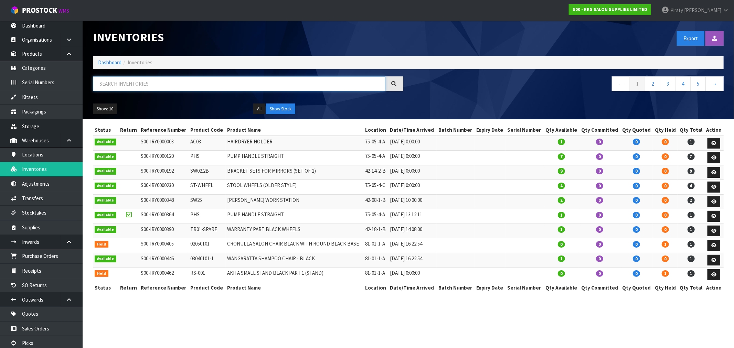
click at [119, 83] on input "text" at bounding box center [239, 83] width 293 height 15
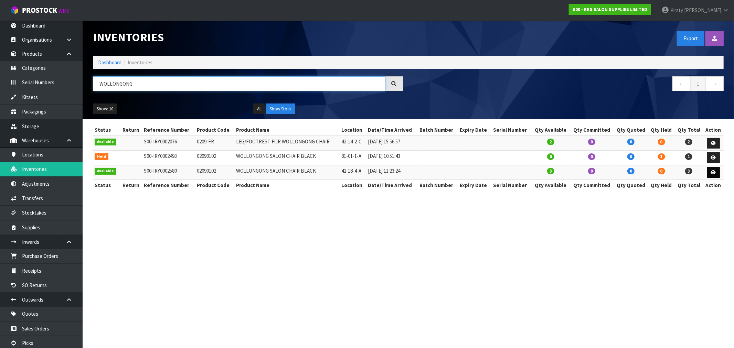
type input "WOLLONGONG"
click at [713, 172] on icon at bounding box center [713, 172] width 5 height 4
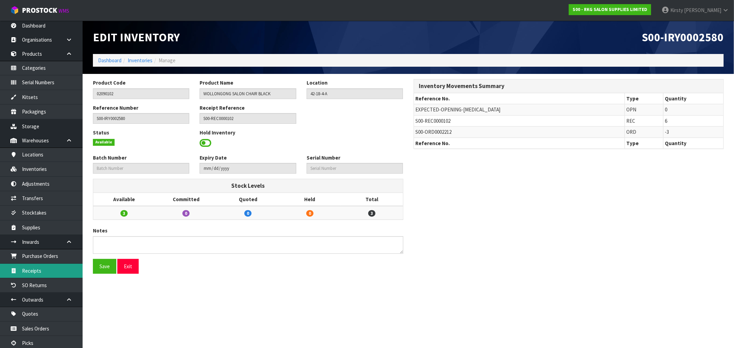
click at [33, 271] on link "Receipts" at bounding box center [41, 271] width 83 height 14
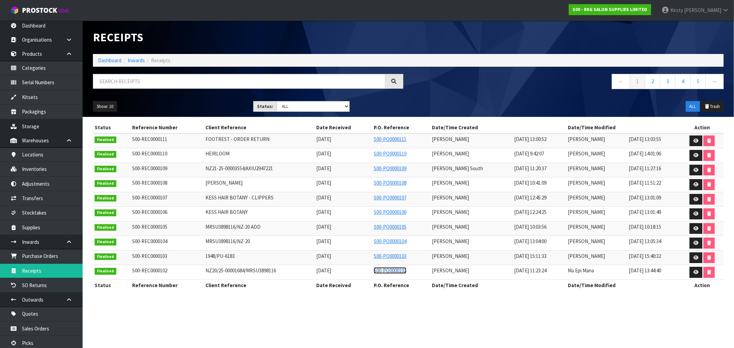
click at [394, 271] on link "S00-PO0000102" at bounding box center [390, 271] width 33 height 7
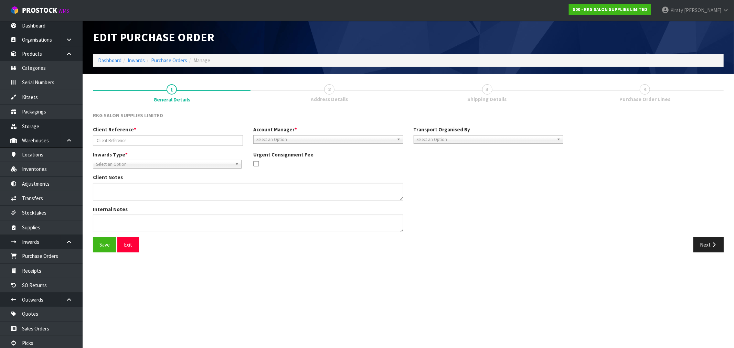
type input "NZ20/25-00001684/MRSU3898116"
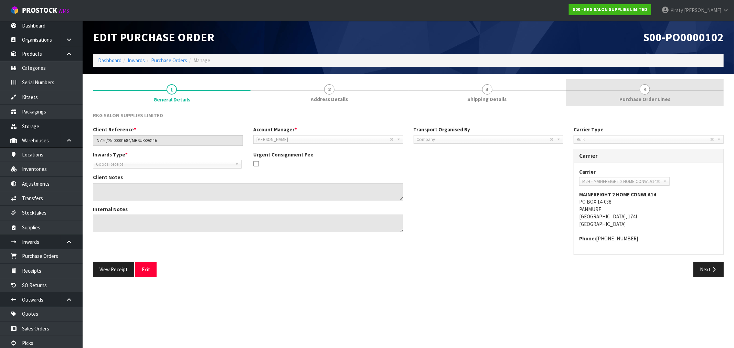
click at [646, 92] on span "4" at bounding box center [645, 89] width 10 height 10
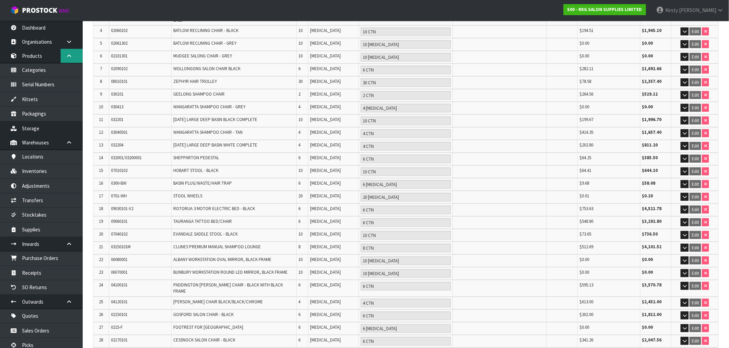
click at [67, 54] on icon at bounding box center [69, 55] width 7 height 5
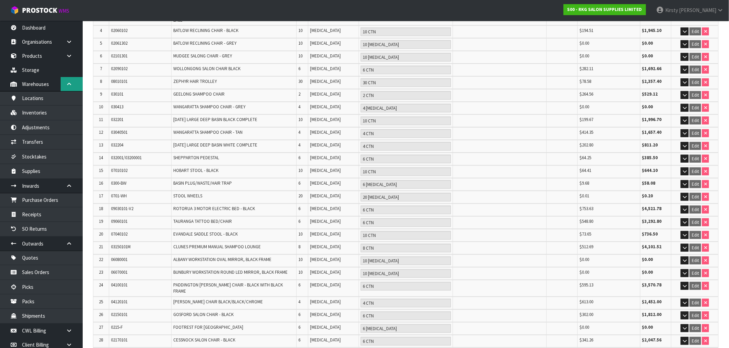
click at [67, 85] on icon at bounding box center [69, 84] width 7 height 5
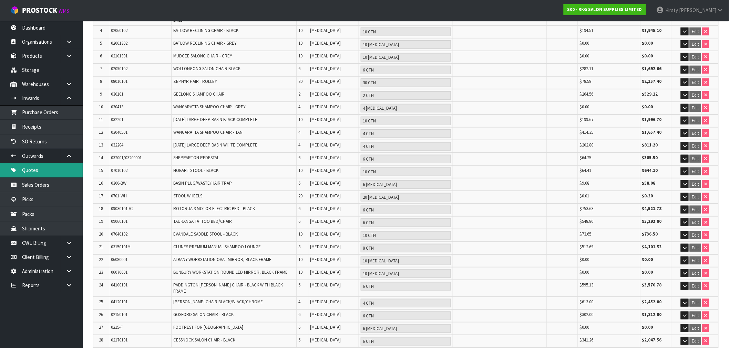
click at [36, 171] on link "Quotes" at bounding box center [41, 170] width 83 height 14
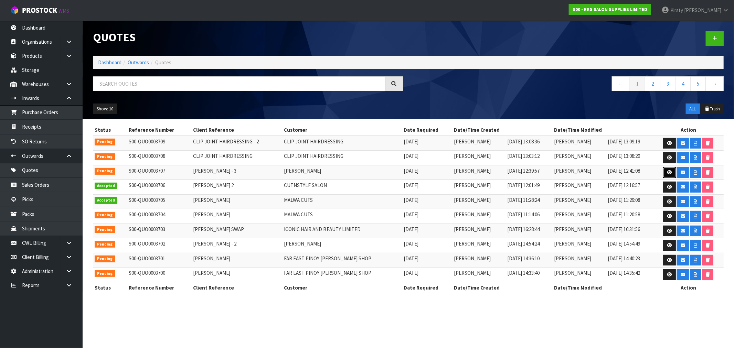
click at [669, 173] on icon at bounding box center [669, 172] width 5 height 4
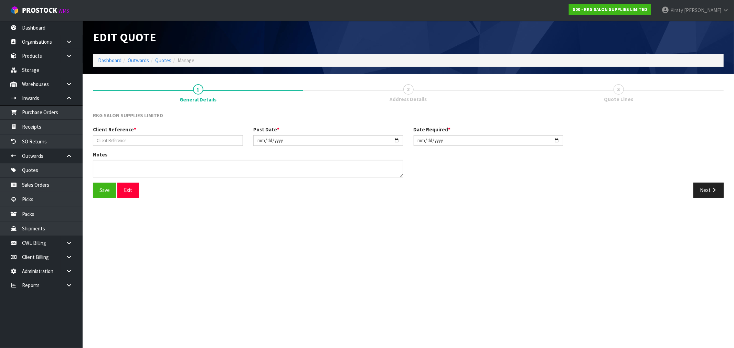
type input "[PERSON_NAME] - 3"
type input "[DATE]"
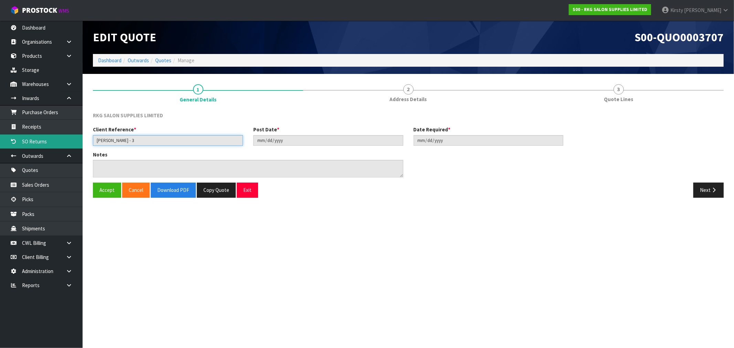
drag, startPoint x: 132, startPoint y: 140, endPoint x: 114, endPoint y: 142, distance: 18.0
click at [75, 142] on body "Toggle navigation ProStock WMS S00 - RKG SALON SUPPLIES LIMITED [PERSON_NAME] L…" at bounding box center [367, 174] width 734 height 348
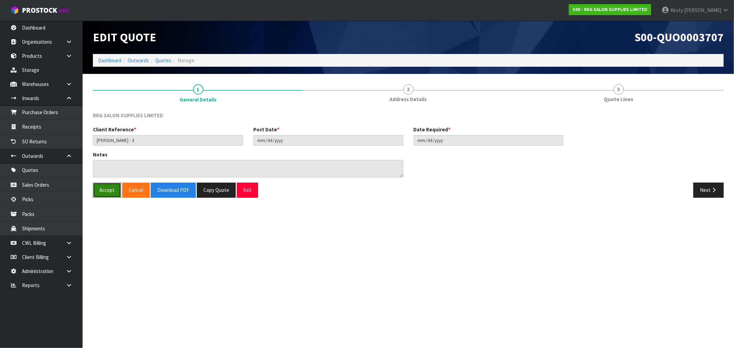
click at [104, 192] on button "Accept" at bounding box center [107, 190] width 28 height 15
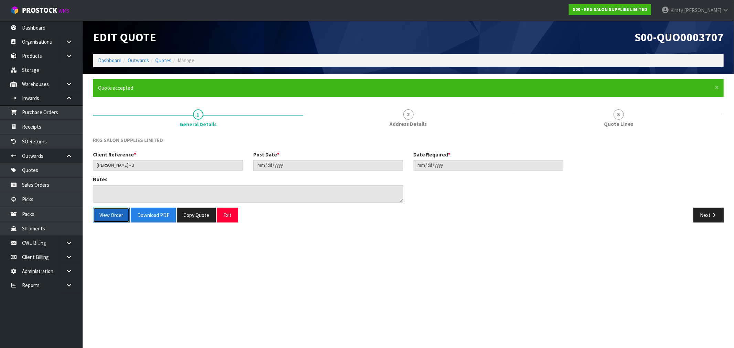
click at [103, 212] on button "View Order" at bounding box center [111, 215] width 37 height 15
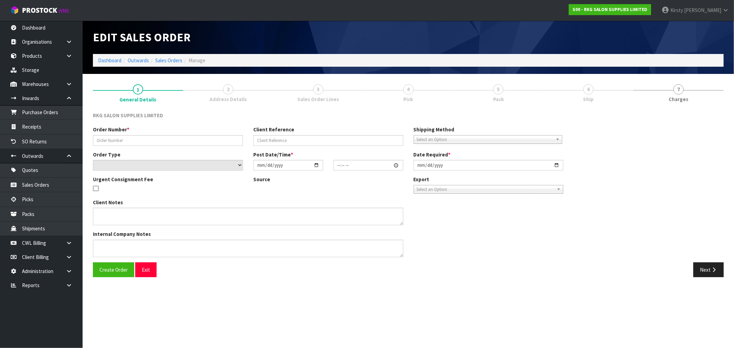
type input "[PERSON_NAME] - 3"
select select "number:0"
type input "[DATE]"
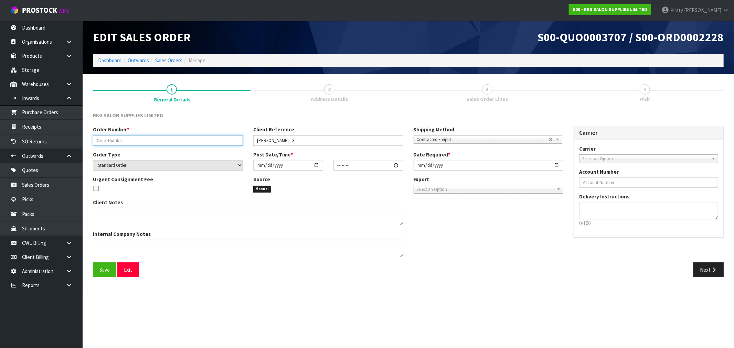
click at [111, 137] on input "text" at bounding box center [168, 140] width 150 height 11
paste input "[PERSON_NAME] - 3"
type input "[PERSON_NAME] - 3"
drag, startPoint x: 293, startPoint y: 138, endPoint x: 217, endPoint y: 138, distance: 75.4
click at [218, 138] on div "Order Number * [PERSON_NAME] - 3 Client Reference [PERSON_NAME] - 3 Shipping Me…" at bounding box center [328, 138] width 481 height 25
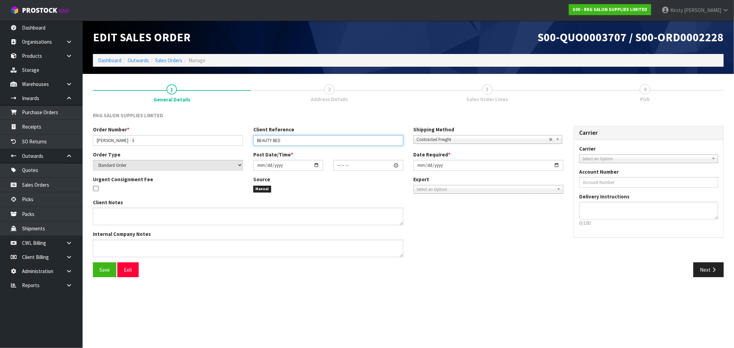
type input "BEAUTY BED"
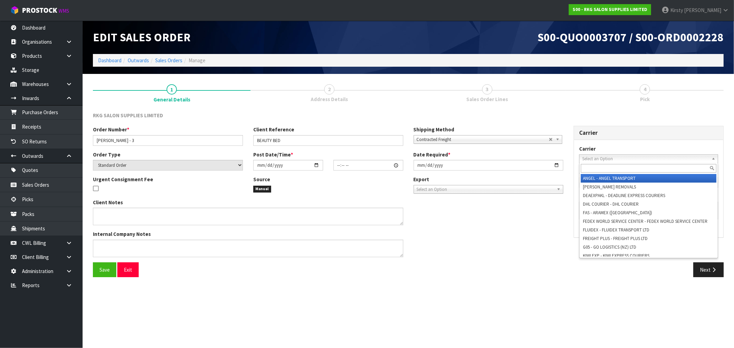
click at [591, 157] on span "Select an Option" at bounding box center [646, 159] width 127 height 8
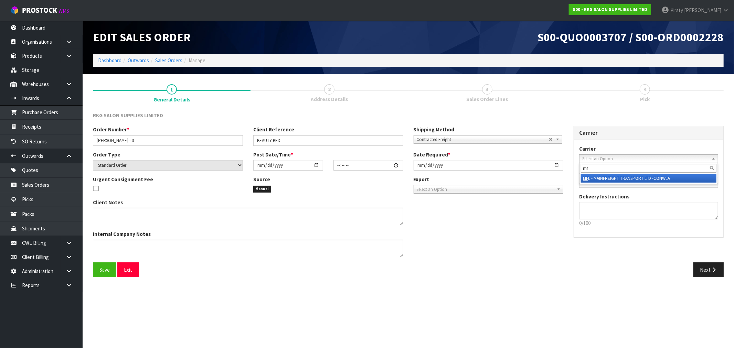
type input "mf"
click at [629, 178] on li "MF L - MAINFREIGHT TRANSPORT LTD -CONWLA" at bounding box center [649, 178] width 136 height 9
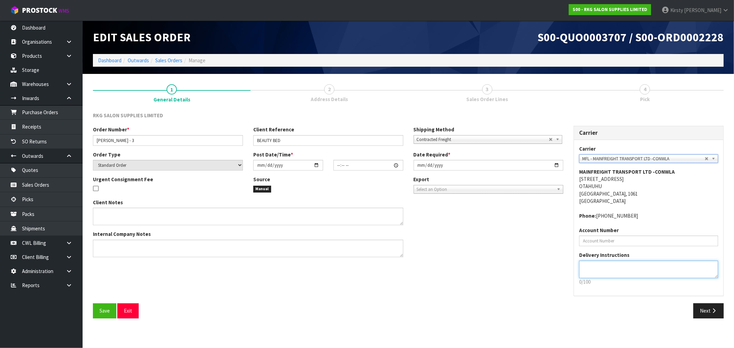
click at [608, 271] on textarea at bounding box center [648, 270] width 139 height 18
type textarea "PLEASE CALL AHEAD WITH ETD"
click at [102, 309] on span "Save" at bounding box center [105, 311] width 10 height 7
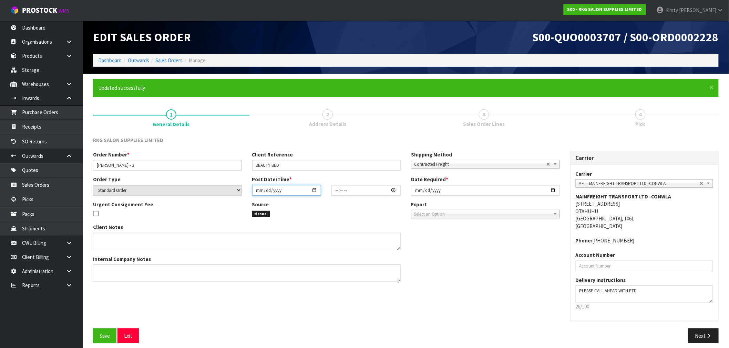
click at [259, 190] on input "date" at bounding box center [286, 190] width 69 height 11
type input "0002-10-06"
type input "00:00:00.000"
type input "[DATE]"
click at [339, 192] on input "00:00:00.000" at bounding box center [365, 190] width 69 height 11
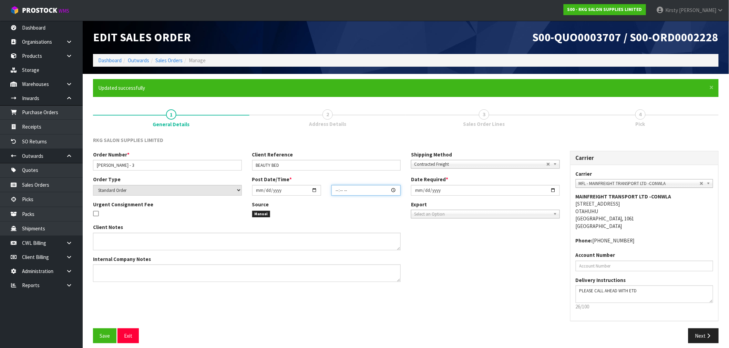
type input "01:00"
type input "[DATE]"
type input "13:30"
click at [418, 190] on input "[DATE]" at bounding box center [485, 190] width 149 height 11
type input "[DATE]"
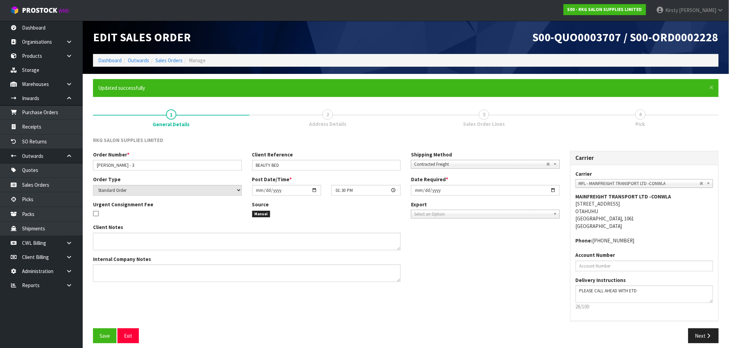
drag, startPoint x: 484, startPoint y: 238, endPoint x: 435, endPoint y: 259, distance: 53.3
click at [484, 238] on div "Client Notes Internal Company Notes" at bounding box center [326, 256] width 477 height 64
click at [104, 333] on span "Save" at bounding box center [105, 336] width 10 height 7
type input "13:30:00.000"
click at [101, 335] on span "Save" at bounding box center [105, 336] width 10 height 7
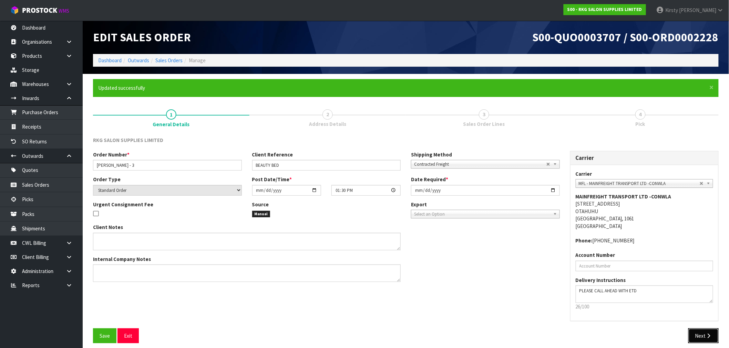
drag, startPoint x: 702, startPoint y: 334, endPoint x: 368, endPoint y: 228, distance: 350.4
click at [702, 333] on button "Next" at bounding box center [703, 336] width 30 height 15
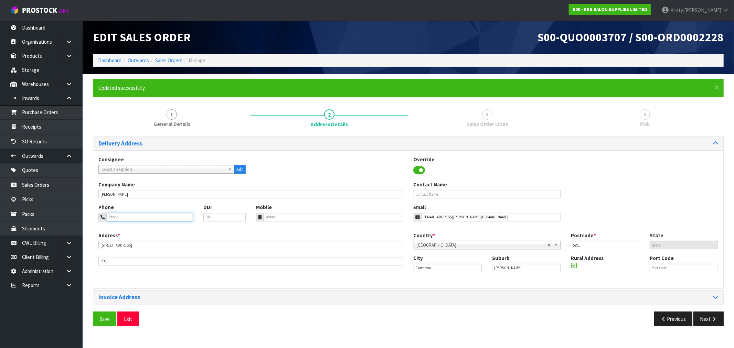
click at [136, 219] on input "tel" at bounding box center [150, 217] width 86 height 9
click at [103, 320] on span "Save" at bounding box center [105, 319] width 10 height 7
click at [704, 322] on button "Next" at bounding box center [709, 319] width 30 height 15
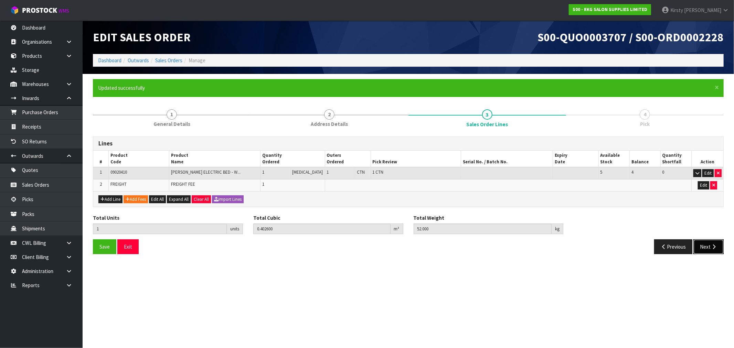
click at [708, 247] on button "Next" at bounding box center [709, 247] width 30 height 15
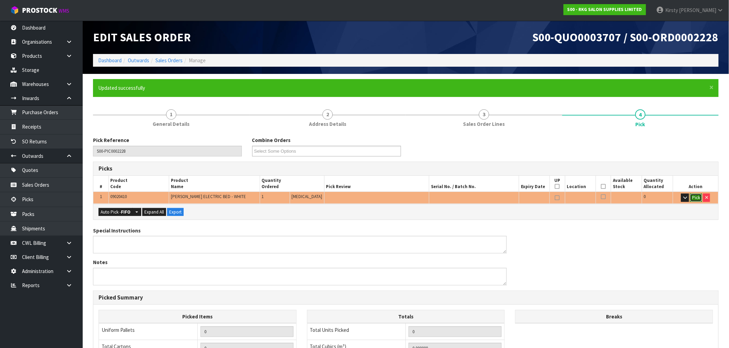
click at [695, 199] on button "Pick" at bounding box center [696, 198] width 12 height 8
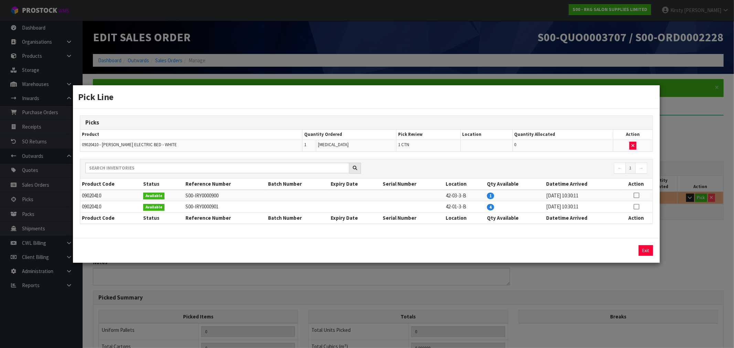
click at [637, 196] on icon at bounding box center [637, 196] width 6 height 0
click at [615, 252] on button "Assign Pick" at bounding box center [623, 250] width 28 height 11
type input "1"
type input "0.4026"
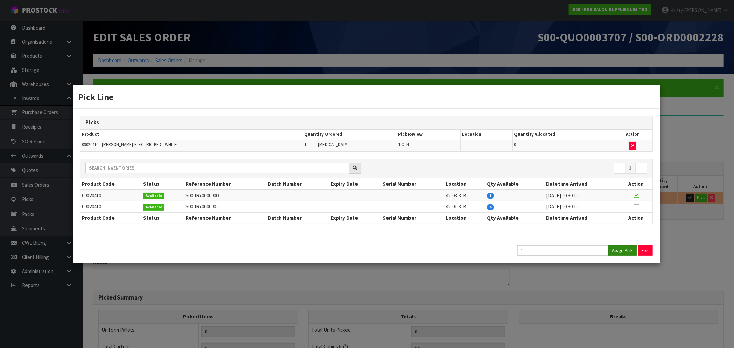
type input "52"
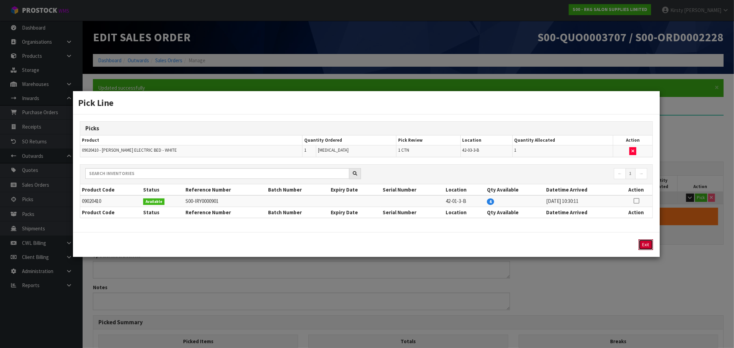
drag, startPoint x: 648, startPoint y: 245, endPoint x: 642, endPoint y: 245, distance: 6.2
click at [648, 245] on button "Exit" at bounding box center [646, 245] width 14 height 11
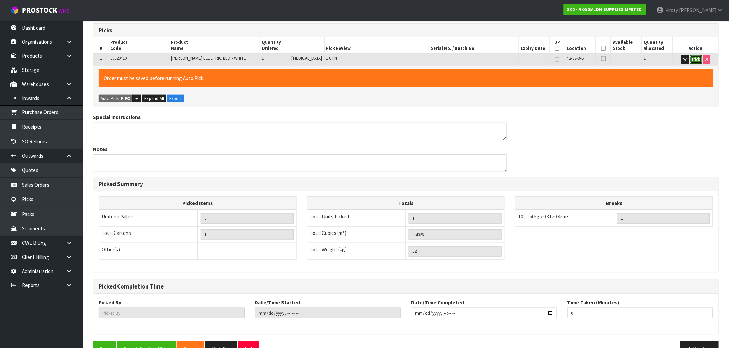
scroll to position [157, 0]
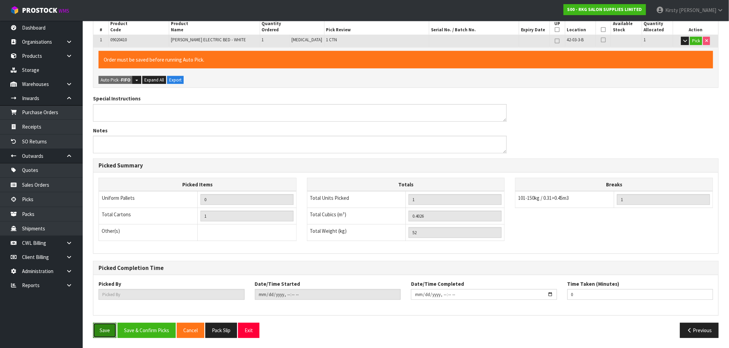
click at [100, 327] on button "Save" at bounding box center [104, 330] width 23 height 15
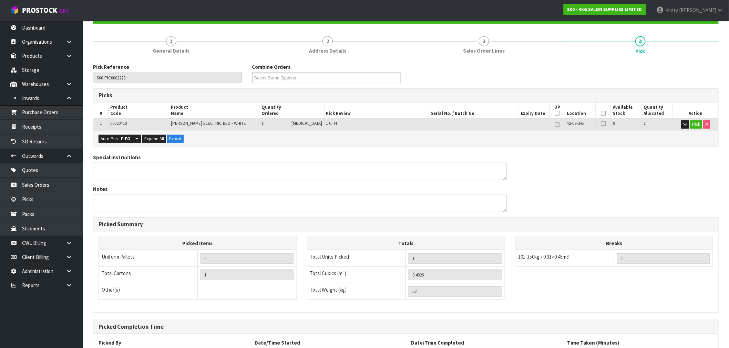
scroll to position [0, 0]
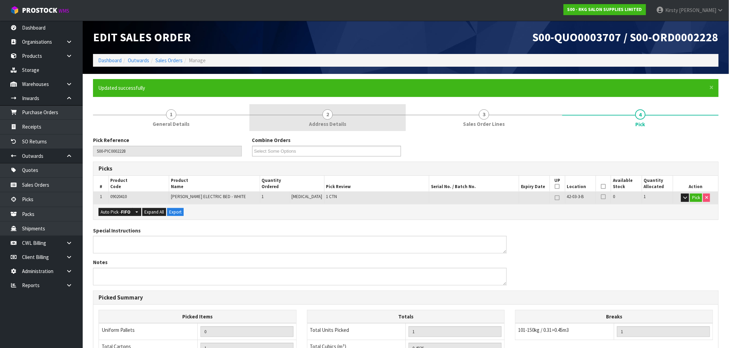
click at [341, 118] on link "2 Address Details" at bounding box center [327, 117] width 156 height 27
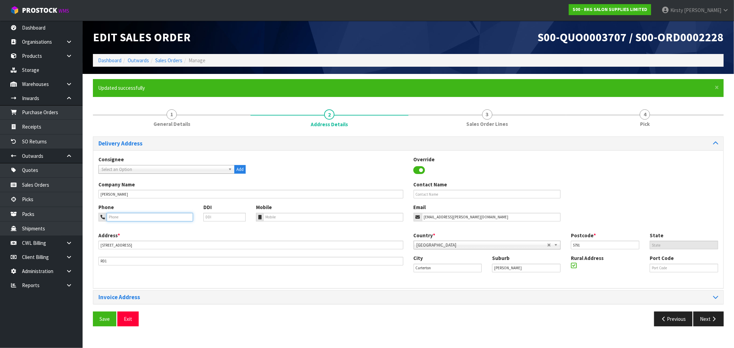
click at [126, 218] on input "tel" at bounding box center [150, 217] width 86 height 9
type input "027-695-5519"
click at [106, 319] on span "Save" at bounding box center [105, 319] width 10 height 7
drag, startPoint x: 139, startPoint y: 218, endPoint x: 96, endPoint y: 219, distance: 42.4
click at [92, 219] on div "× Close Updated successfully 1 General Details 2 Address Details 3 Sales Order …" at bounding box center [408, 205] width 641 height 253
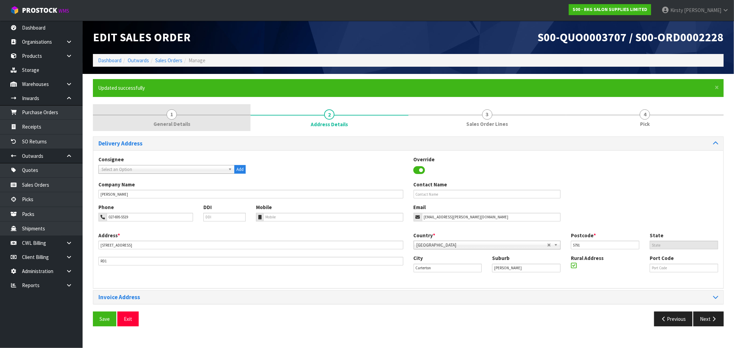
click at [180, 118] on link "1 General Details" at bounding box center [172, 117] width 158 height 27
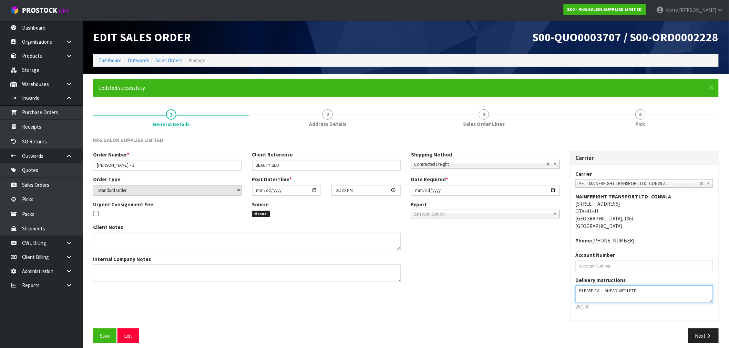
click at [650, 291] on textarea at bounding box center [644, 295] width 138 height 18
paste textarea "027-695-5519"
type textarea "PLEASE CALL AHEAD WITH ETD [PHONE_NUMBER]"
click at [92, 337] on div "Save Exit" at bounding box center [247, 336] width 318 height 15
click at [706, 334] on icon "button" at bounding box center [708, 336] width 7 height 5
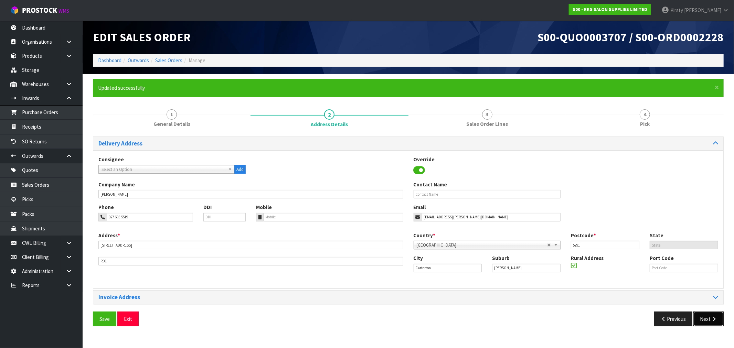
click at [708, 319] on button "Next" at bounding box center [709, 319] width 30 height 15
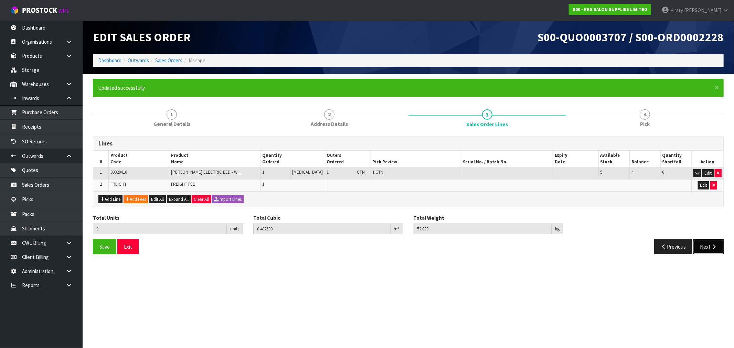
click at [708, 247] on button "Next" at bounding box center [709, 247] width 30 height 15
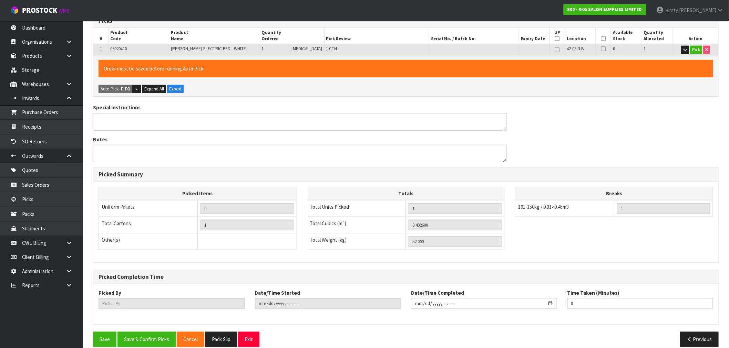
scroll to position [157, 0]
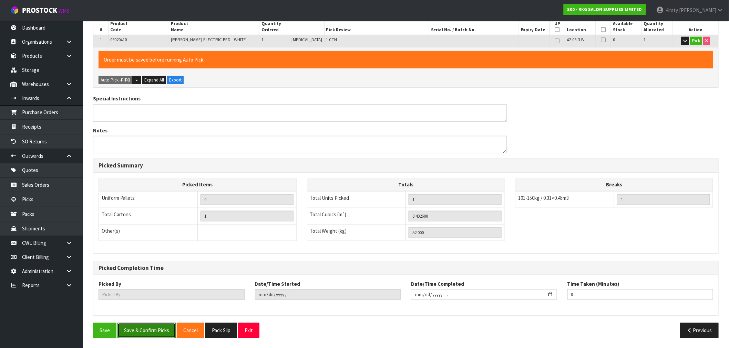
click at [139, 330] on button "Save & Confirm Picks" at bounding box center [146, 330] width 58 height 15
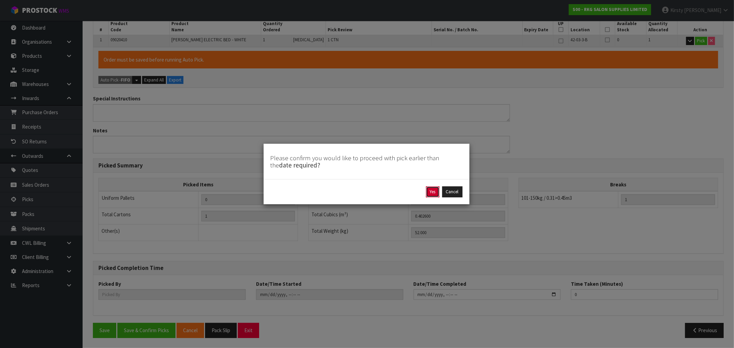
click at [430, 190] on button "Yes" at bounding box center [432, 192] width 13 height 11
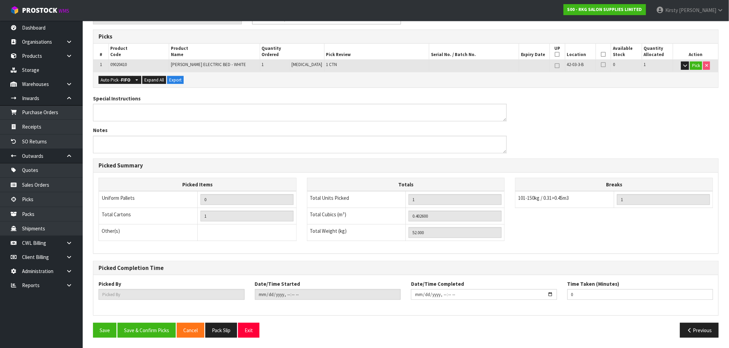
scroll to position [0, 0]
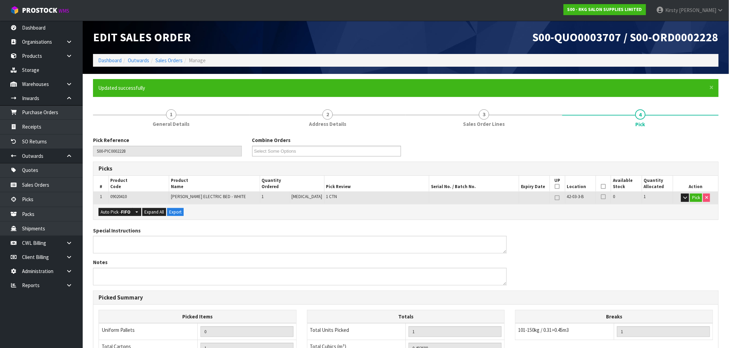
type input "[PERSON_NAME]"
type input "[DATE]T13:40:44"
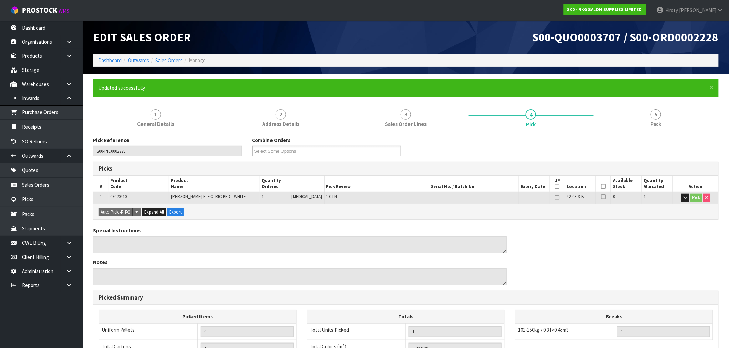
click at [491, 47] on div "S00-QUO0003707 / S00-ORD0002228" at bounding box center [565, 37] width 318 height 33
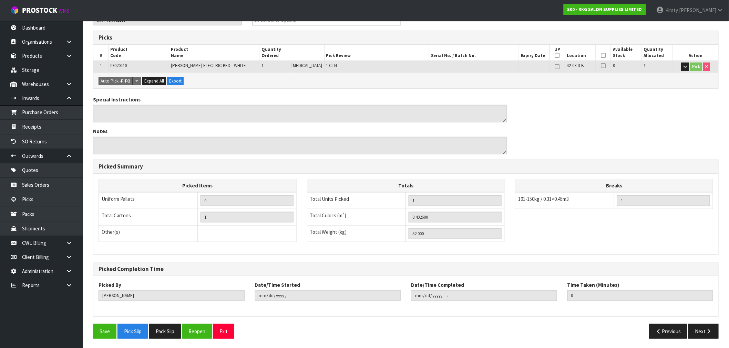
scroll to position [132, 0]
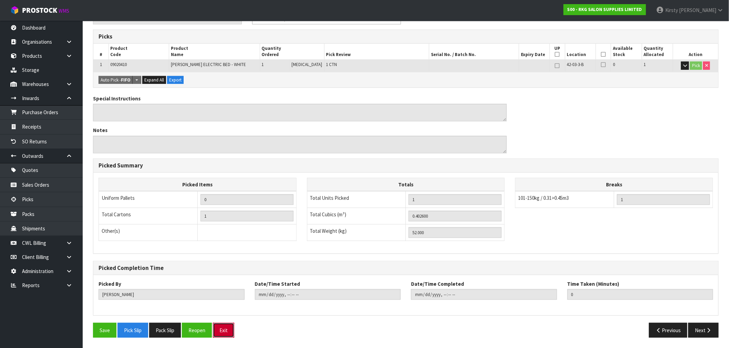
click at [230, 329] on button "Exit" at bounding box center [223, 330] width 21 height 15
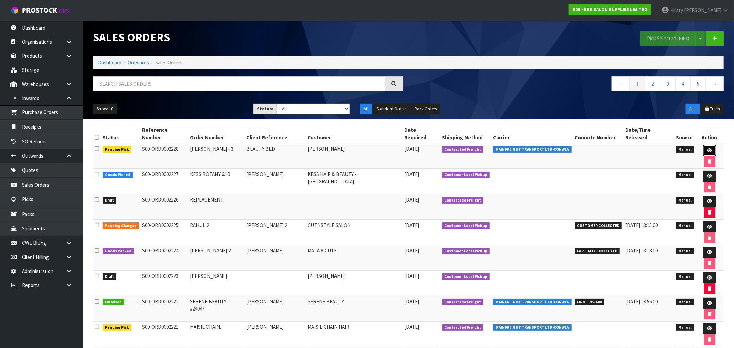
click at [708, 148] on icon at bounding box center [710, 150] width 5 height 4
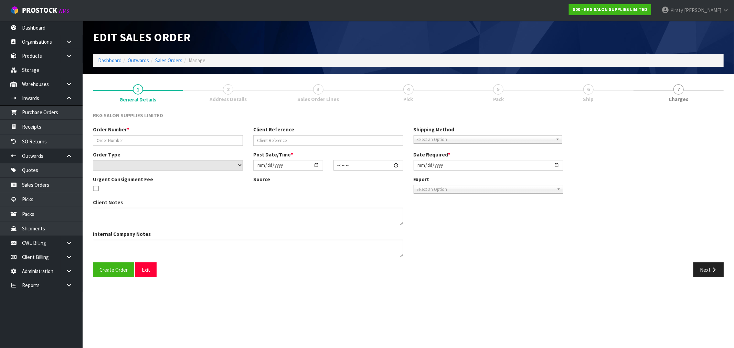
type input "[PERSON_NAME] - 3"
type input "BEAUTY BED"
select select "number:0"
type input "[DATE]"
type input "13:30:00.000"
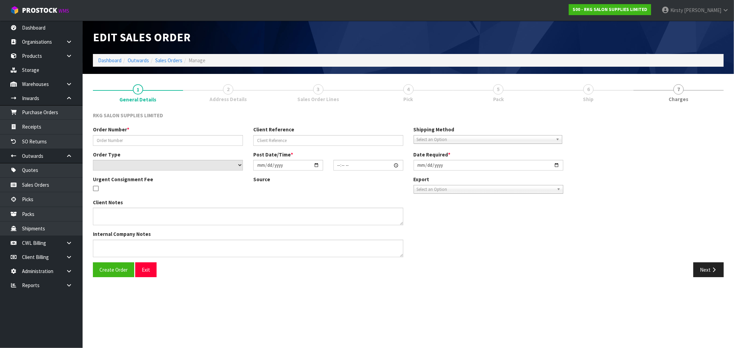
type input "[DATE]"
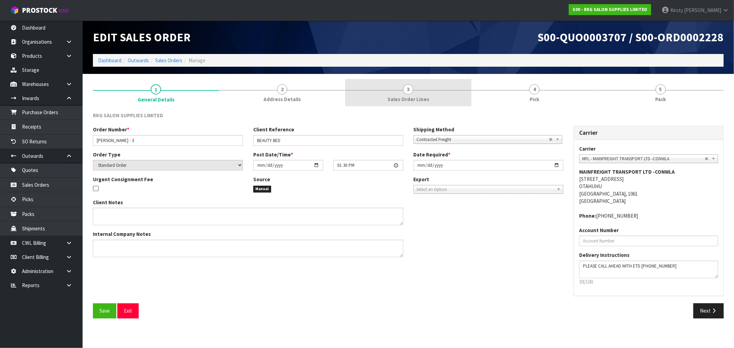
click at [408, 92] on span "3" at bounding box center [408, 89] width 10 height 10
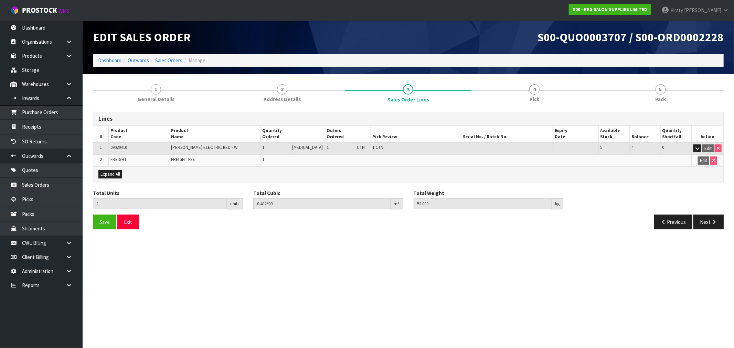
drag, startPoint x: 282, startPoint y: 94, endPoint x: 310, endPoint y: 202, distance: 111.4
click at [281, 94] on link "2 Address Details" at bounding box center [282, 92] width 126 height 27
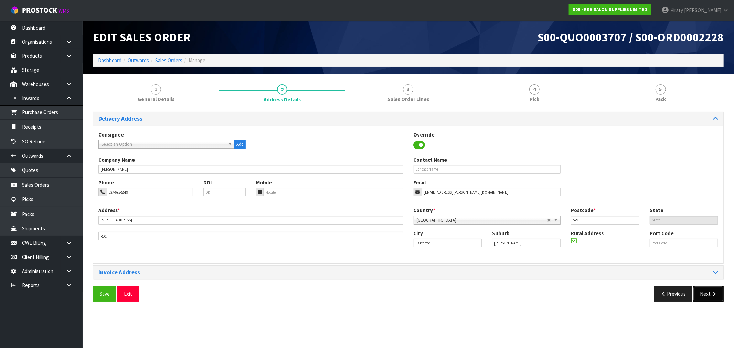
click at [714, 297] on icon "button" at bounding box center [714, 294] width 7 height 5
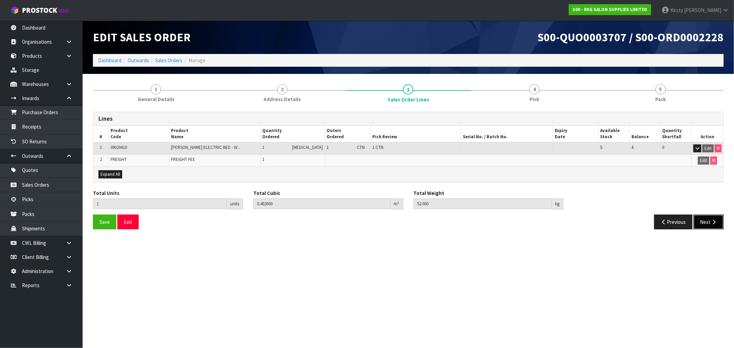
click at [711, 220] on icon "button" at bounding box center [714, 222] width 7 height 5
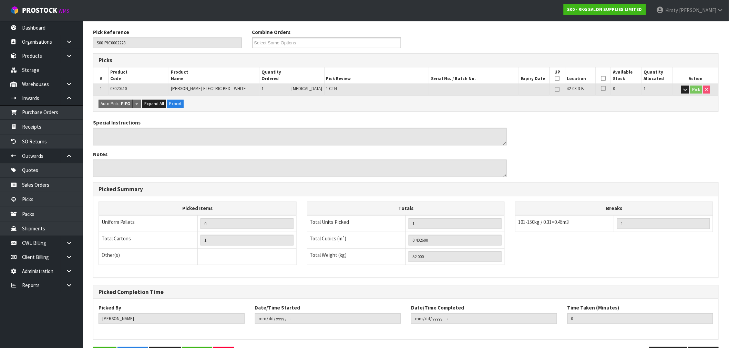
scroll to position [107, 0]
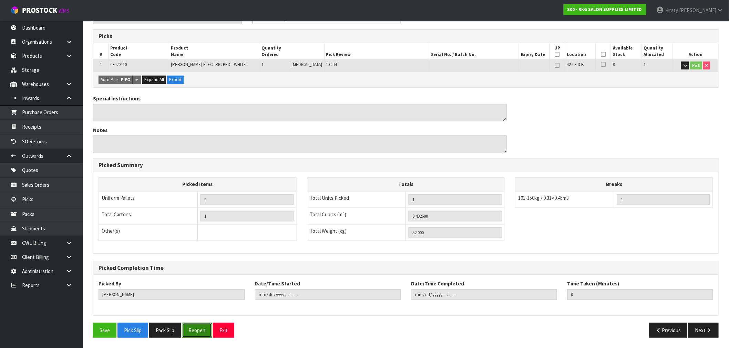
click at [207, 331] on button "Reopen" at bounding box center [197, 330] width 30 height 15
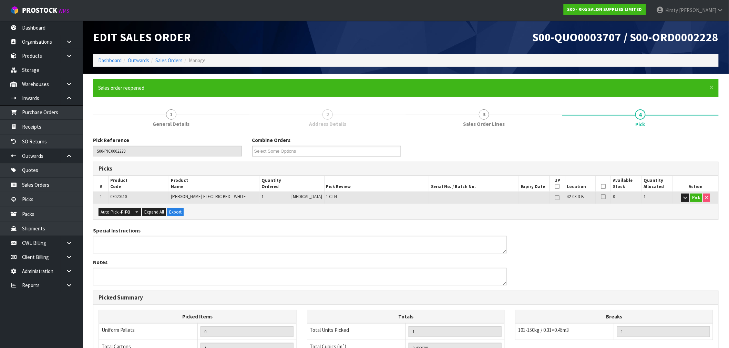
click at [329, 115] on span "2" at bounding box center [327, 114] width 10 height 10
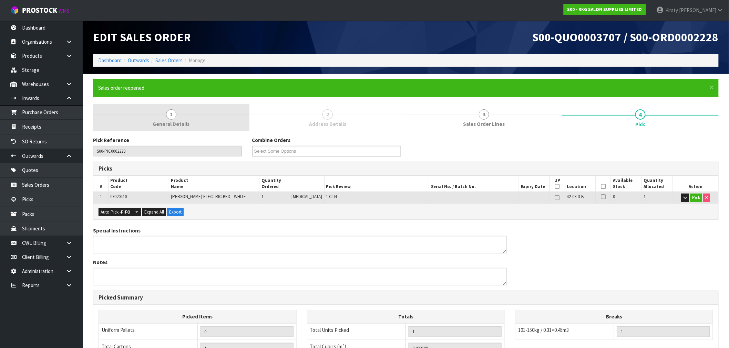
click at [171, 114] on span "1" at bounding box center [171, 114] width 10 height 10
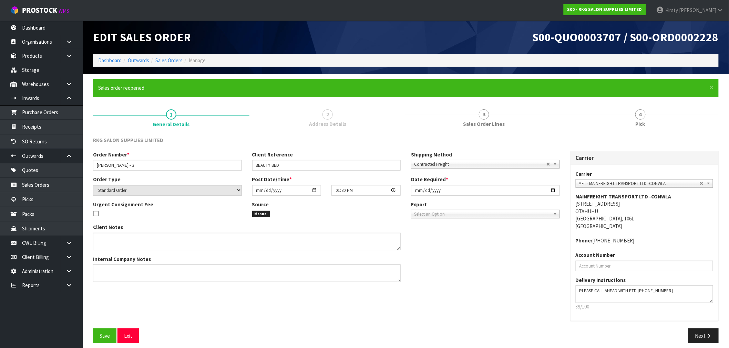
click at [322, 114] on link "2 Address Details" at bounding box center [327, 117] width 156 height 27
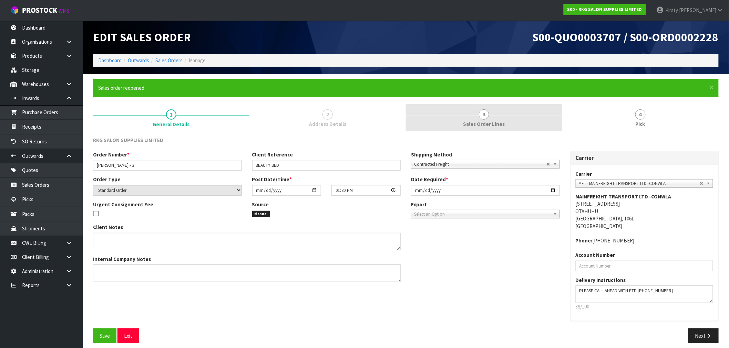
drag, startPoint x: 486, startPoint y: 117, endPoint x: 469, endPoint y: 126, distance: 18.8
click at [484, 119] on span "3" at bounding box center [484, 114] width 10 height 10
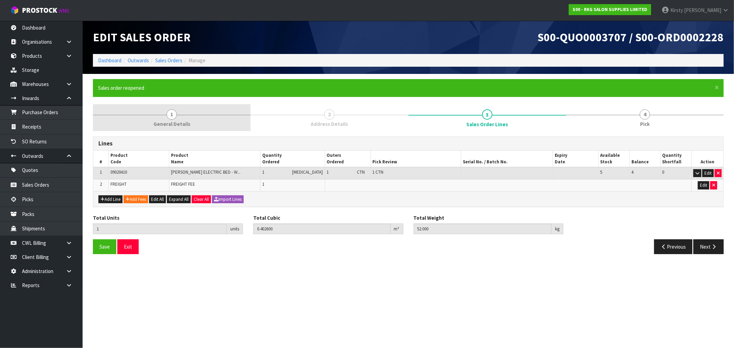
click at [169, 116] on span "1" at bounding box center [172, 114] width 10 height 10
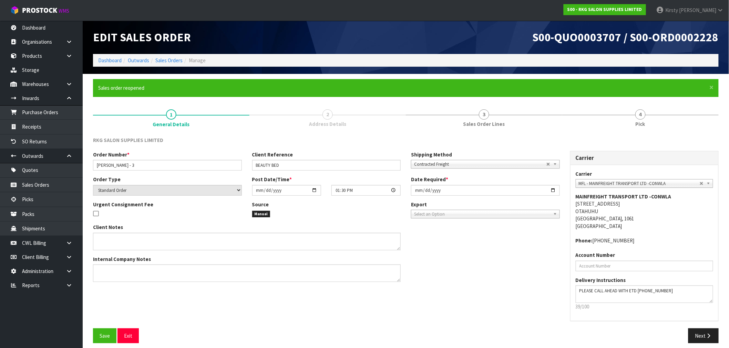
scroll to position [5, 0]
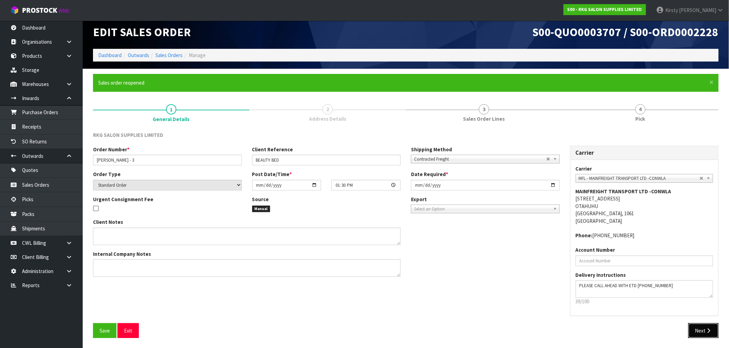
click at [710, 331] on icon "button" at bounding box center [708, 330] width 7 height 5
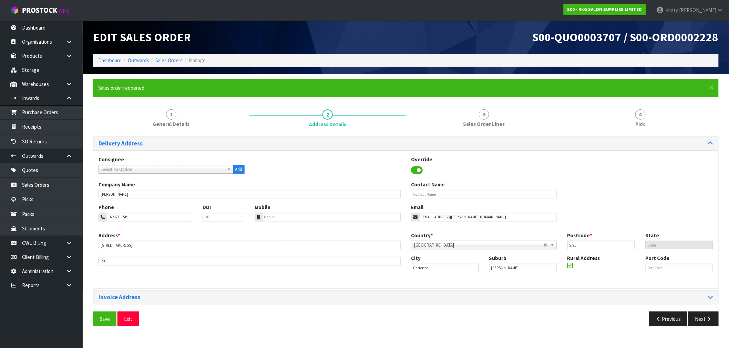
scroll to position [0, 0]
click at [574, 266] on icon at bounding box center [574, 266] width 6 height 0
click at [0, 0] on input "checkbox" at bounding box center [0, 0] width 0 height 0
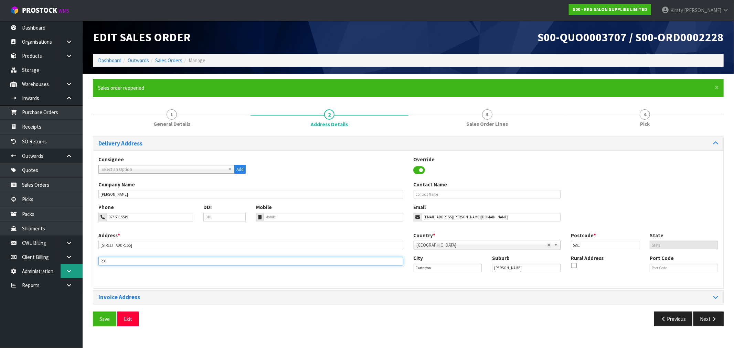
drag, startPoint x: 118, startPoint y: 265, endPoint x: 67, endPoint y: 269, distance: 51.4
click at [67, 269] on body "Toggle navigation ProStock WMS S00 - RKG SALON SUPPLIES LIMITED [PERSON_NAME] L…" at bounding box center [367, 174] width 734 height 348
click at [216, 302] on div "Invoice Address" at bounding box center [408, 297] width 630 height 13
click at [104, 320] on span "Save" at bounding box center [105, 319] width 10 height 7
click at [710, 319] on button "Next" at bounding box center [709, 319] width 30 height 15
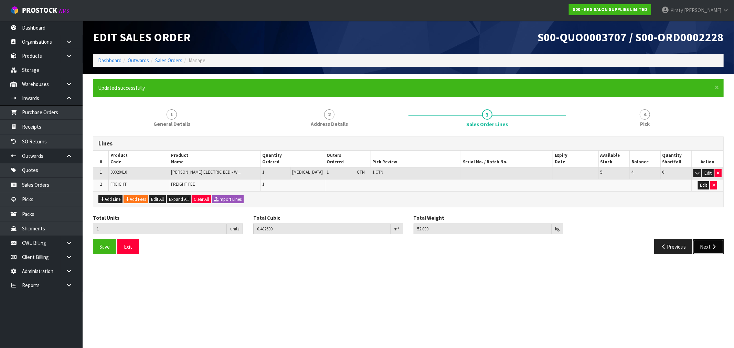
click at [710, 246] on button "Next" at bounding box center [709, 247] width 30 height 15
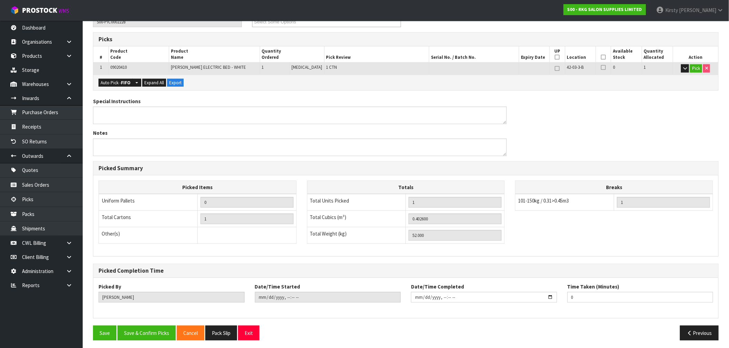
scroll to position [132, 0]
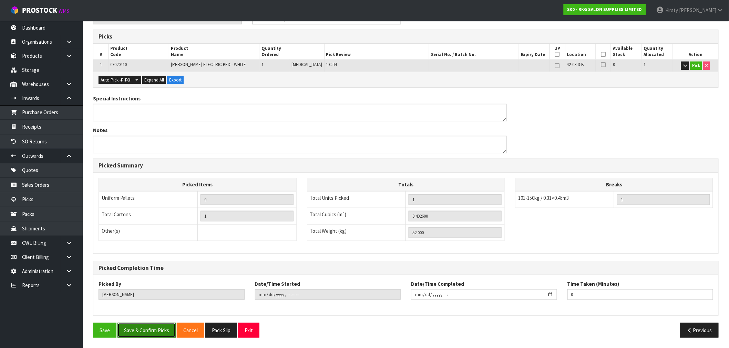
click at [140, 334] on button "Save & Confirm Picks" at bounding box center [146, 330] width 58 height 15
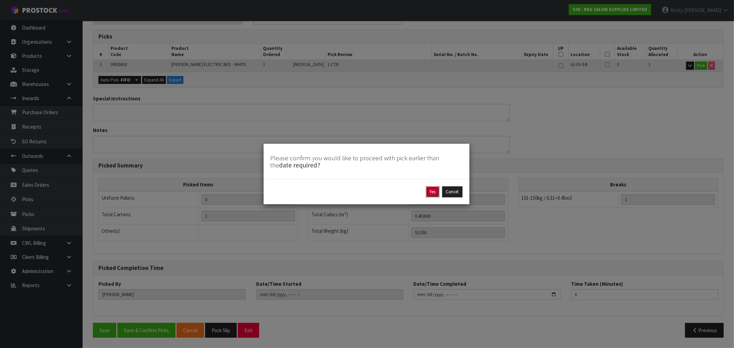
click at [434, 195] on button "Yes" at bounding box center [432, 192] width 13 height 11
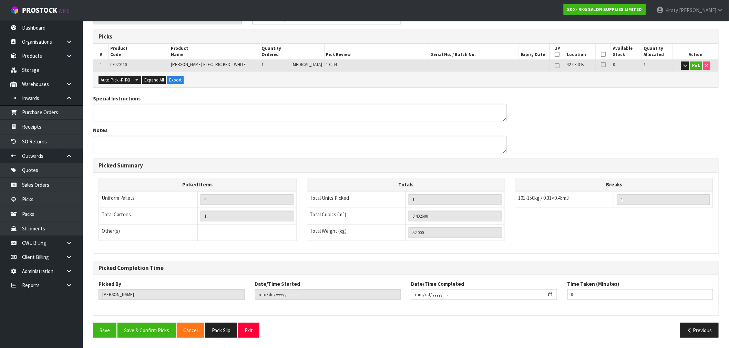
scroll to position [0, 0]
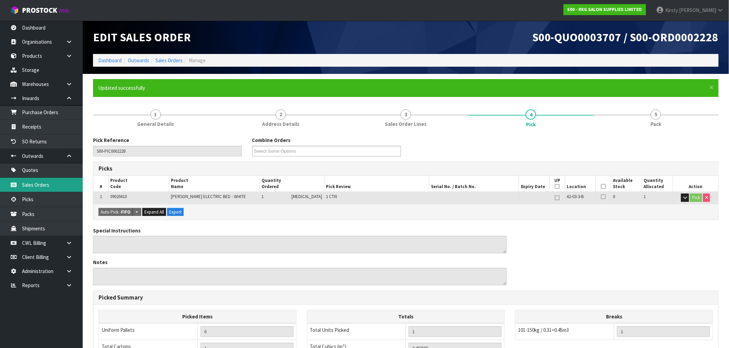
click at [32, 180] on link "Sales Orders" at bounding box center [41, 185] width 83 height 14
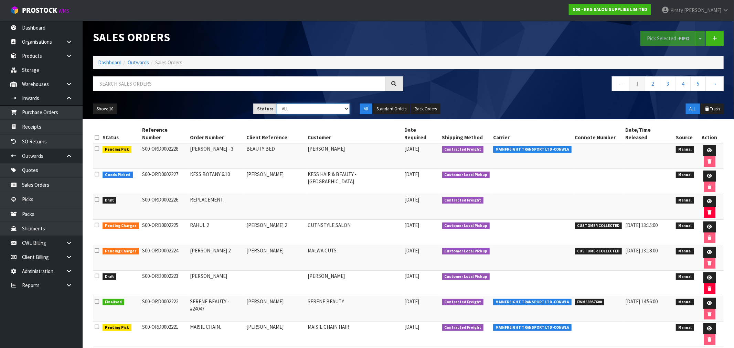
click at [345, 108] on select "Draft Pending Allocated Pending Pick Goods Picked Goods Packed Pending Charges …" at bounding box center [313, 109] width 73 height 11
select select "string:6"
click at [277, 104] on select "Draft Pending Allocated Pending Pick Goods Picked Goods Packed Pending Charges …" at bounding box center [313, 109] width 73 height 11
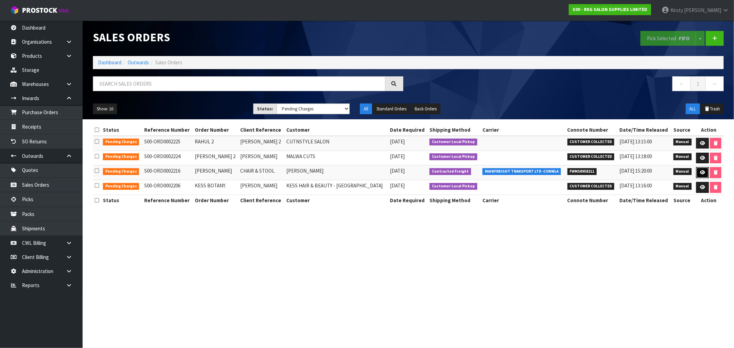
click at [703, 172] on icon at bounding box center [702, 172] width 5 height 4
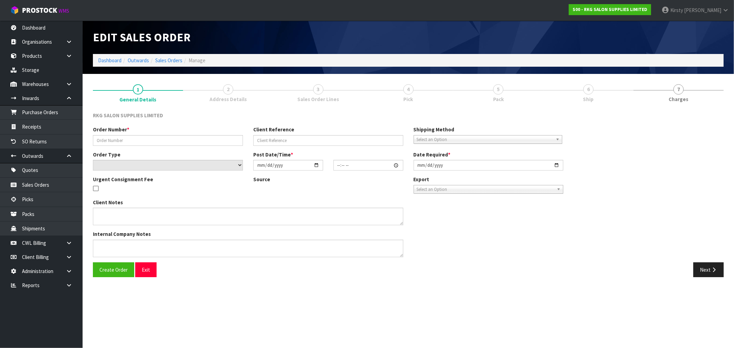
type input "[PERSON_NAME]"
type input "CHAIR & STOOL"
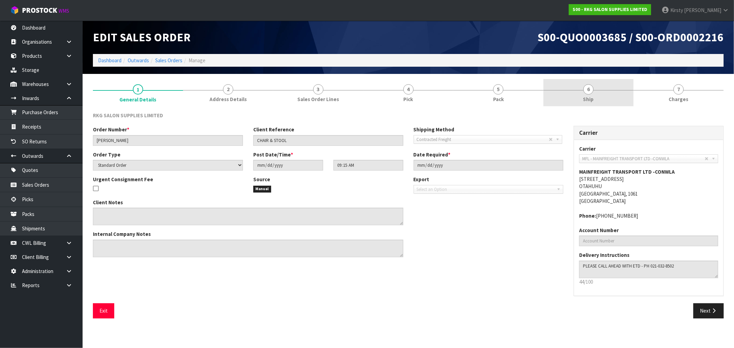
drag, startPoint x: 587, startPoint y: 88, endPoint x: 561, endPoint y: 99, distance: 28.3
click at [587, 88] on span "6" at bounding box center [589, 89] width 10 height 10
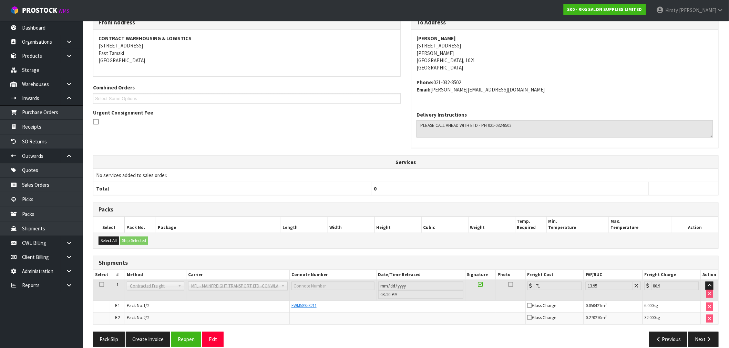
scroll to position [106, 0]
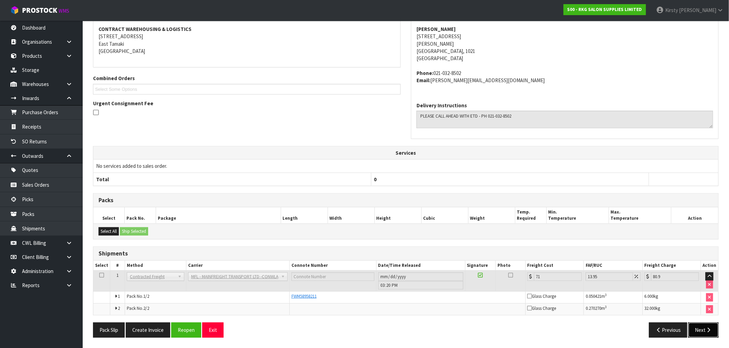
click at [698, 331] on button "Next" at bounding box center [703, 330] width 30 height 15
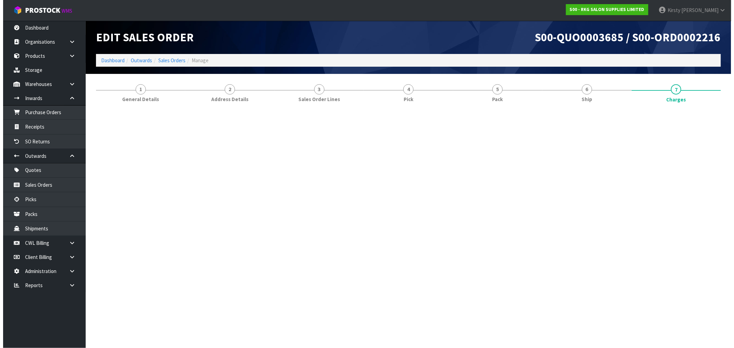
scroll to position [0, 0]
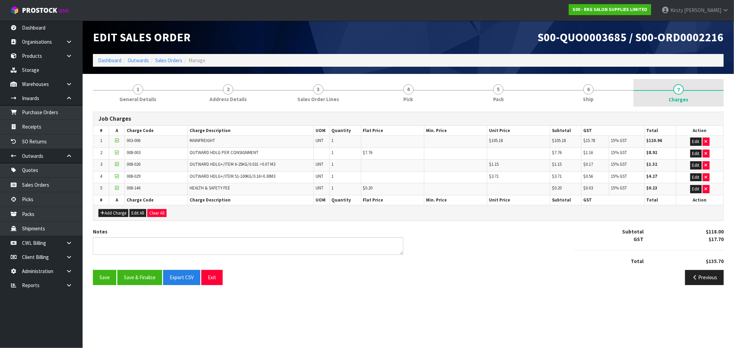
click at [676, 90] on span "7" at bounding box center [679, 89] width 10 height 10
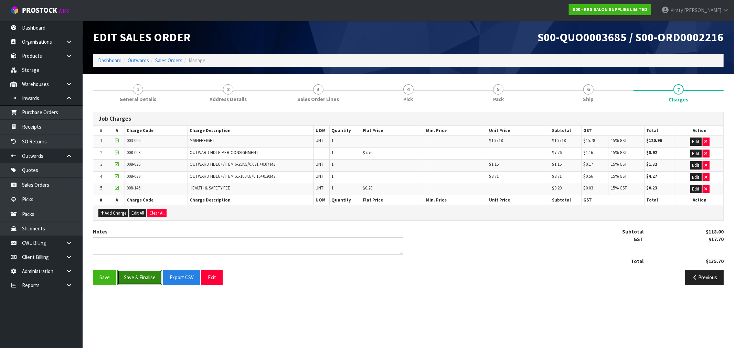
click at [141, 277] on button "Save & Finalise" at bounding box center [139, 277] width 45 height 15
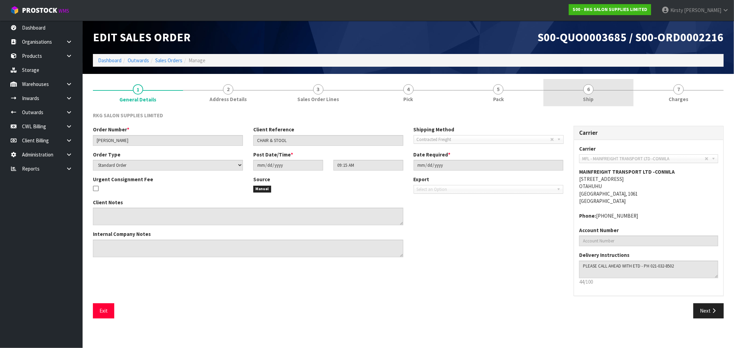
click at [590, 90] on span "6" at bounding box center [589, 89] width 10 height 10
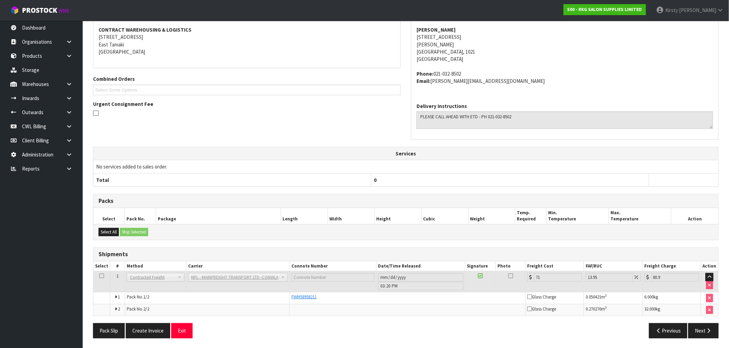
scroll to position [106, 0]
click at [135, 333] on button "Create Invoice" at bounding box center [148, 330] width 44 height 15
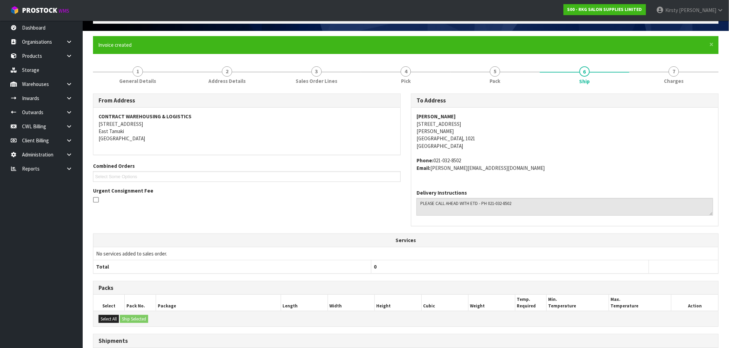
scroll to position [131, 0]
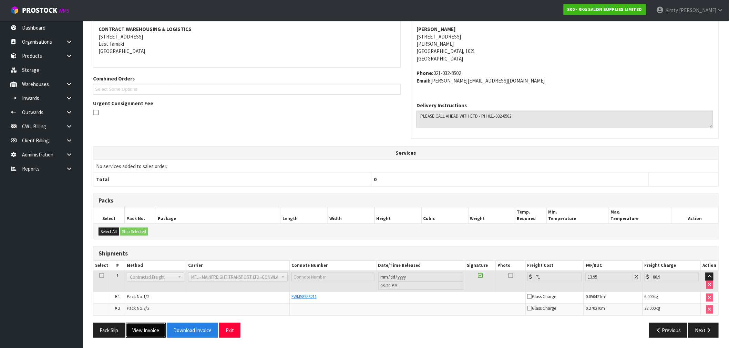
click at [153, 330] on button "View Invoice" at bounding box center [146, 330] width 40 height 15
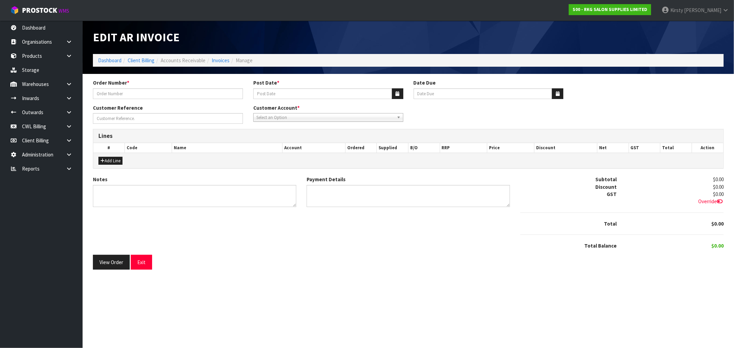
type input "[PERSON_NAME]"
type input "[DATE]"
type input "CHAIR & STOOL"
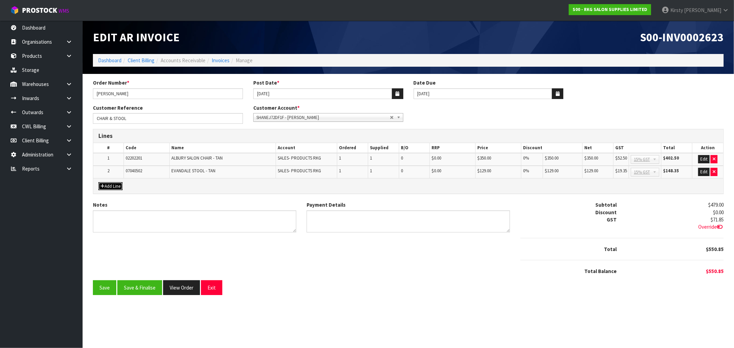
click at [111, 184] on button "Add Line" at bounding box center [110, 186] width 24 height 8
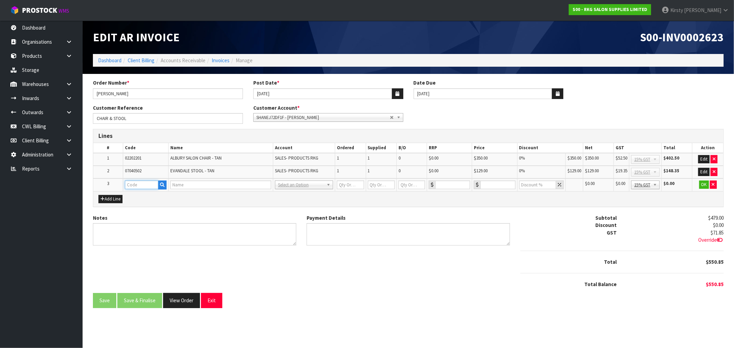
click at [140, 186] on input "text" at bounding box center [141, 185] width 33 height 9
type input "FRE"
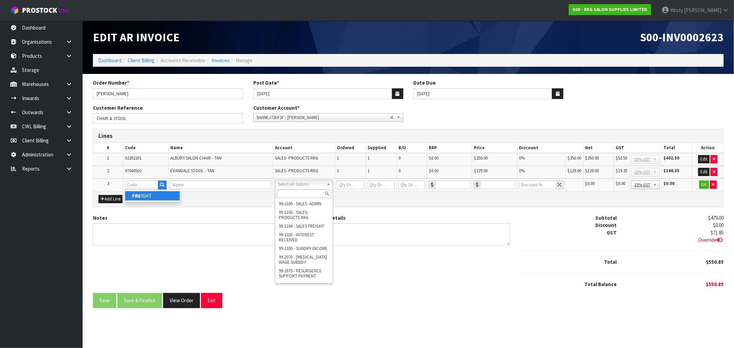
click at [160, 199] on link "FRE IGHT" at bounding box center [152, 195] width 54 height 9
type input "FREIGHT"
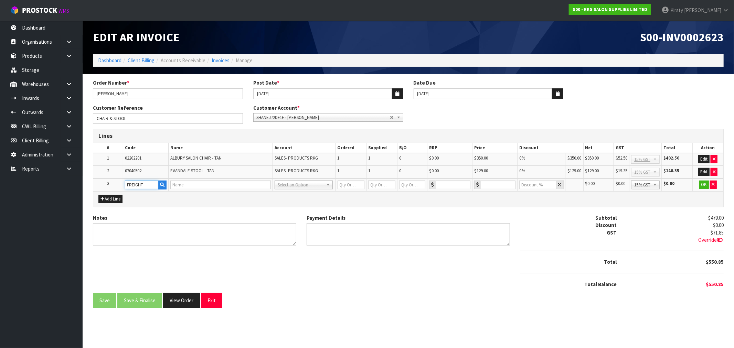
type input "FREIGHT"
type input "1"
type input "0"
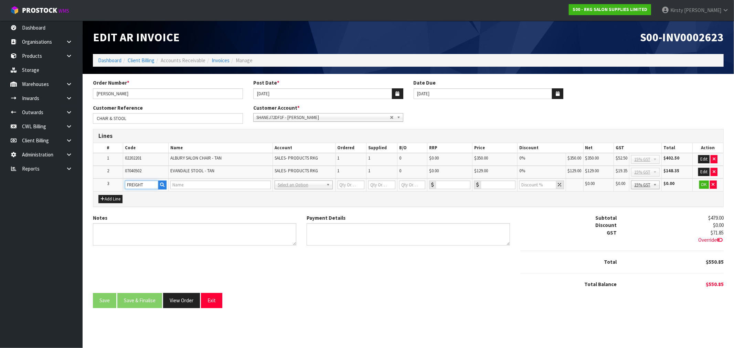
type input "0"
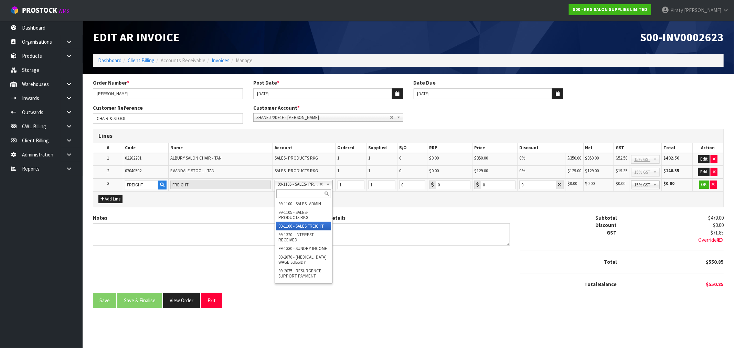
drag, startPoint x: 302, startPoint y: 226, endPoint x: 355, endPoint y: 207, distance: 55.9
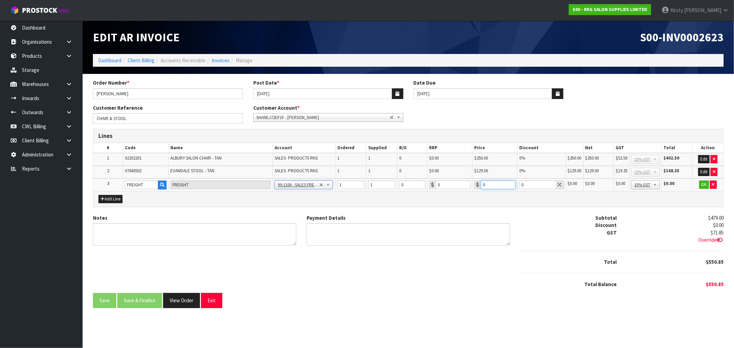
drag, startPoint x: 490, startPoint y: 185, endPoint x: 472, endPoint y: 186, distance: 17.2
click at [472, 186] on td "0" at bounding box center [494, 185] width 45 height 13
type input "112.10"
click at [704, 185] on button "OK" at bounding box center [705, 185] width 10 height 8
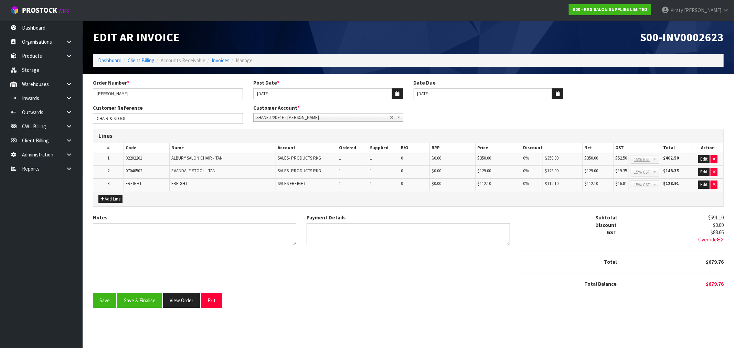
click at [721, 240] on icon at bounding box center [720, 239] width 6 height 5
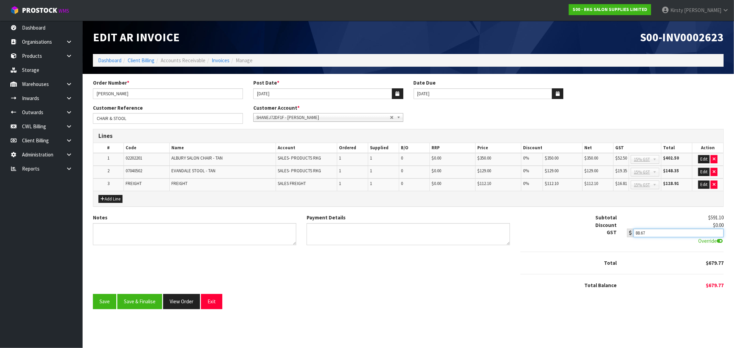
type input "88.67"
click at [720, 231] on input "88.67" at bounding box center [679, 233] width 90 height 9
click at [106, 234] on textarea "Notes" at bounding box center [194, 234] width 203 height 22
type textarea "THANK YOU FOR YOUR ORDER"
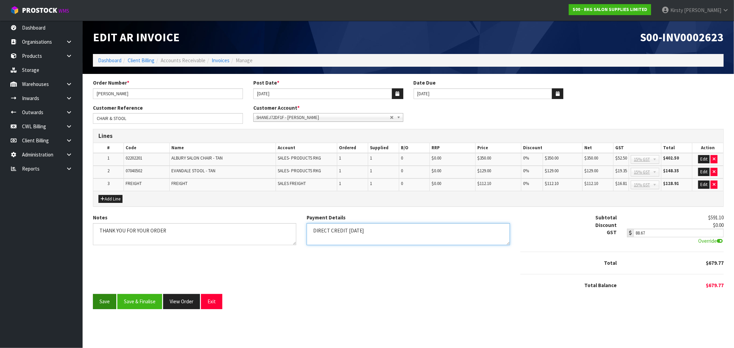
type textarea "DIRECT CREDIT 1.10.25"
click at [95, 303] on button "Save" at bounding box center [104, 301] width 23 height 15
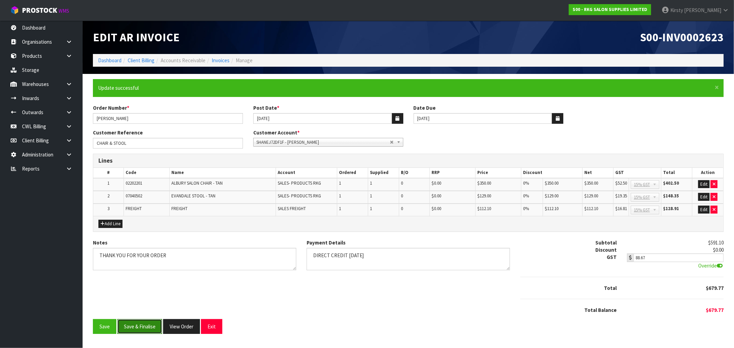
click at [143, 320] on button "Save & Finalise" at bounding box center [139, 327] width 45 height 15
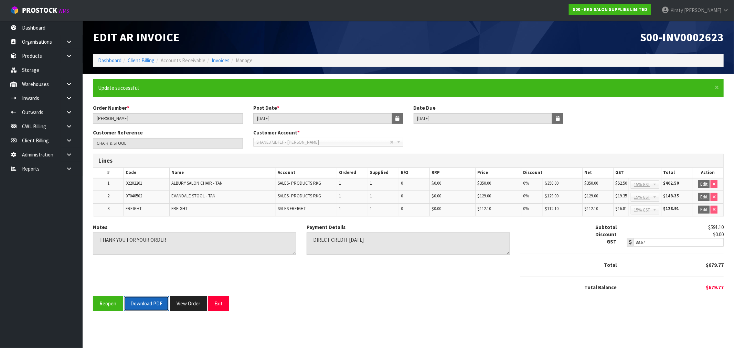
click at [149, 305] on button "Download PDF" at bounding box center [146, 303] width 45 height 15
click at [219, 299] on button "Exit" at bounding box center [218, 303] width 21 height 15
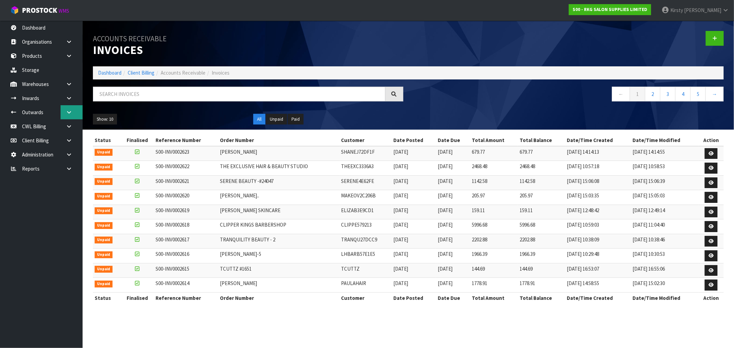
drag, startPoint x: 63, startPoint y: 109, endPoint x: 60, endPoint y: 111, distance: 3.5
click at [63, 109] on link at bounding box center [72, 112] width 22 height 14
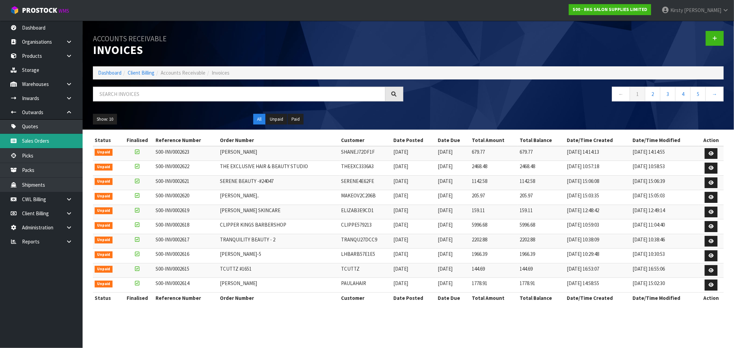
click at [42, 136] on link "Sales Orders" at bounding box center [41, 141] width 83 height 14
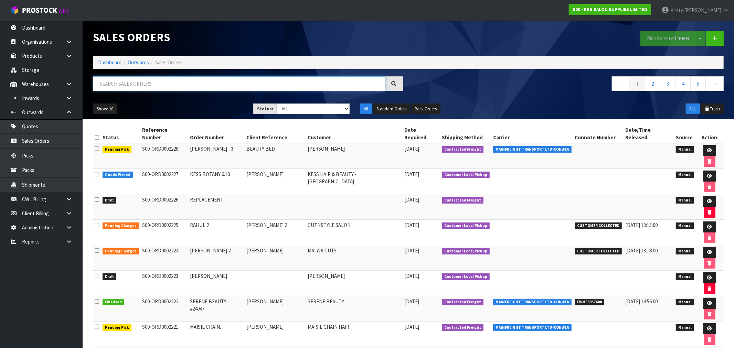
click at [115, 87] on input "text" at bounding box center [239, 83] width 293 height 15
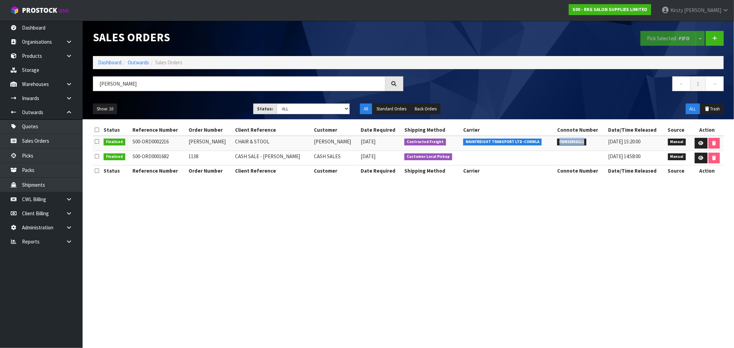
drag, startPoint x: 577, startPoint y: 140, endPoint x: 546, endPoint y: 143, distance: 31.2
click at [556, 143] on td "FWM58958211" at bounding box center [581, 143] width 51 height 15
copy span "FWM58958211"
drag, startPoint x: 130, startPoint y: 86, endPoint x: 63, endPoint y: 90, distance: 67.3
click at [63, 90] on body "Toggle navigation ProStock WMS S00 - RKG SALON SUPPLIES LIMITED [PERSON_NAME] L…" at bounding box center [367, 174] width 734 height 348
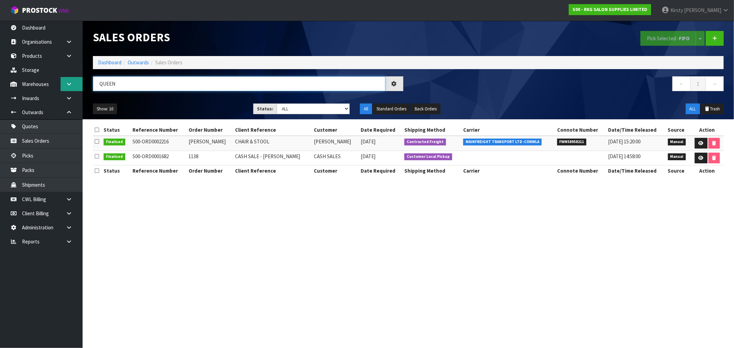
type input "QUEEN"
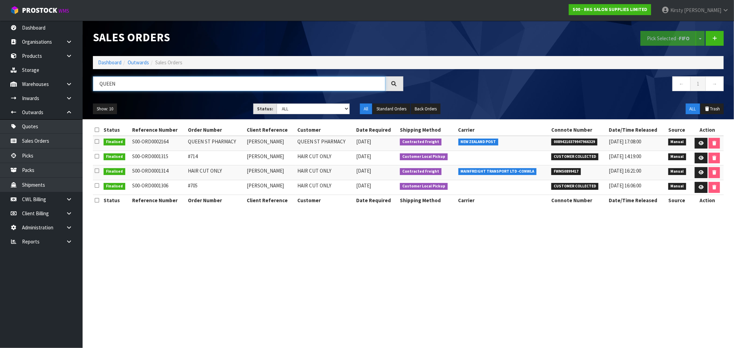
drag, startPoint x: 118, startPoint y: 85, endPoint x: 92, endPoint y: 85, distance: 26.5
click at [92, 85] on div "QUEEN" at bounding box center [248, 86] width 321 height 20
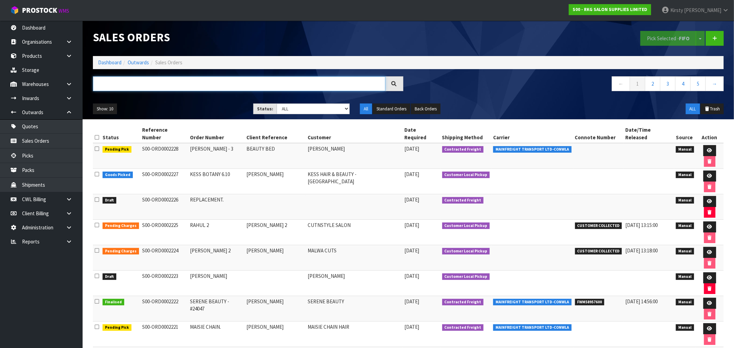
click at [116, 85] on input "text" at bounding box center [239, 83] width 293 height 15
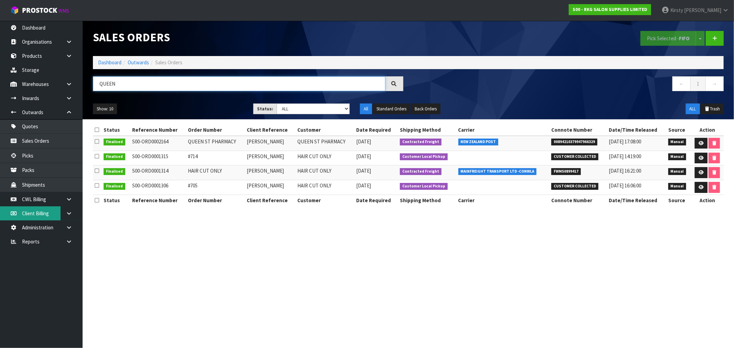
type input "QUEEN"
click at [36, 122] on link "Quotes" at bounding box center [41, 126] width 83 height 14
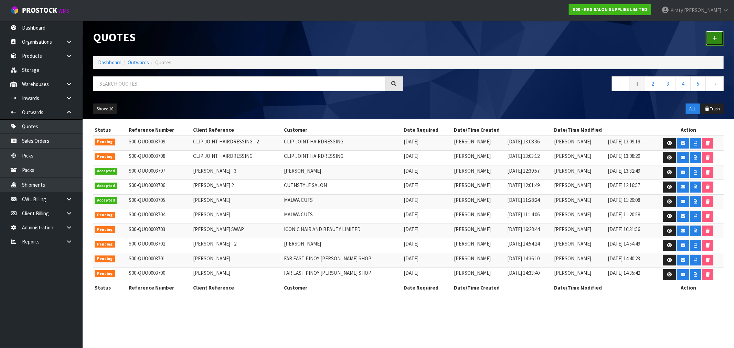
click at [714, 37] on icon at bounding box center [715, 38] width 5 height 5
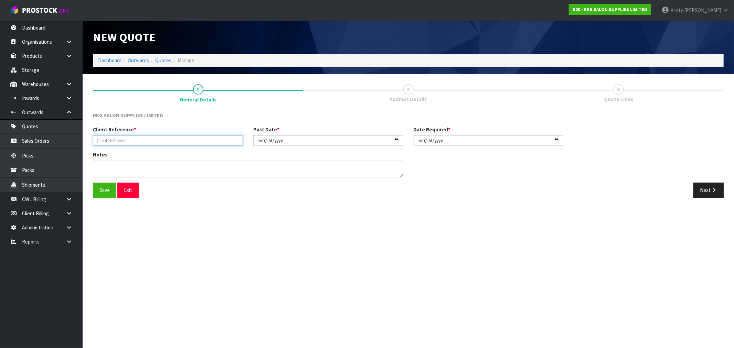
drag, startPoint x: 121, startPoint y: 142, endPoint x: 119, endPoint y: 137, distance: 5.8
click at [119, 139] on input "text" at bounding box center [168, 140] width 150 height 11
type input "QUEEN BEE NAILS CARE & BEAUTY LOUNGE"
click at [107, 190] on button "Save" at bounding box center [104, 190] width 23 height 15
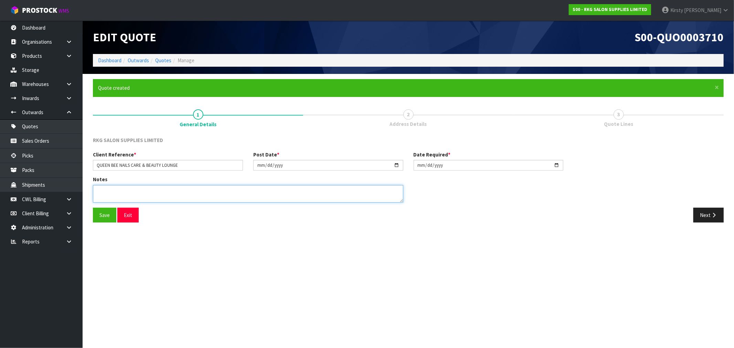
click at [106, 187] on textarea at bounding box center [248, 194] width 311 height 18
type textarea "M"
type textarea "TWO MAN DELIVERY"
click at [105, 215] on button "Save" at bounding box center [104, 215] width 23 height 15
click at [706, 219] on button "Next" at bounding box center [709, 215] width 30 height 15
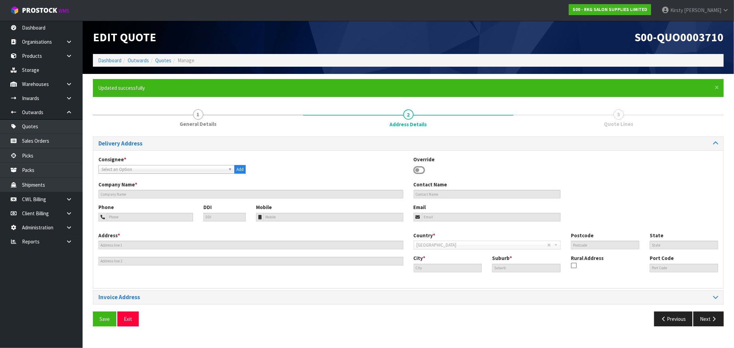
click at [419, 172] on icon at bounding box center [420, 170] width 12 height 10
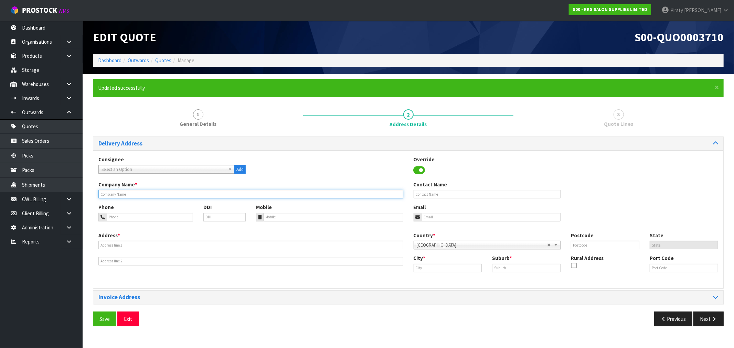
click at [131, 194] on input "text" at bounding box center [250, 194] width 305 height 9
click at [180, 190] on input "QUEEN BEE NAILS CARE & BEAUTY LOUNG" at bounding box center [250, 194] width 305 height 9
type input "QUEEN BEE NAILS CARE & BEAUTY LOUNGE"
click at [123, 218] on input "tel" at bounding box center [150, 217] width 86 height 9
type input "021-0257-2067"
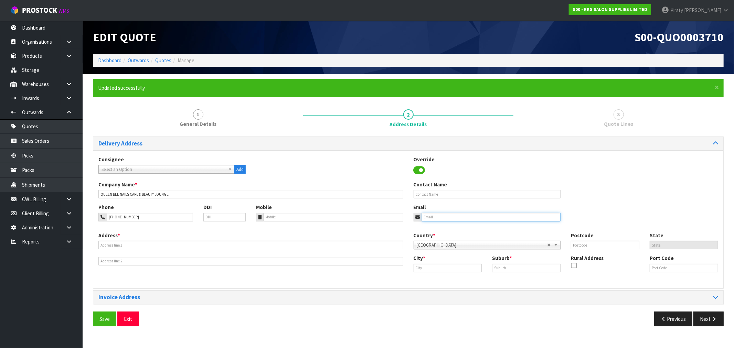
click at [462, 219] on input "email" at bounding box center [491, 217] width 139 height 9
click at [466, 217] on input "queenbeenials5521@gmai.com" at bounding box center [491, 217] width 139 height 9
type input "queenbeenials5521@gmail.com"
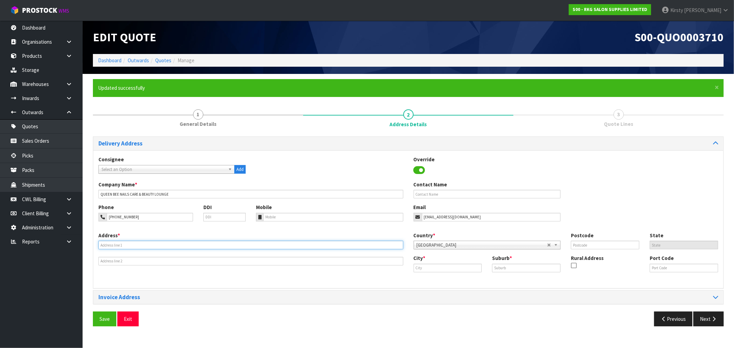
click at [154, 244] on input "text" at bounding box center [250, 245] width 305 height 9
type input "3/46 EUGNEIA RISE"
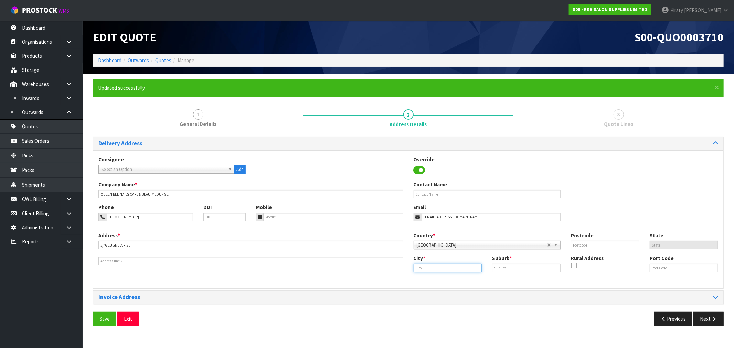
click at [439, 272] on input "text" at bounding box center [448, 268] width 69 height 9
click at [436, 278] on strong "[GEOGRAPHIC_DATA]" at bounding box center [446, 280] width 50 height 7
type input "[GEOGRAPHIC_DATA]"
click at [501, 269] on input "text" at bounding box center [526, 268] width 69 height 9
type input "TOTARA HEIGHTS"
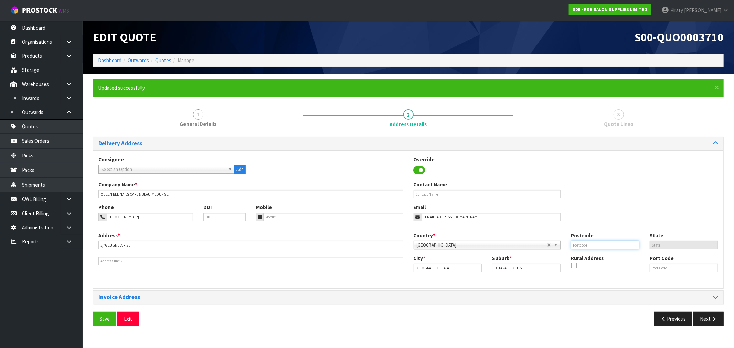
click at [579, 245] on input "text" at bounding box center [605, 245] width 69 height 9
type input "2105"
click at [107, 318] on button "Save" at bounding box center [104, 319] width 23 height 15
click at [707, 320] on button "Next" at bounding box center [709, 319] width 30 height 15
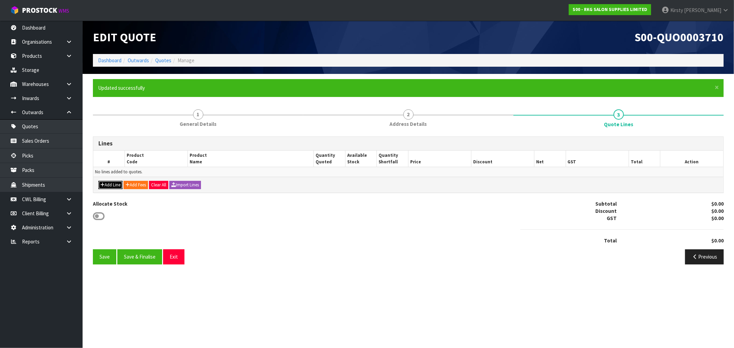
click at [109, 183] on button "Add Line" at bounding box center [110, 185] width 24 height 8
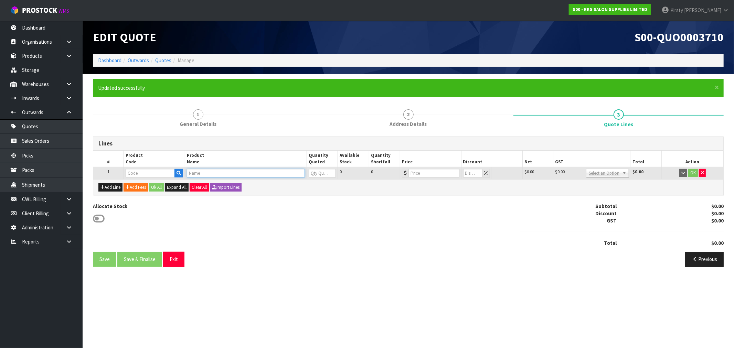
click at [195, 171] on input "text" at bounding box center [246, 173] width 118 height 9
type input "HAIR SPA"
click at [208, 184] on strong "HAIR SPA" at bounding box center [204, 184] width 21 height 7
type input "HAIR SPA"
type input "03140104"
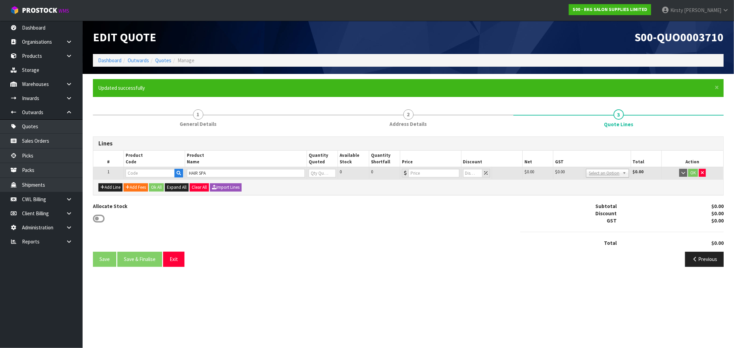
type input "0"
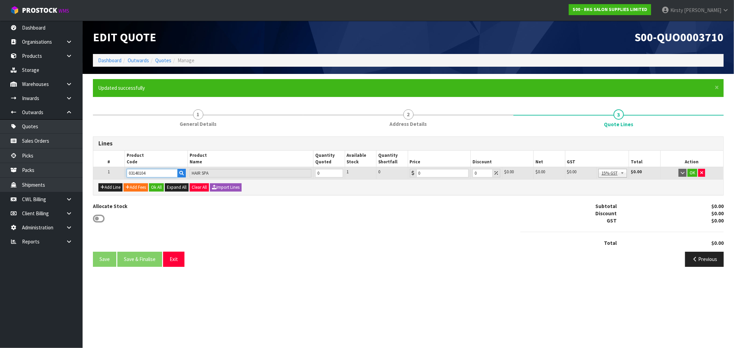
drag, startPoint x: 157, startPoint y: 172, endPoint x: 150, endPoint y: 174, distance: 7.7
click at [150, 174] on input "03140104" at bounding box center [152, 173] width 51 height 9
type input "03140"
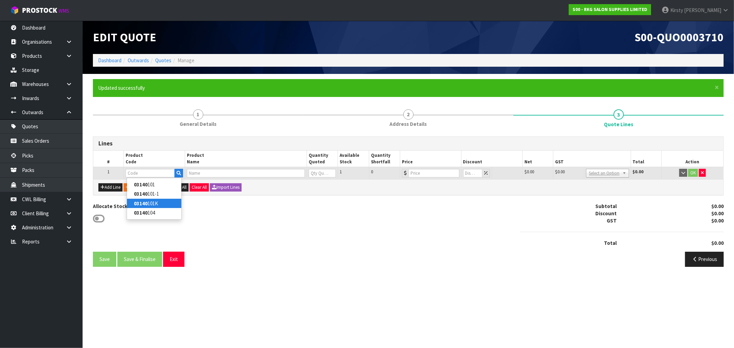
click at [149, 206] on link "03140 101K" at bounding box center [154, 203] width 54 height 9
type input "03140101K"
type input "KARMA HAIR SPA - BLACK"
type input "0"
type input "2995"
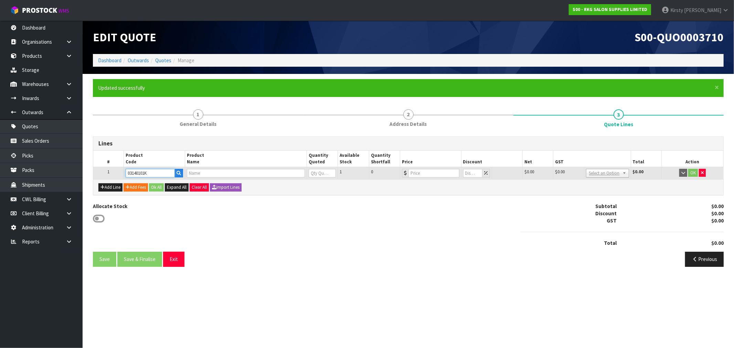
type input "0"
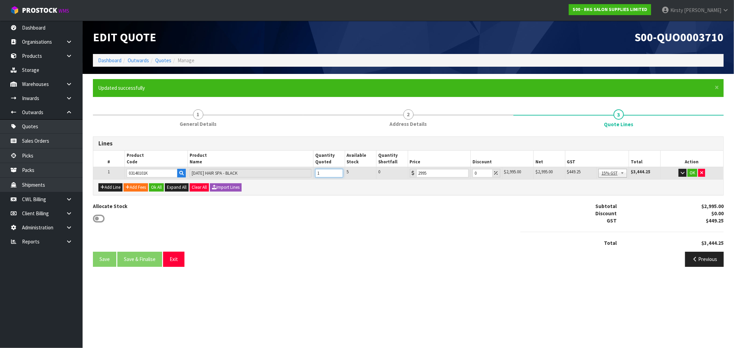
type input "1"
click at [338, 171] on input "1" at bounding box center [329, 173] width 28 height 9
click at [378, 181] on div "Add Line Add Fees Ok All Expand All Clear All Import Lines" at bounding box center [408, 186] width 630 height 15
drag, startPoint x: 479, startPoint y: 173, endPoint x: 444, endPoint y: 177, distance: 35.0
click at [444, 177] on tr "1 03140101K KARMA HAIR SPA - BLACK 1 5 0 2995 0 $2,995.00 $0.00 $2,995.00 $449.…" at bounding box center [408, 173] width 630 height 12
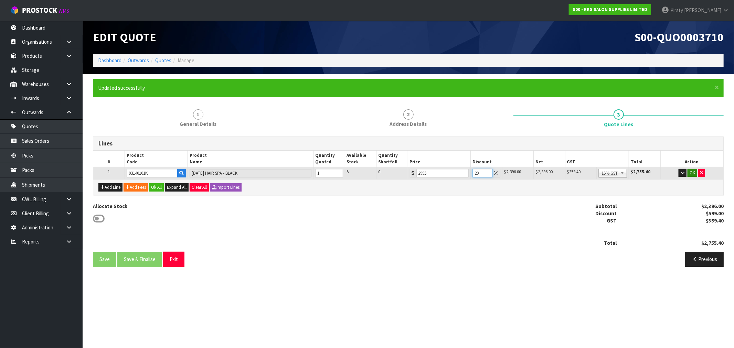
type input "20"
click at [694, 174] on button "OK" at bounding box center [693, 173] width 10 height 8
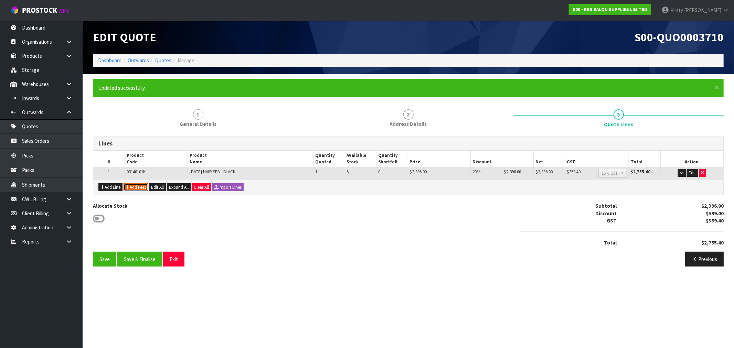
click at [137, 188] on button "Add Fees" at bounding box center [136, 188] width 24 height 8
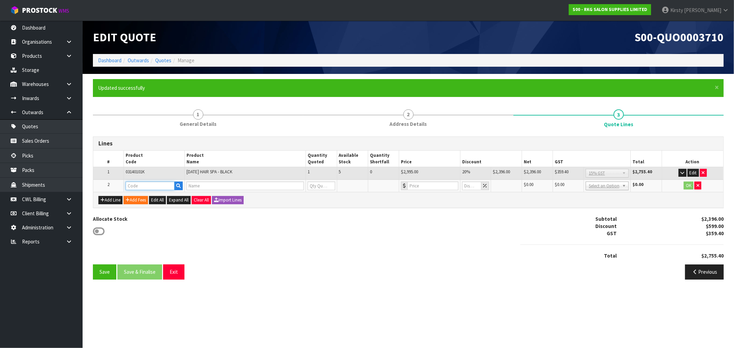
click at [150, 189] on input "text" at bounding box center [150, 186] width 49 height 9
type input "FRE"
drag, startPoint x: 149, startPoint y: 198, endPoint x: 153, endPoint y: 197, distance: 4.6
click at [149, 198] on link "FRE IGHT" at bounding box center [153, 196] width 54 height 9
type input "FREIGHT"
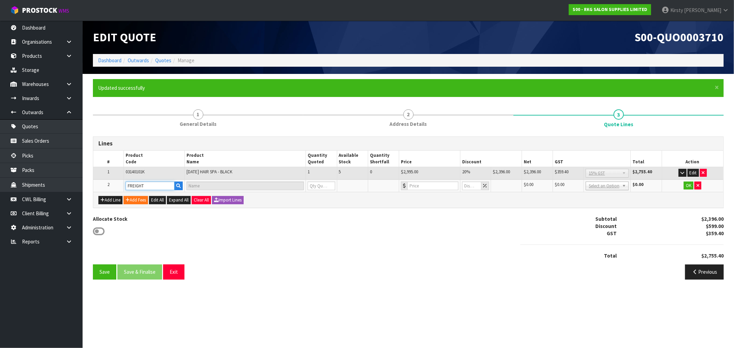
type input "FREIGHT FEE"
type input "1"
type input "0"
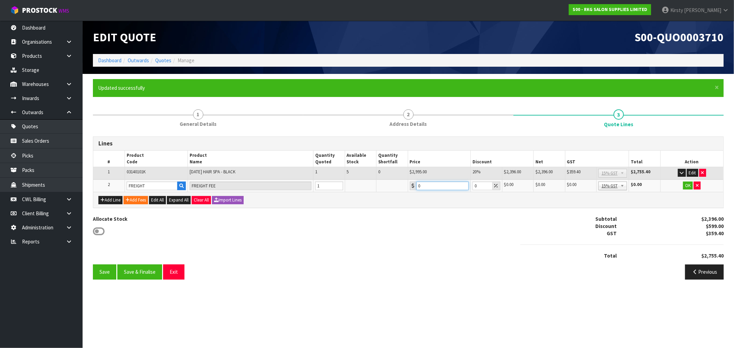
drag, startPoint x: 447, startPoint y: 187, endPoint x: 407, endPoint y: 188, distance: 39.9
click at [407, 188] on tr "2 FREIGHT FREIGHT FEE 1 0 0 $0.00 $0.00 $0.00 $0.00 No GST 15% GST Zero Rated 1…" at bounding box center [408, 186] width 630 height 13
type input "142.50"
click at [686, 186] on button "OK" at bounding box center [688, 186] width 10 height 8
click at [96, 269] on button "Save" at bounding box center [104, 272] width 23 height 15
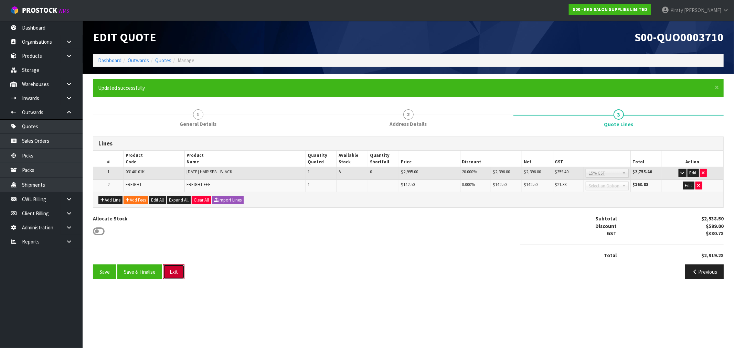
click at [175, 273] on button "Exit" at bounding box center [173, 272] width 21 height 15
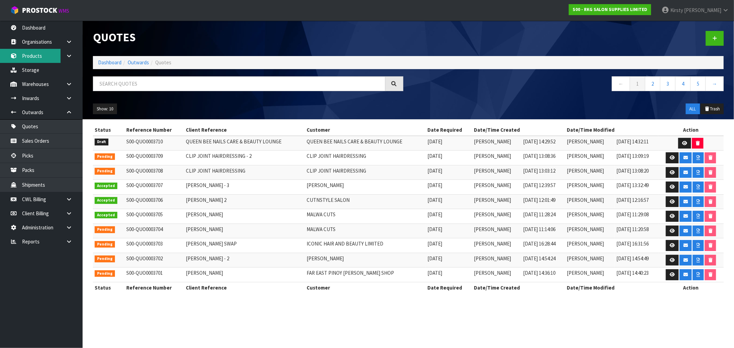
click at [27, 52] on link "Products" at bounding box center [41, 56] width 83 height 14
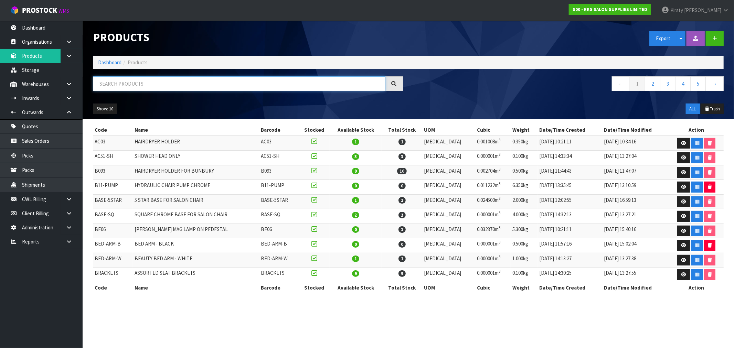
click at [114, 80] on input "text" at bounding box center [239, 83] width 293 height 15
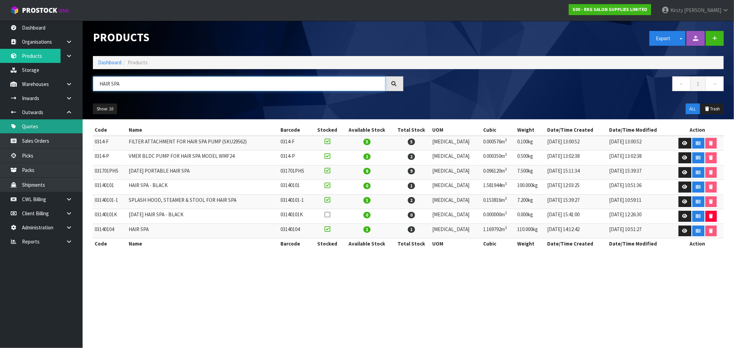
type input "HAIR SPA"
click at [32, 128] on link "Quotes" at bounding box center [41, 126] width 83 height 14
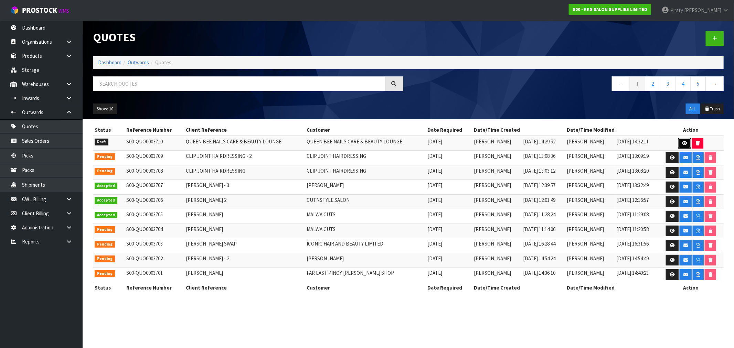
click at [683, 142] on icon at bounding box center [684, 143] width 5 height 4
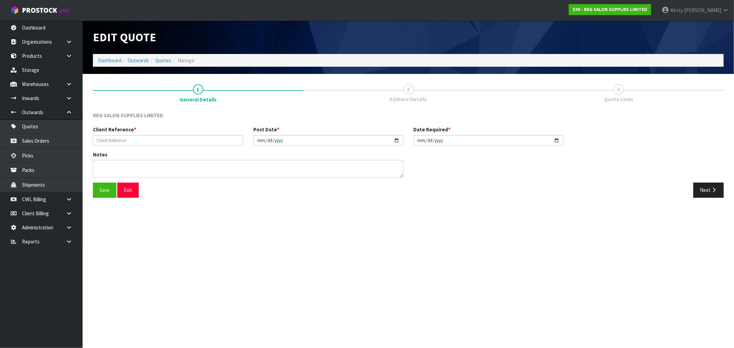
type input "QUEEN BEE NAILS CARE & BEAUTY LOUNGE"
type input "[DATE]"
type textarea "TWO MAN DELIVERY"
click at [710, 188] on button "Next" at bounding box center [709, 190] width 30 height 15
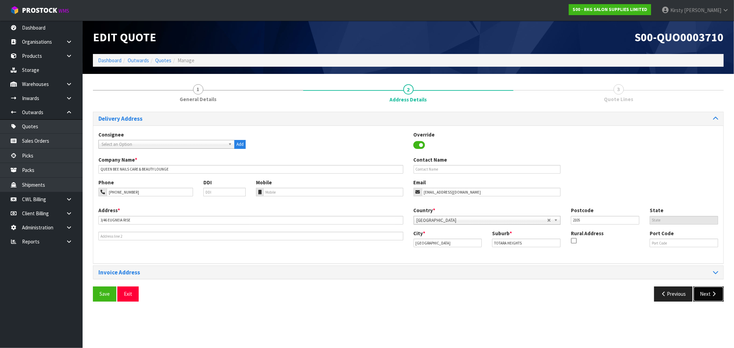
click at [702, 294] on button "Next" at bounding box center [709, 294] width 30 height 15
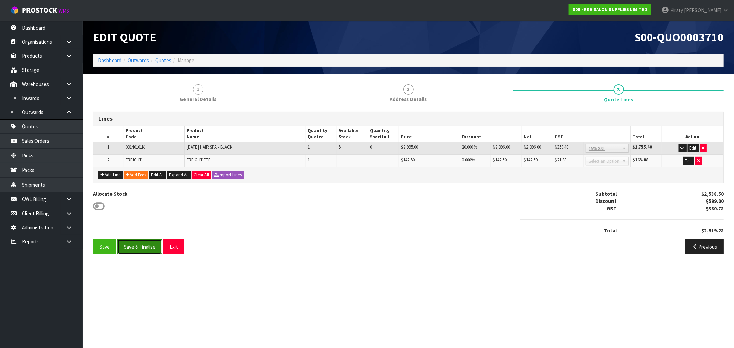
click at [133, 248] on button "Save & Finalise" at bounding box center [139, 247] width 45 height 15
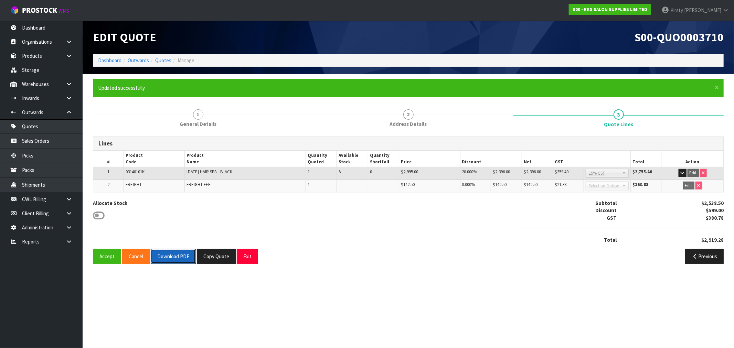
drag, startPoint x: 172, startPoint y: 254, endPoint x: 283, endPoint y: 161, distance: 144.4
click at [172, 253] on button "Download PDF" at bounding box center [173, 256] width 45 height 15
click at [244, 255] on button "Exit" at bounding box center [247, 256] width 21 height 15
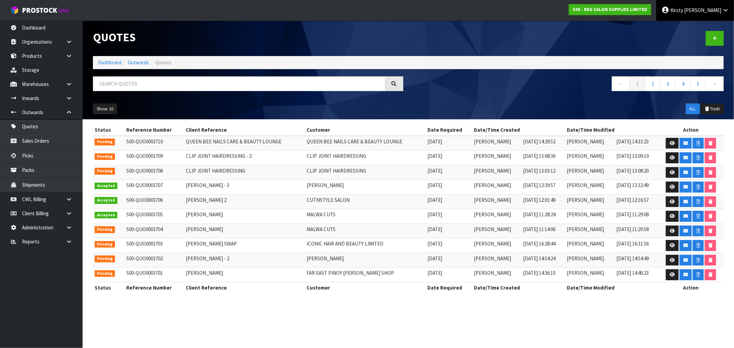
click at [684, 11] on span at bounding box center [683, 10] width 1 height 7
